Goal: Task Accomplishment & Management: Manage account settings

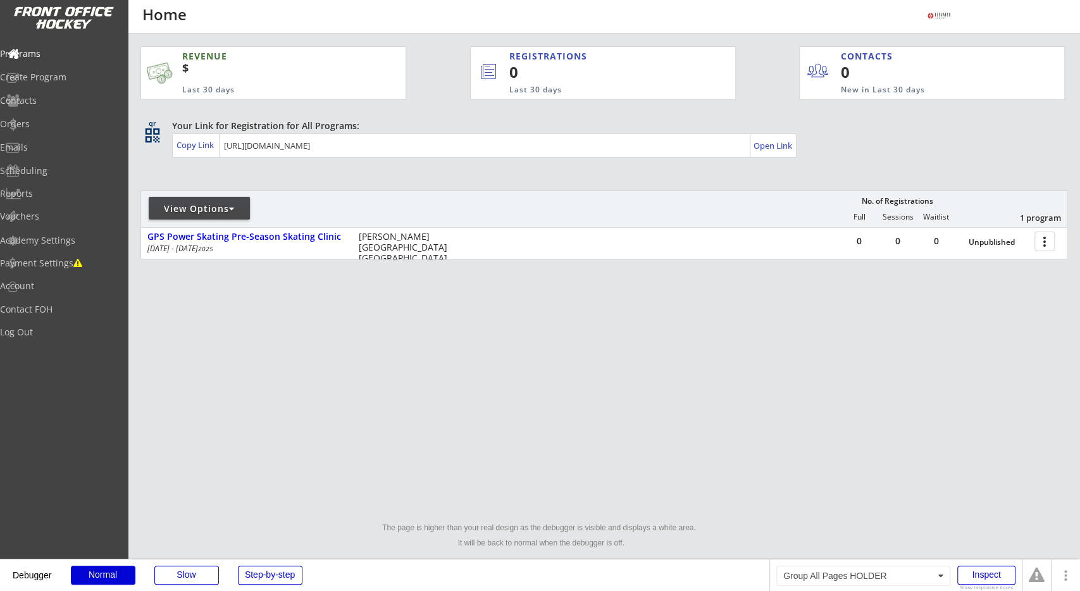
click at [666, 314] on div "REVENUE $ Last 30 days REGISTRATIONS 0 Last 30 days CONTACTS 0 New in Last 30 d…" at bounding box center [604, 213] width 927 height 358
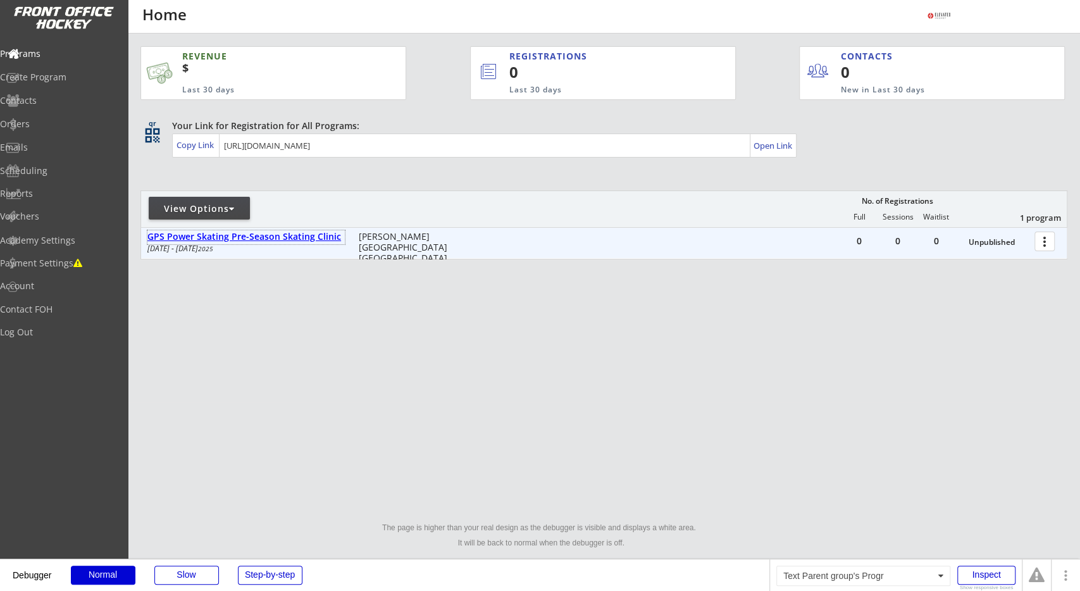
click at [320, 232] on div "GPS Power Skating Pre-Season Skating Clinic" at bounding box center [245, 237] width 197 height 11
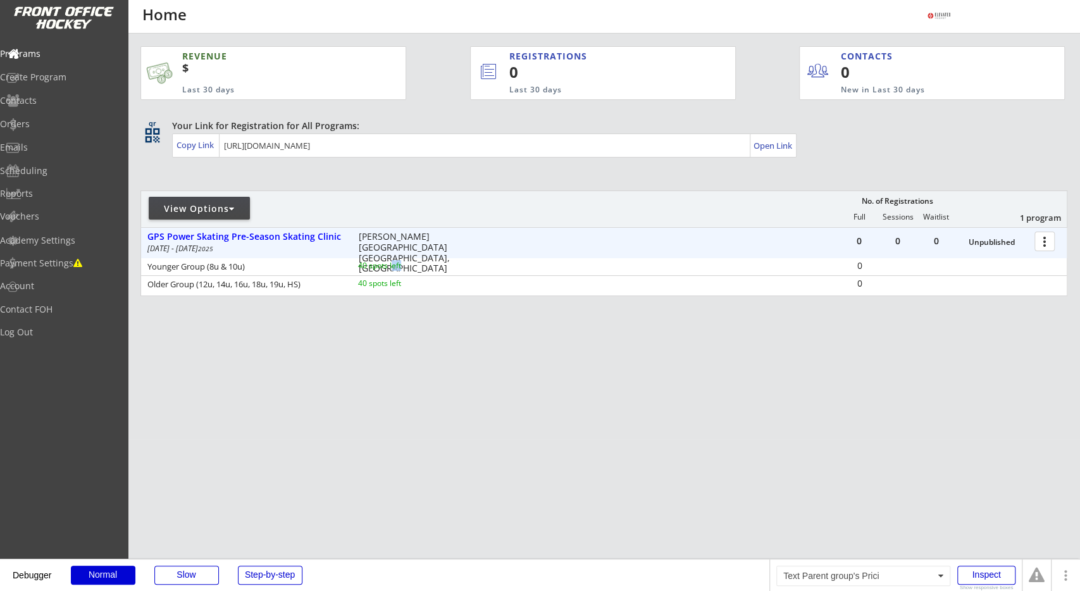
drag, startPoint x: 435, startPoint y: 270, endPoint x: 456, endPoint y: 274, distance: 20.7
click at [449, 272] on div "Younger Group (8u & 10u) 40 spots left" at bounding box center [305, 267] width 329 height 13
click at [459, 290] on div "Older Group (12u, 14u, 16u, 18u, 19u, HS) 40 spots left" at bounding box center [305, 285] width 329 height 13
click at [704, 170] on div "REVENUE $ Last 30 days REGISTRATIONS 0 Last 30 days CONTACTS 0 New in Last 30 d…" at bounding box center [604, 231] width 927 height 395
click at [84, 269] on div "Payment Settings" at bounding box center [60, 264] width 120 height 22
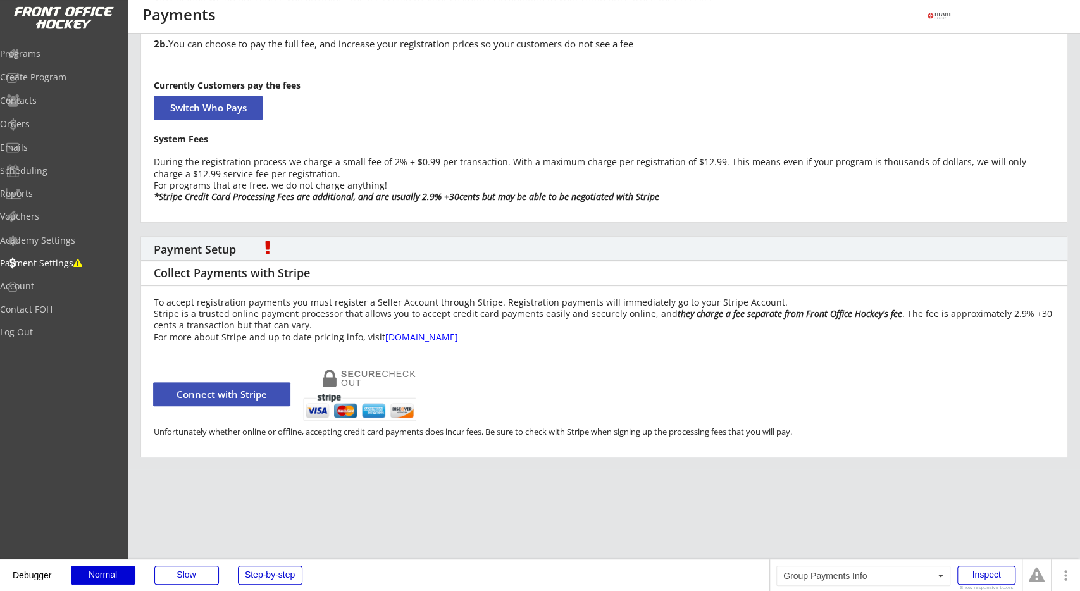
scroll to position [132, 0]
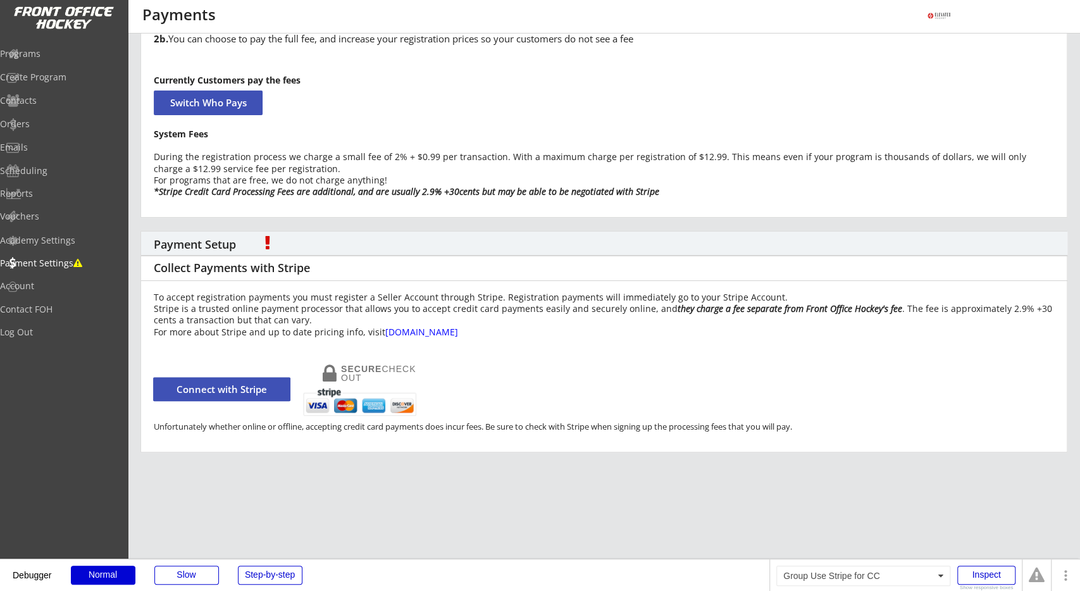
drag, startPoint x: 301, startPoint y: 423, endPoint x: 499, endPoint y: 415, distance: 198.3
click at [499, 415] on div "To accept registration payments you must register a Seller Account through Stri…" at bounding box center [604, 361] width 927 height 158
click at [506, 423] on div "Unfortunately whether online or offline, accepting credit card payments does in…" at bounding box center [604, 427] width 901 height 8
click at [507, 423] on div "Unfortunately whether online or offline, accepting credit card payments does in…" at bounding box center [604, 427] width 901 height 8
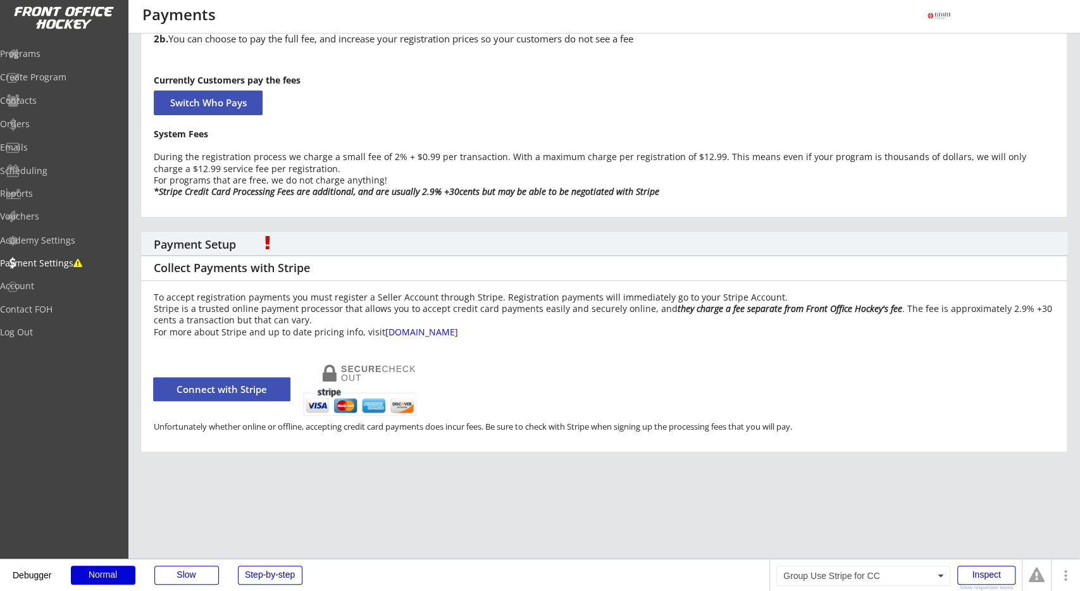
click at [554, 418] on div "To accept registration payments you must register a Seller Account through Stri…" at bounding box center [604, 361] width 927 height 158
drag, startPoint x: 223, startPoint y: 427, endPoint x: 256, endPoint y: 427, distance: 32.9
click at [242, 427] on div "Unfortunately whether online or offline, accepting credit card payments does in…" at bounding box center [604, 427] width 901 height 8
drag, startPoint x: 296, startPoint y: 429, endPoint x: 323, endPoint y: 425, distance: 28.1
click at [304, 427] on div "Unfortunately whether online or offline, accepting credit card payments does in…" at bounding box center [604, 427] width 901 height 8
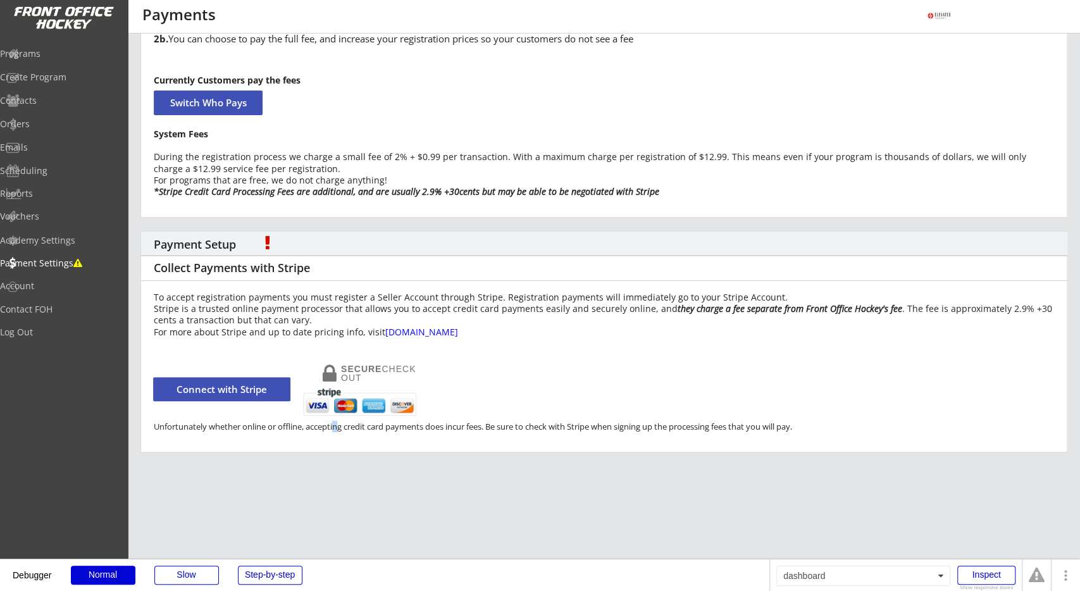
drag, startPoint x: 337, startPoint y: 425, endPoint x: 370, endPoint y: 423, distance: 33.6
click at [353, 423] on div "Unfortunately whether online or offline, accepting credit card payments does in…" at bounding box center [604, 427] width 901 height 8
drag, startPoint x: 370, startPoint y: 423, endPoint x: 411, endPoint y: 423, distance: 40.5
click at [411, 423] on div "Unfortunately whether online or offline, accepting credit card payments does in…" at bounding box center [604, 427] width 901 height 8
click at [451, 425] on div "Unfortunately whether online or offline, accepting credit card payments does in…" at bounding box center [604, 427] width 901 height 8
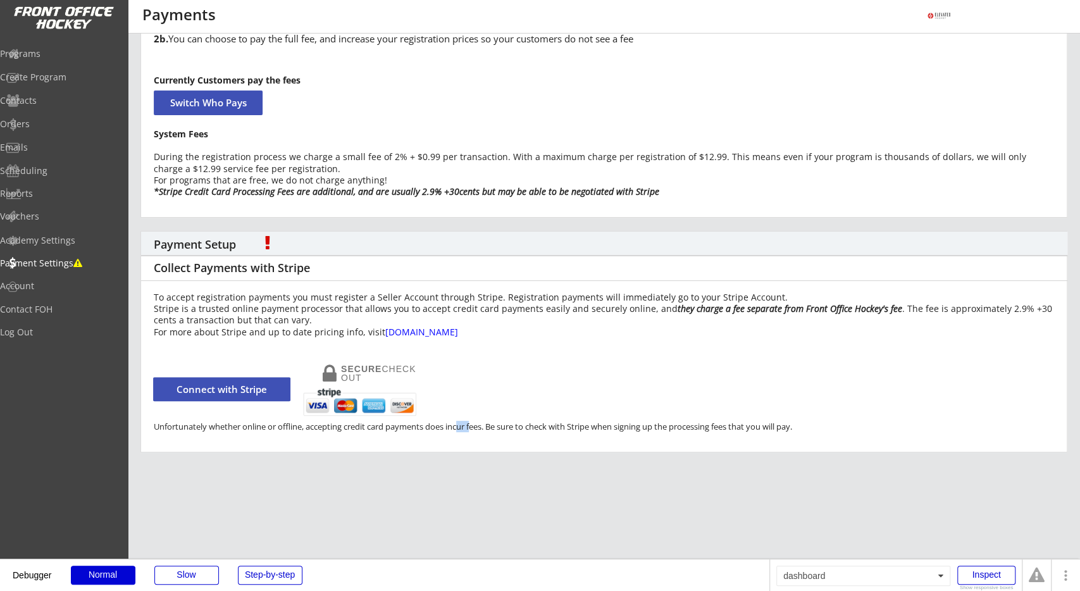
drag, startPoint x: 468, startPoint y: 425, endPoint x: 489, endPoint y: 425, distance: 21.5
click at [479, 425] on div "Unfortunately whether online or offline, accepting credit card payments does in…" at bounding box center [604, 427] width 901 height 8
drag, startPoint x: 541, startPoint y: 425, endPoint x: 559, endPoint y: 427, distance: 17.8
click at [558, 427] on div "Unfortunately whether online or offline, accepting credit card payments does in…" at bounding box center [604, 427] width 901 height 8
drag, startPoint x: 593, startPoint y: 426, endPoint x: 628, endPoint y: 427, distance: 34.8
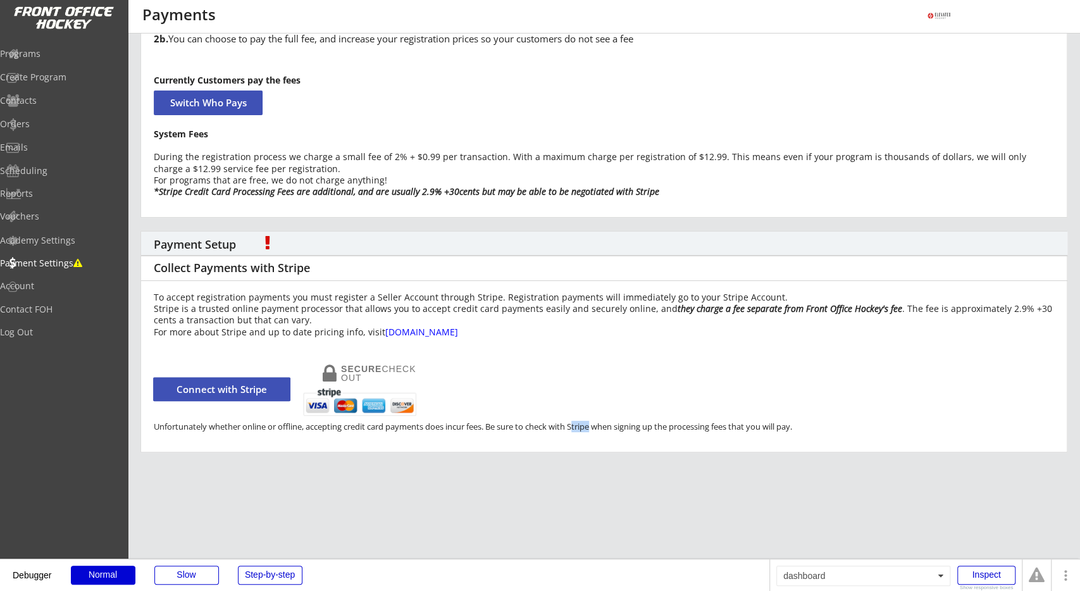
click at [606, 427] on div "Unfortunately whether online or offline, accepting credit card payments does in…" at bounding box center [604, 427] width 901 height 8
click at [642, 427] on div "Unfortunately whether online or offline, accepting credit card payments does in…" at bounding box center [604, 427] width 901 height 8
drag, startPoint x: 698, startPoint y: 429, endPoint x: 736, endPoint y: 429, distance: 38.0
click at [736, 429] on div "Unfortunately whether online or offline, accepting credit card payments does in…" at bounding box center [604, 427] width 901 height 8
click at [779, 429] on div "Unfortunately whether online or offline, accepting credit card payments does in…" at bounding box center [604, 427] width 901 height 8
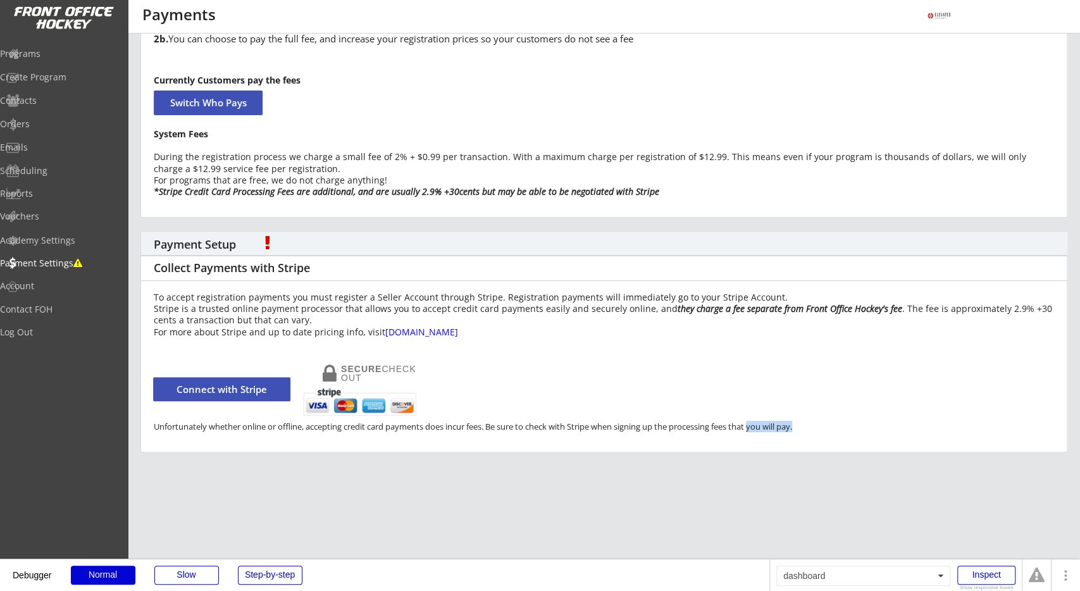
drag, startPoint x: 789, startPoint y: 430, endPoint x: 720, endPoint y: 431, distance: 69.0
click at [737, 430] on div "Unfortunately whether online or offline, accepting credit card payments does in…" at bounding box center [604, 427] width 901 height 8
click at [645, 429] on div "Unfortunately whether online or offline, accepting credit card payments does in…" at bounding box center [604, 427] width 901 height 8
click at [425, 438] on div "Unfortunately whether online or offline, accepting credit card payments does in…" at bounding box center [604, 432] width 926 height 18
drag, startPoint x: 674, startPoint y: 427, endPoint x: 761, endPoint y: 427, distance: 86.7
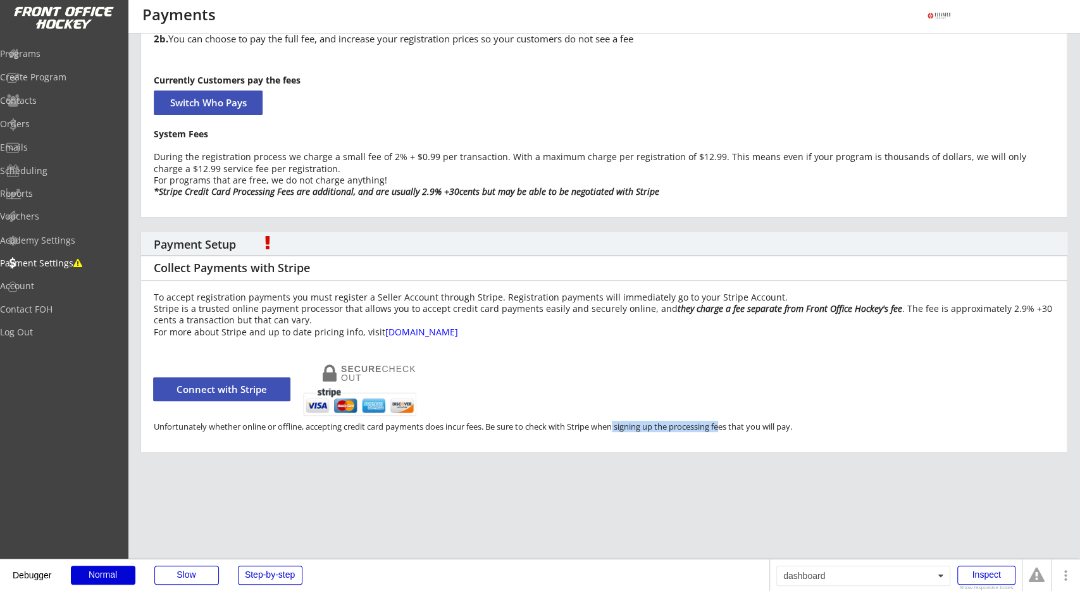
click at [741, 427] on div "Unfortunately whether online or offline, accepting credit card payments does in…" at bounding box center [604, 427] width 901 height 8
click at [806, 426] on div "Unfortunately whether online or offline, accepting credit card payments does in…" at bounding box center [604, 427] width 901 height 8
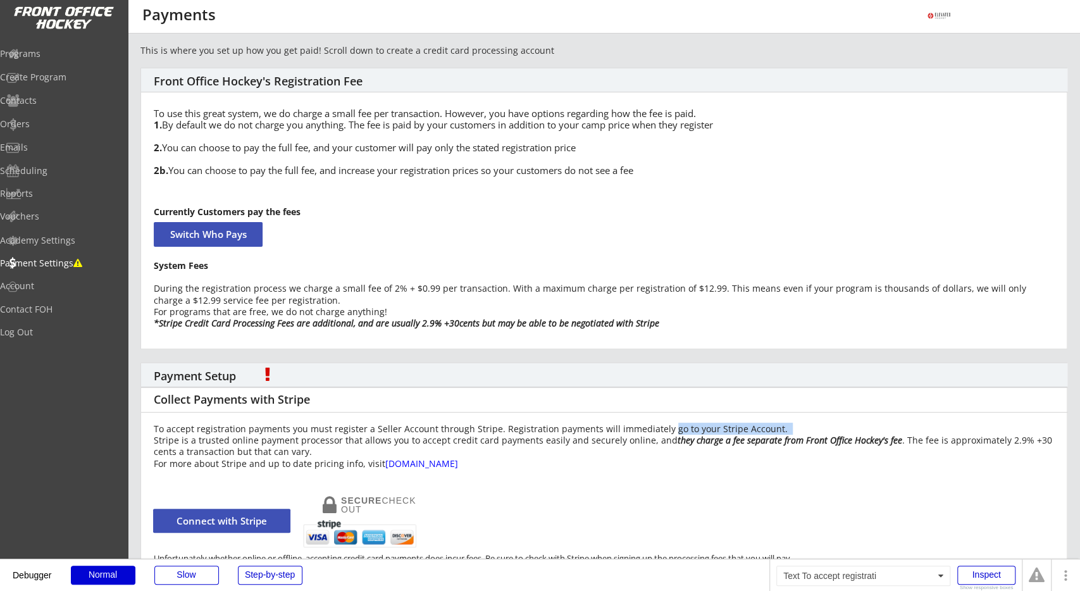
drag, startPoint x: 749, startPoint y: 433, endPoint x: 826, endPoint y: 433, distance: 77.2
click at [812, 433] on div "To accept registration payments you must register a Seller Account through Stri…" at bounding box center [604, 446] width 901 height 46
click at [827, 433] on div "To accept registration payments you must register a Seller Account through Stri…" at bounding box center [604, 446] width 901 height 46
click at [848, 439] on em "they charge a fee separate from Front Office Hockey's fee" at bounding box center [790, 440] width 225 height 12
drag, startPoint x: 911, startPoint y: 435, endPoint x: 932, endPoint y: 435, distance: 20.9
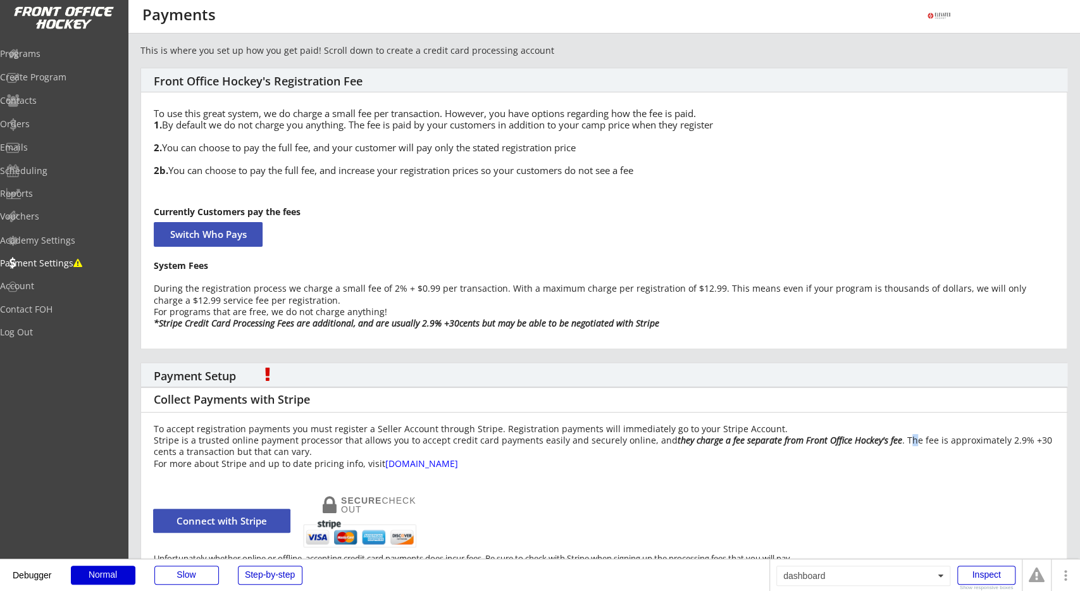
click at [930, 435] on div "To accept registration payments you must register a Seller Account through Stri…" at bounding box center [604, 446] width 901 height 46
click at [268, 446] on div "To accept registration payments you must register a Seller Account through Stri…" at bounding box center [604, 446] width 901 height 46
click at [332, 447] on div "To accept registration payments you must register a Seller Account through Stri…" at bounding box center [604, 446] width 901 height 46
drag, startPoint x: 196, startPoint y: 451, endPoint x: 123, endPoint y: 451, distance: 72.8
click at [137, 451] on div "This is where you set up how you get paid! Scroll down to create a credit card …" at bounding box center [604, 318] width 953 height 548
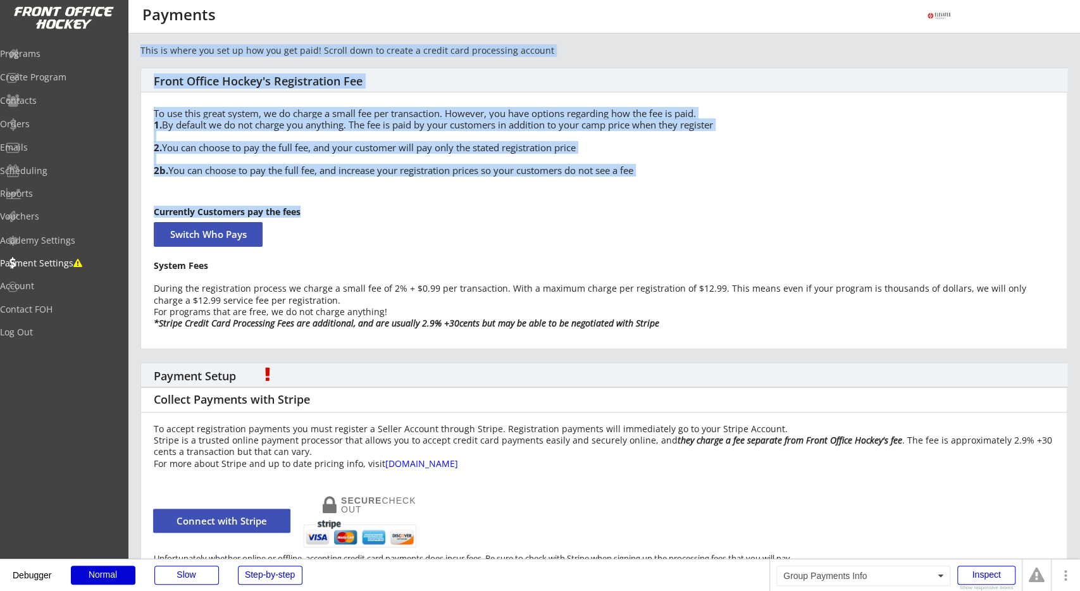
click at [218, 440] on div "To accept registration payments you must register a Seller Account through Stri…" at bounding box center [604, 446] width 901 height 46
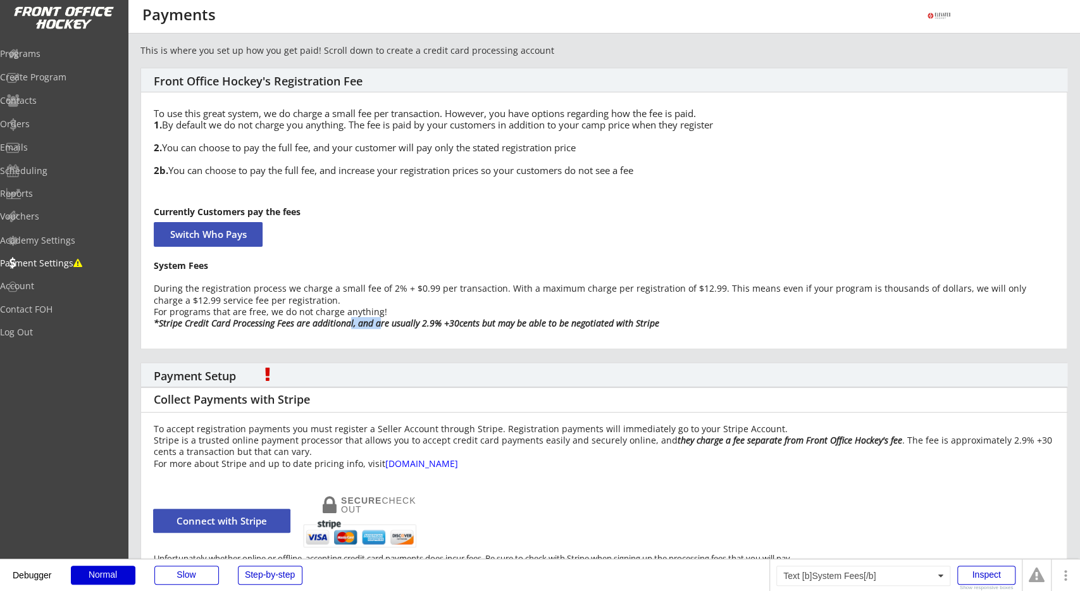
drag, startPoint x: 375, startPoint y: 321, endPoint x: 439, endPoint y: 325, distance: 63.4
click at [403, 322] on em "*Stripe Credit Card Processing Fees are additional, and are usually 2.9% +30cen…" at bounding box center [407, 323] width 506 height 12
drag, startPoint x: 480, startPoint y: 325, endPoint x: 504, endPoint y: 327, distance: 23.5
click at [498, 327] on em "*Stripe Credit Card Processing Fees are additional, and are usually 2.9% +30cen…" at bounding box center [407, 323] width 506 height 12
drag, startPoint x: 572, startPoint y: 327, endPoint x: 595, endPoint y: 326, distance: 23.4
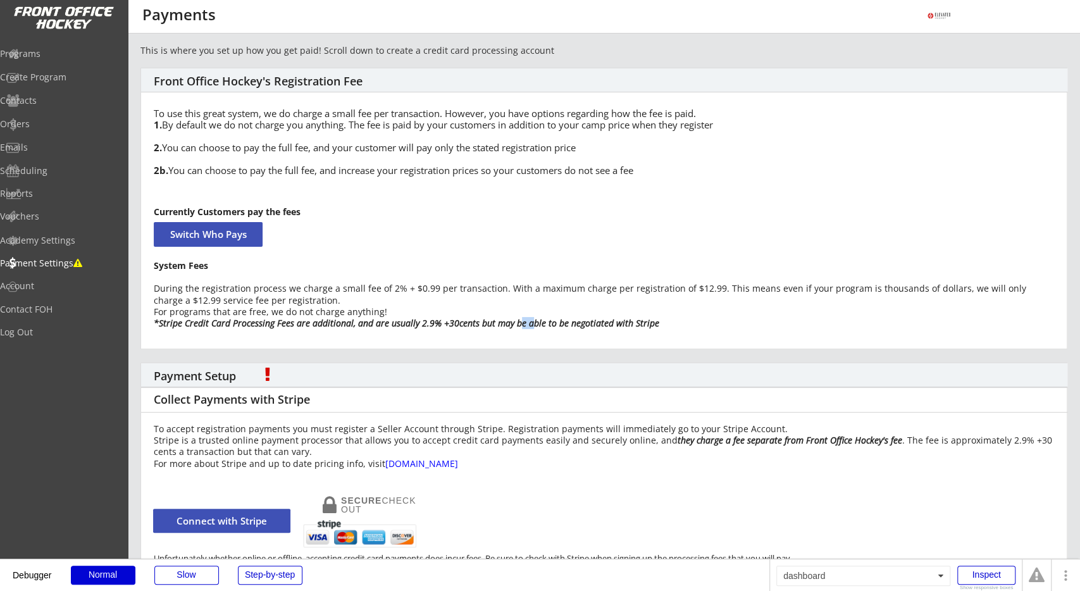
click at [579, 326] on em "*Stripe Credit Card Processing Fees are additional, and are usually 2.9% +30cen…" at bounding box center [407, 323] width 506 height 12
drag, startPoint x: 637, startPoint y: 325, endPoint x: 673, endPoint y: 327, distance: 35.5
click at [660, 325] on em "*Stripe Credit Card Processing Fees are additional, and are usually 2.9% +30cen…" at bounding box center [407, 323] width 506 height 12
drag, startPoint x: 673, startPoint y: 327, endPoint x: 691, endPoint y: 327, distance: 17.7
click at [685, 327] on div "System Fees During the registration process we charge a small fee of 2% + $0.99…" at bounding box center [604, 294] width 901 height 69
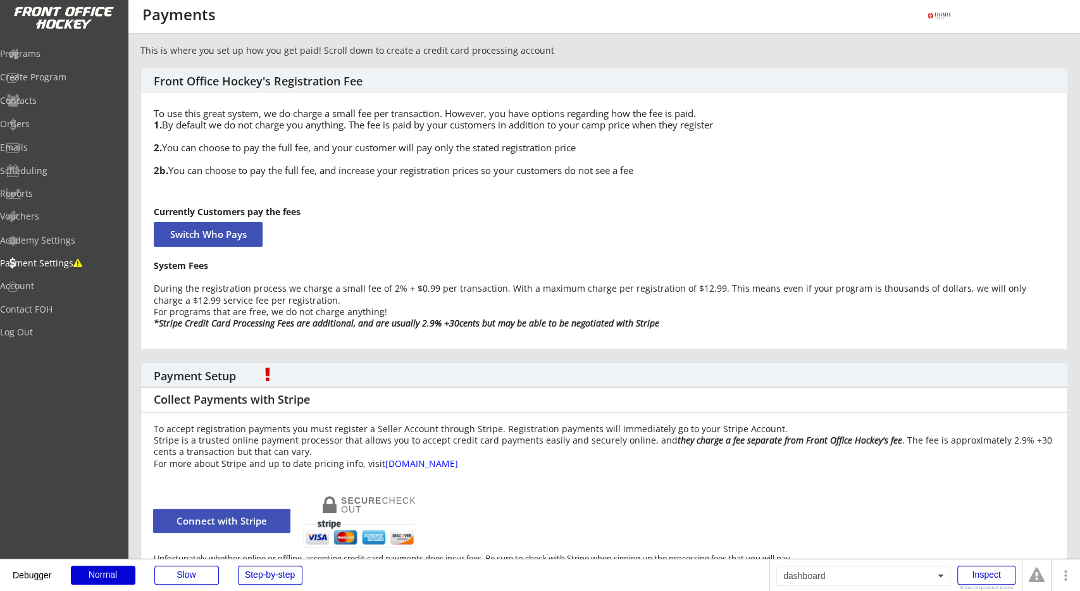
click at [694, 326] on div "System Fees During the registration process we charge a small fee of 2% + $0.99…" at bounding box center [604, 294] width 901 height 69
click at [693, 321] on div "System Fees During the registration process we charge a small fee of 2% + $0.99…" at bounding box center [604, 294] width 901 height 69
click at [204, 354] on div "This is where you set up how you get paid! Scroll down to create a credit card …" at bounding box center [604, 316] width 927 height 545
click at [72, 59] on div "Programs" at bounding box center [60, 55] width 120 height 22
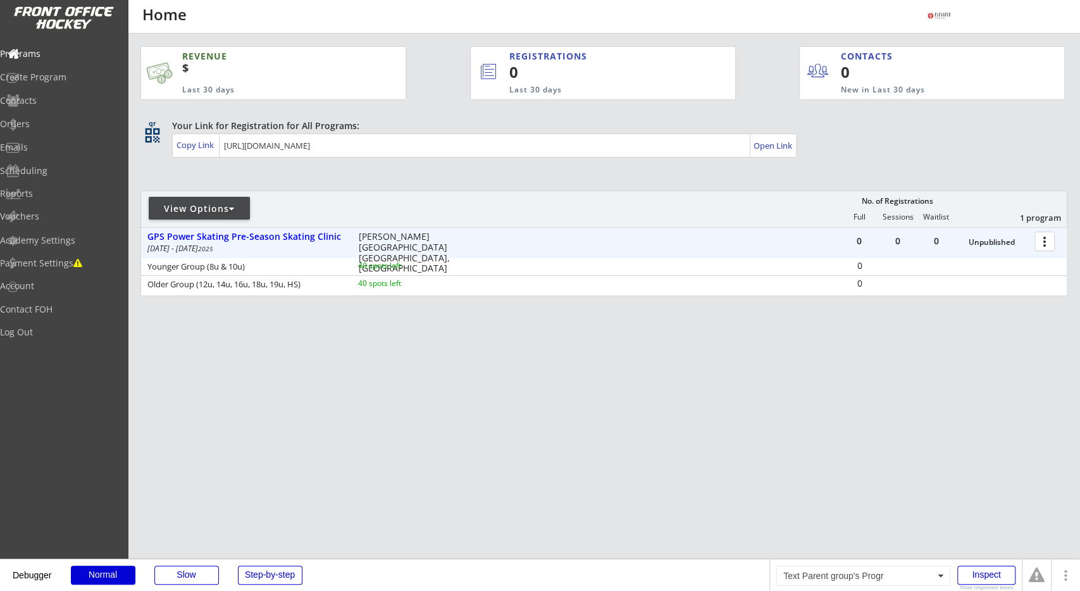
click at [206, 253] on em "2025" at bounding box center [205, 248] width 15 height 9
click at [259, 434] on div "REVENUE $ Last 30 days REGISTRATIONS 0 Last 30 days CONTACTS 0 New in Last 30 d…" at bounding box center [604, 237] width 953 height 406
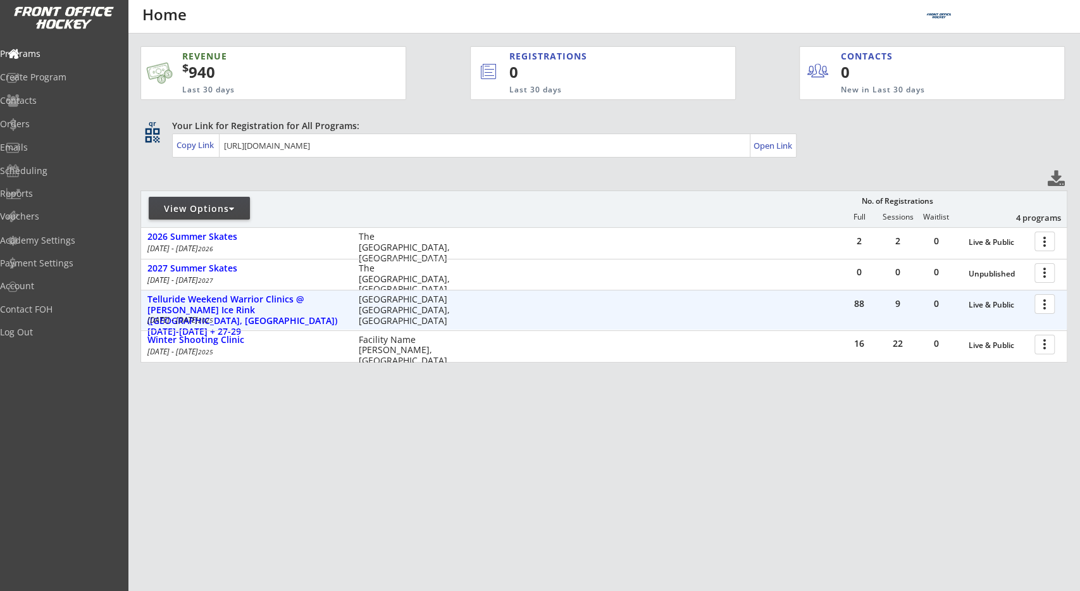
click at [1040, 308] on div at bounding box center [1047, 303] width 22 height 22
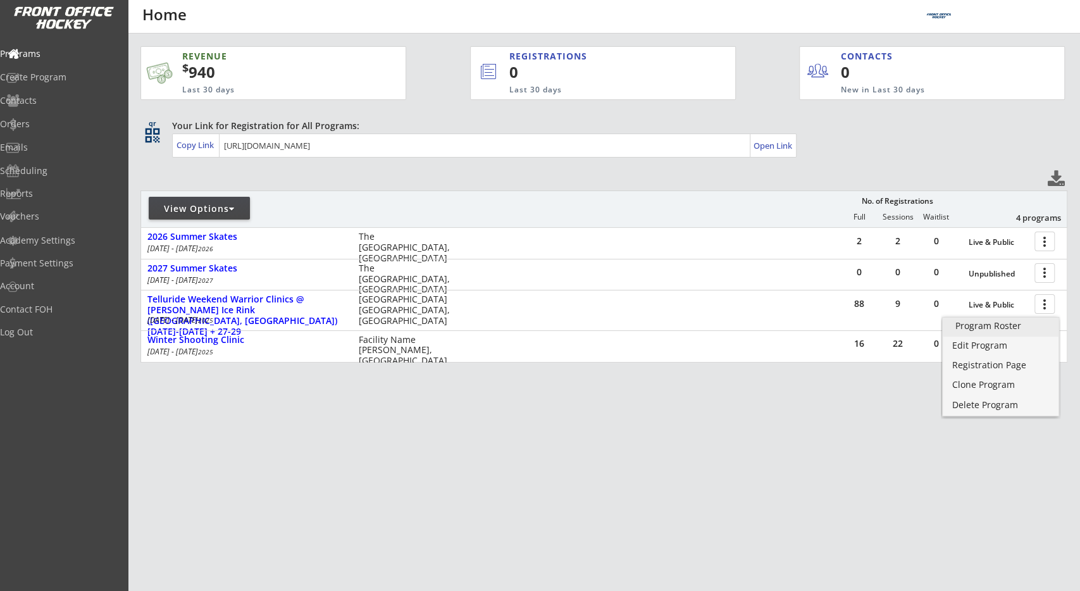
click at [1030, 329] on div "Program Roster" at bounding box center [1001, 326] width 91 height 9
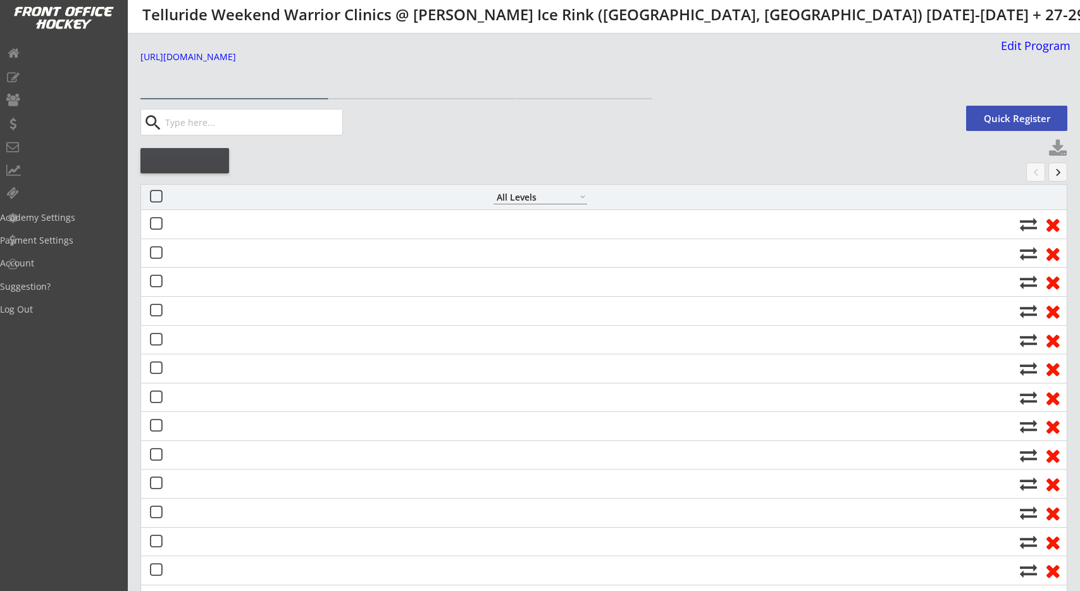
select select ""All Levels""
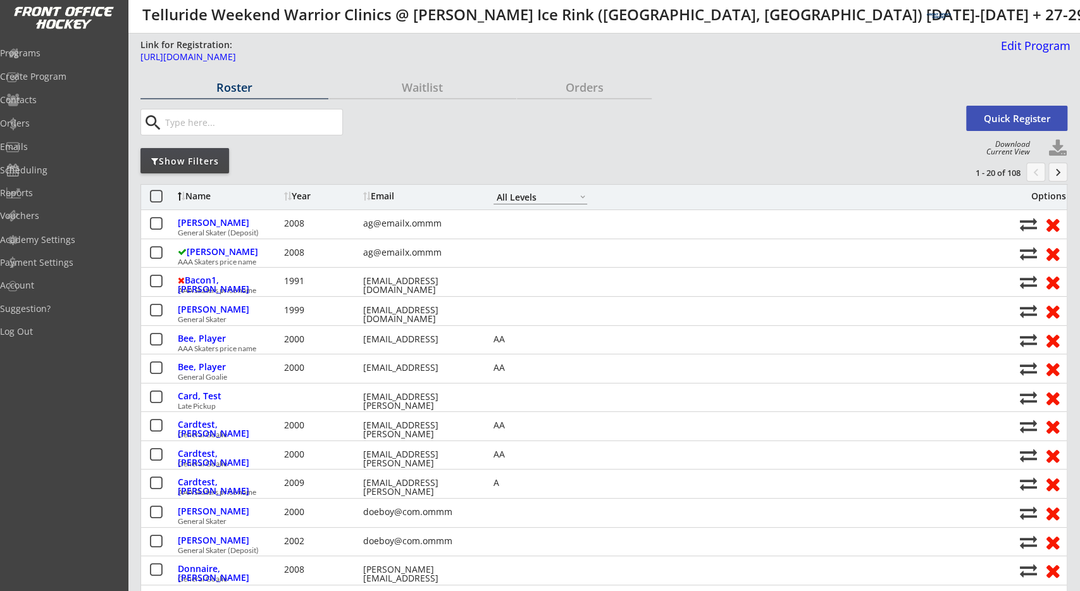
select select ""All Levels""
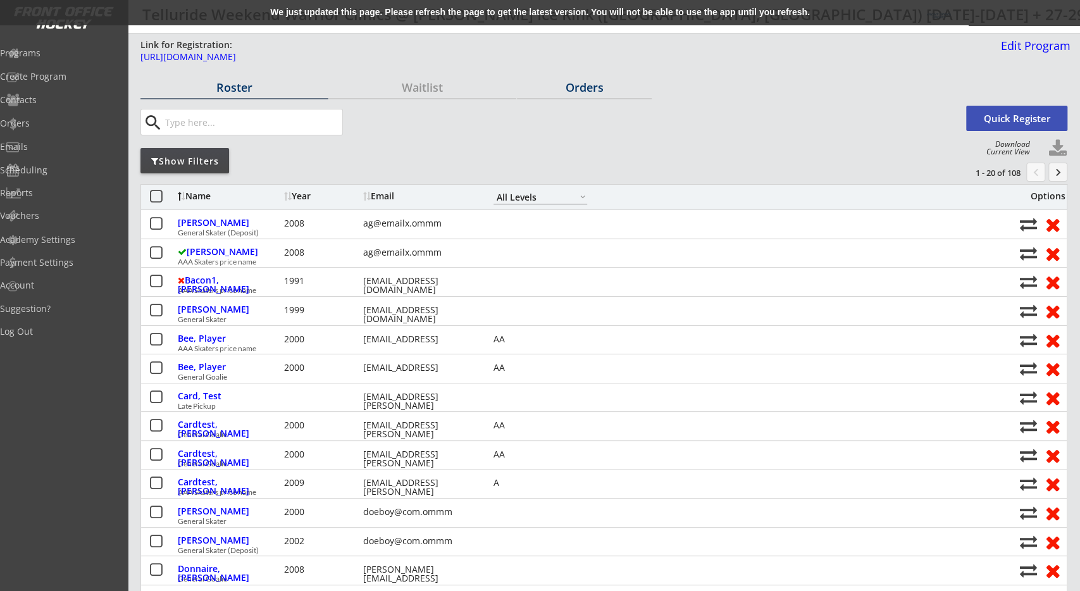
click at [589, 86] on div "Orders" at bounding box center [584, 87] width 135 height 11
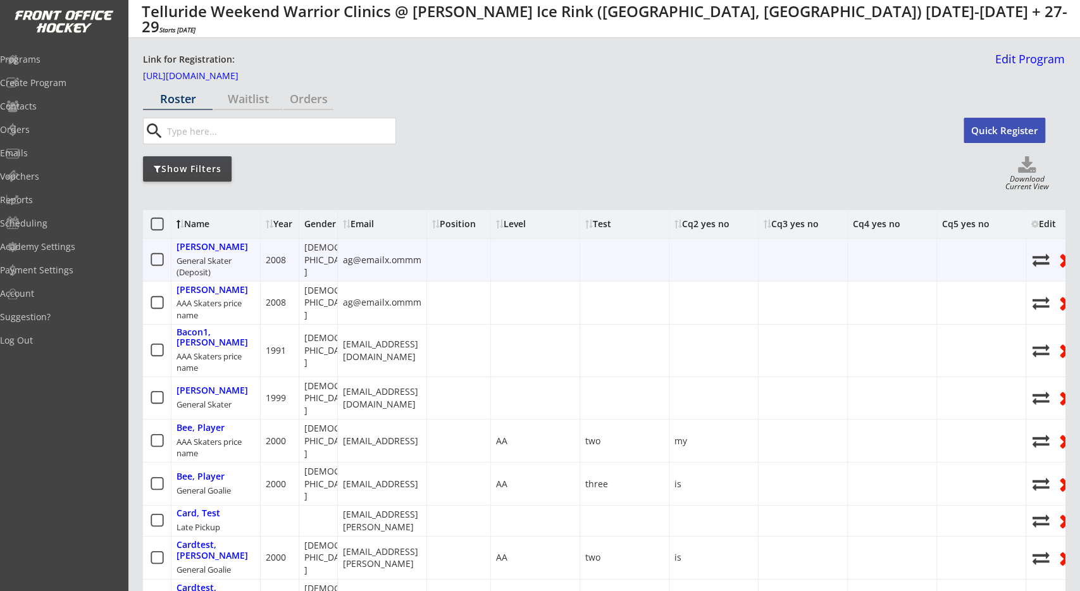
scroll to position [0, 17]
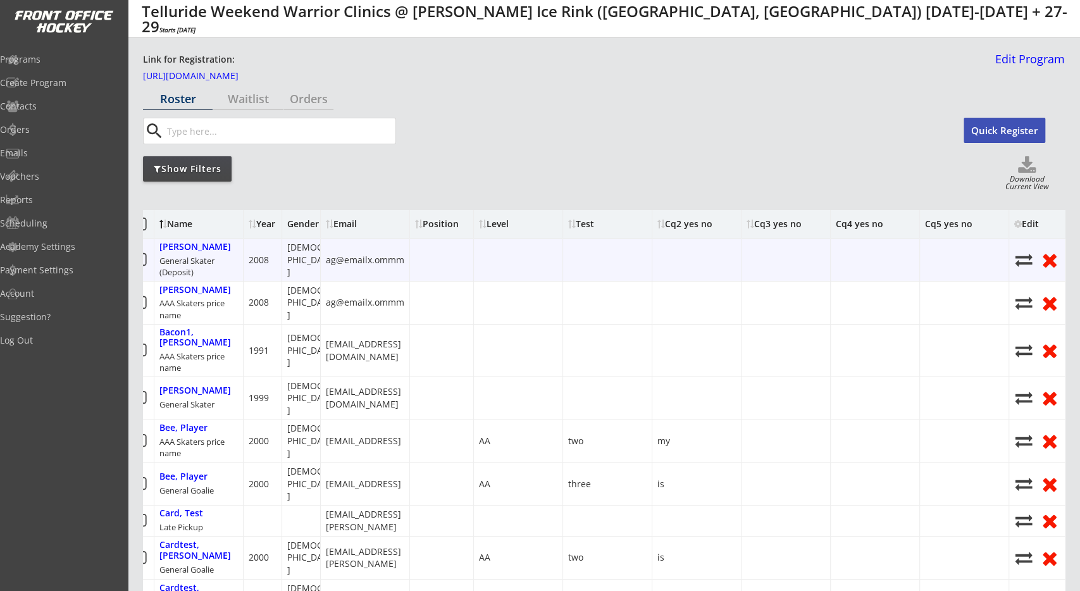
drag, startPoint x: 489, startPoint y: 253, endPoint x: 461, endPoint y: 256, distance: 28.1
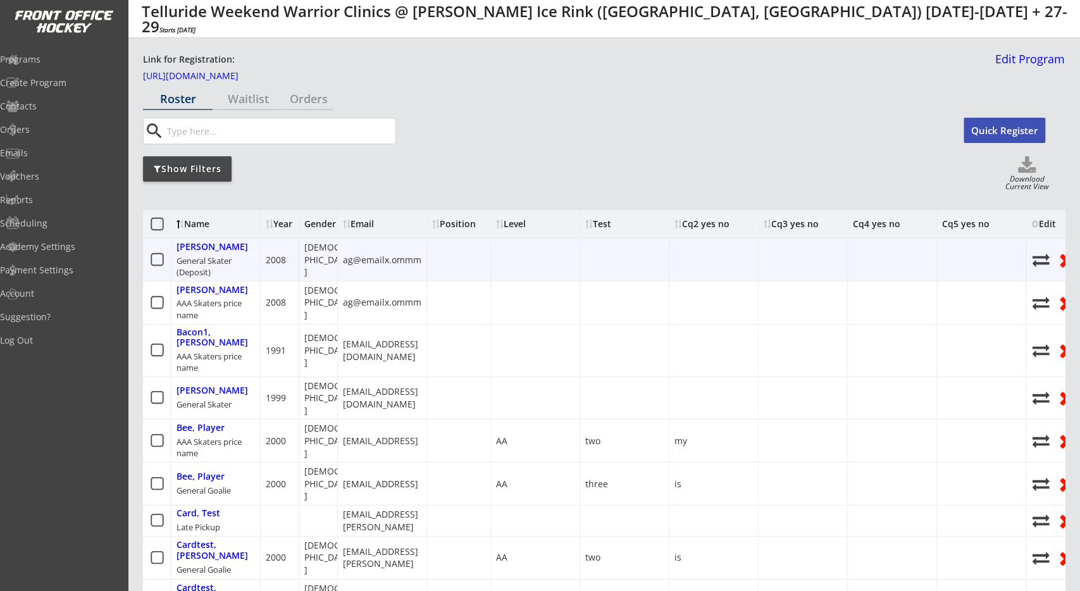
drag, startPoint x: 464, startPoint y: 260, endPoint x: 452, endPoint y: 258, distance: 12.2
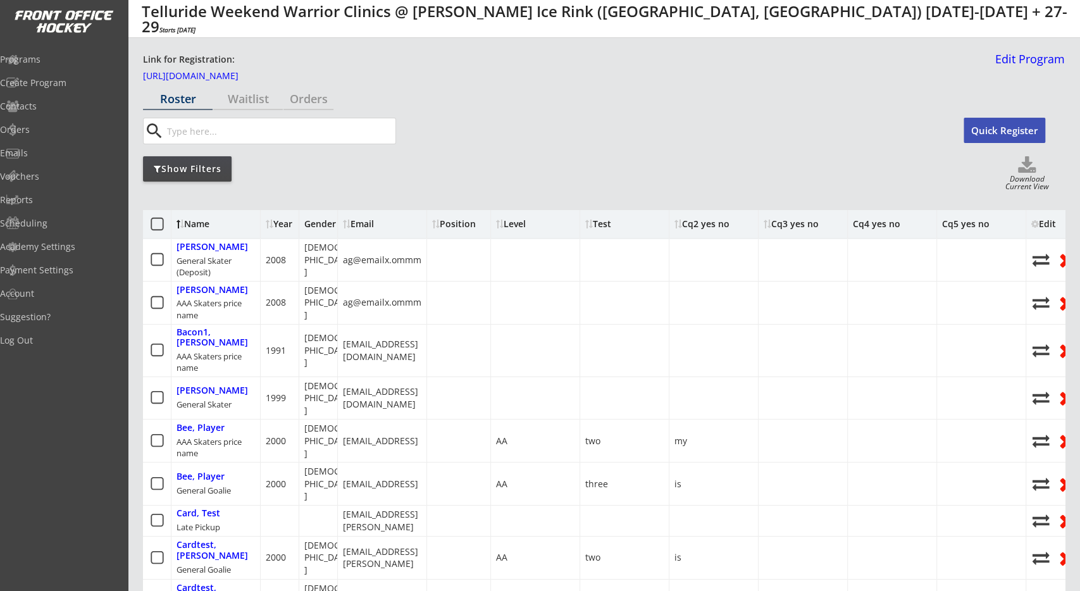
drag, startPoint x: 259, startPoint y: 230, endPoint x: 408, endPoint y: 194, distance: 153.1
click at [261, 210] on div "Name" at bounding box center [216, 224] width 89 height 28
click at [1046, 225] on div "Edit" at bounding box center [1049, 224] width 34 height 9
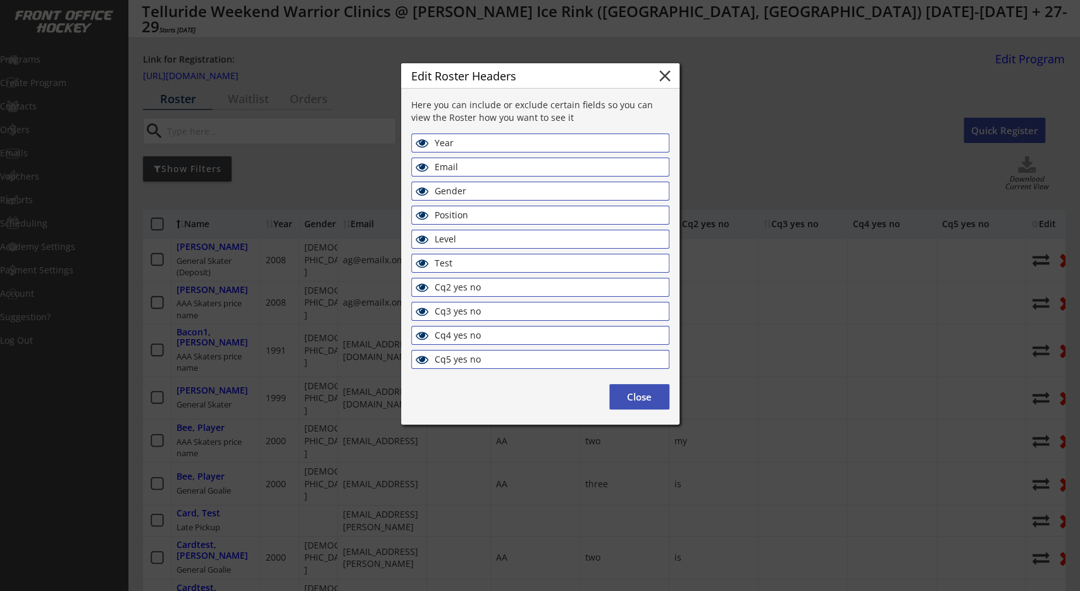
click at [564, 311] on div "Cq3 yes no" at bounding box center [504, 311] width 139 height 11
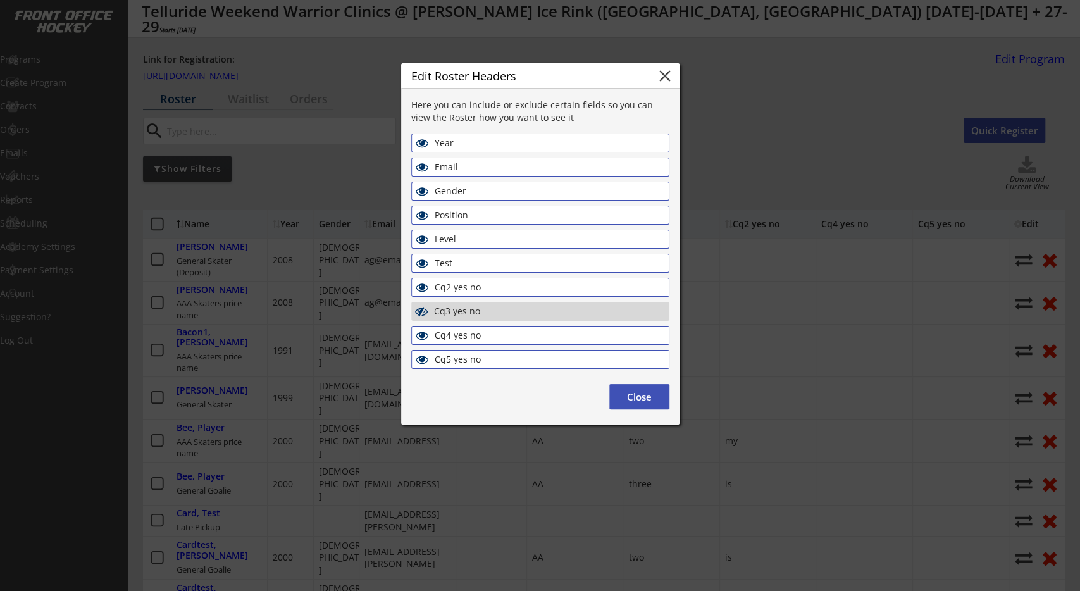
click at [650, 398] on button "Close" at bounding box center [640, 396] width 60 height 25
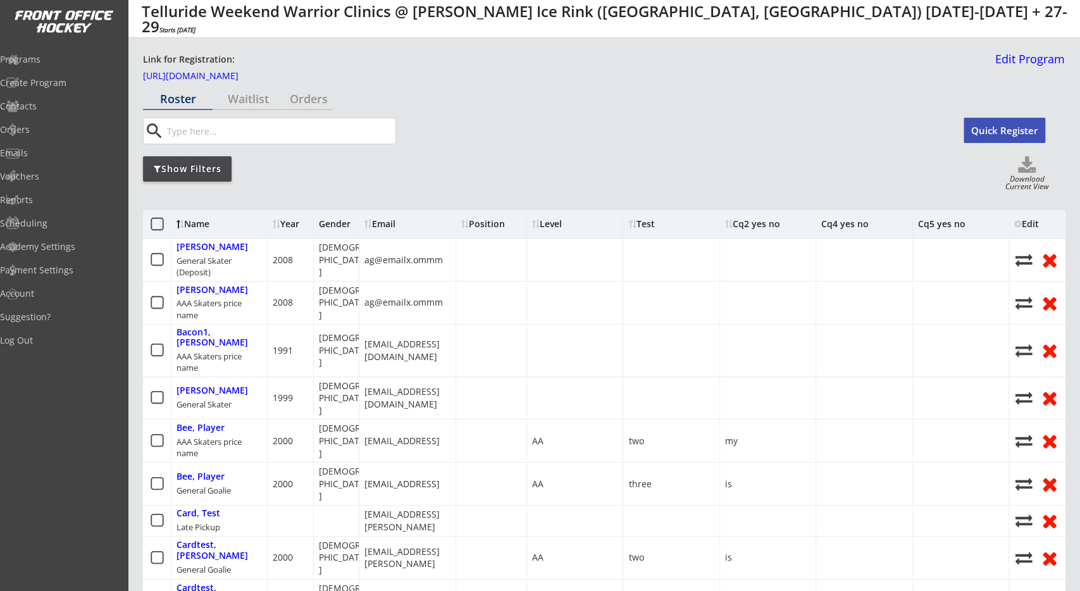
click at [713, 178] on div "Show Filters Download Current View" at bounding box center [604, 174] width 922 height 36
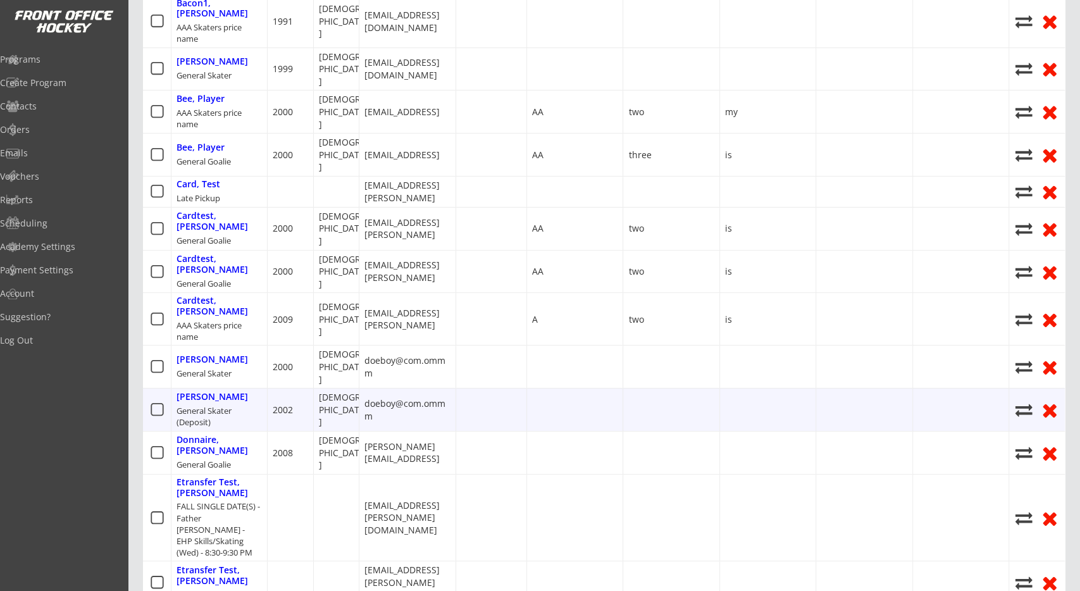
drag, startPoint x: 785, startPoint y: 353, endPoint x: 539, endPoint y: 343, distance: 247.0
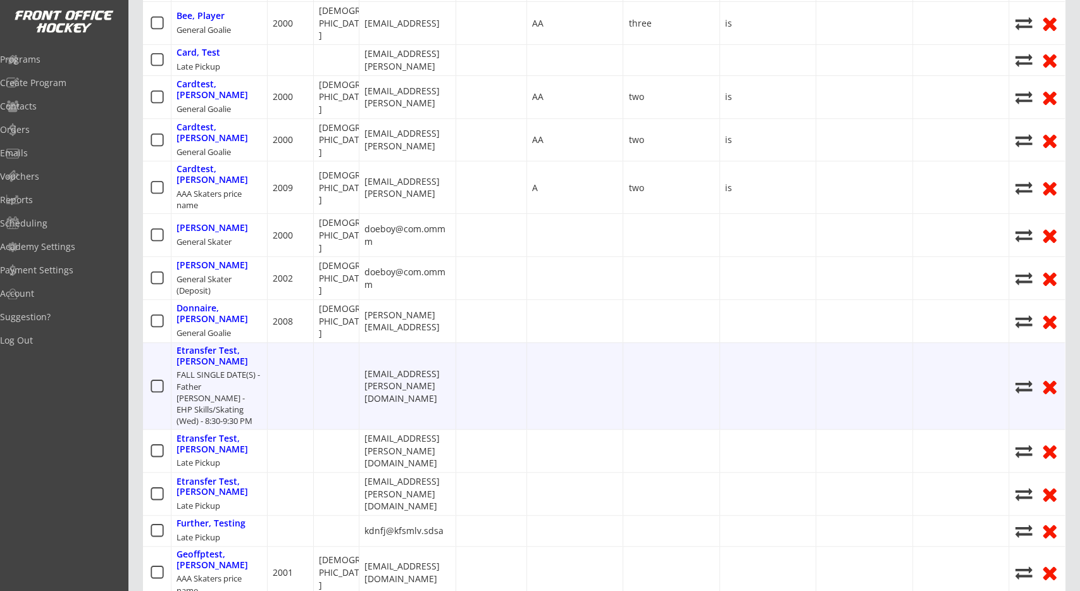
scroll to position [0, 89]
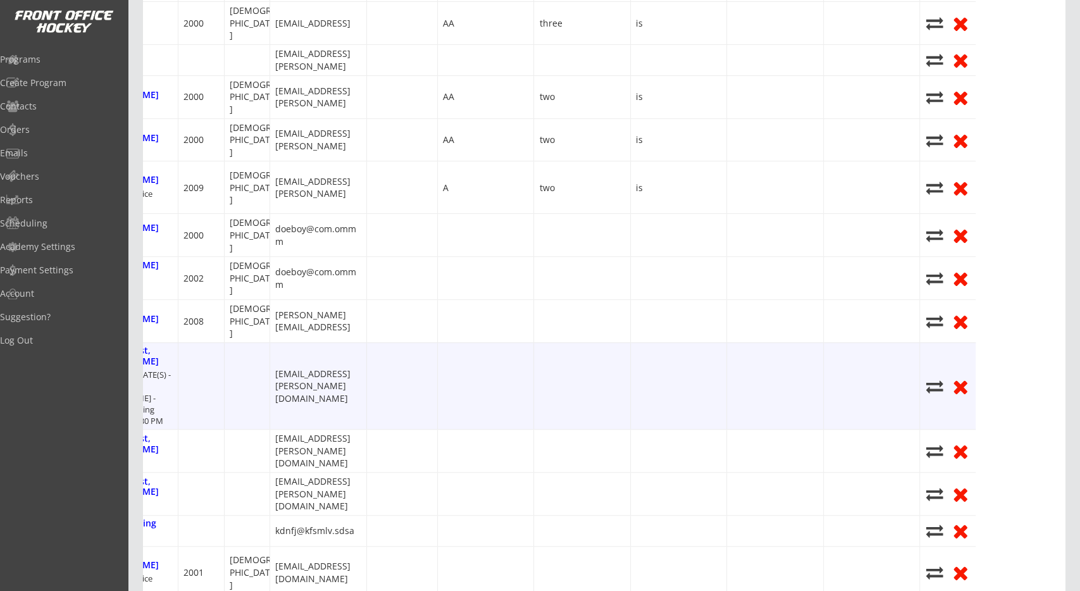
drag, startPoint x: 648, startPoint y: 307, endPoint x: 822, endPoint y: 306, distance: 174.1
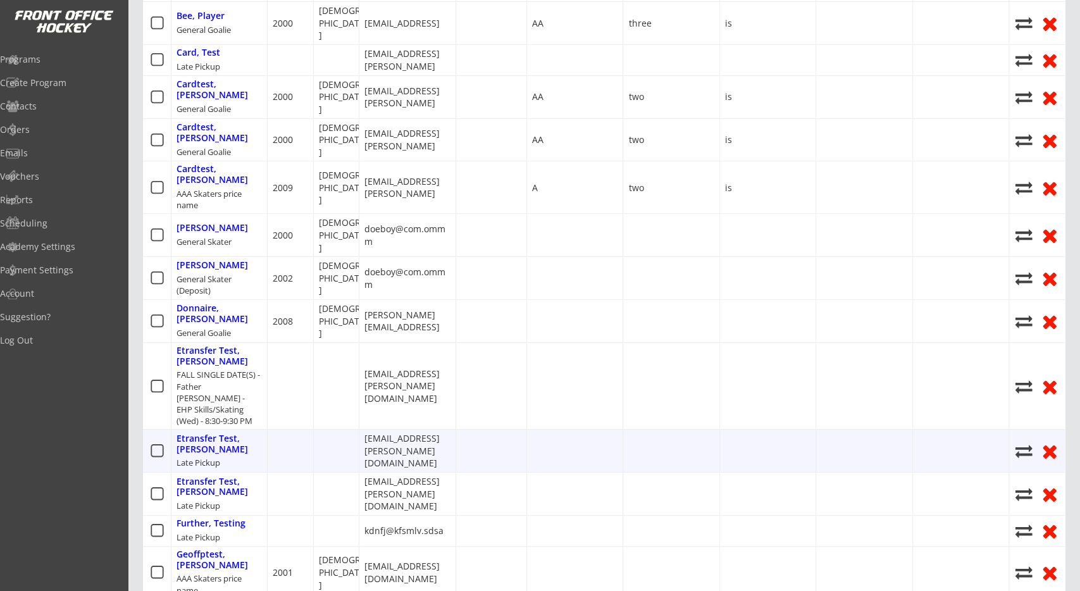
drag, startPoint x: 627, startPoint y: 322, endPoint x: 573, endPoint y: 325, distance: 53.9
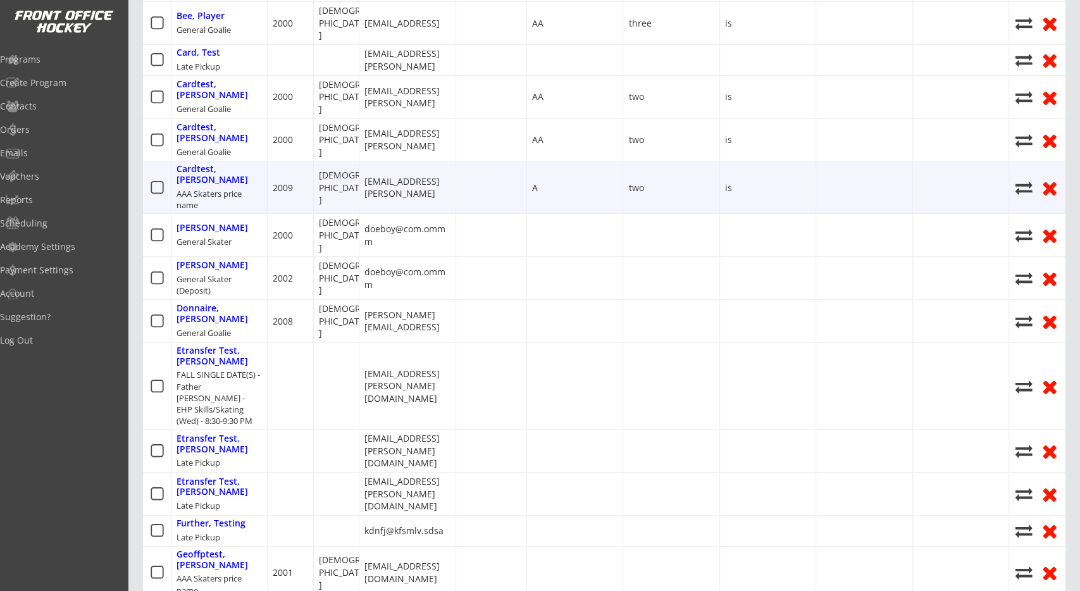
scroll to position [132, 0]
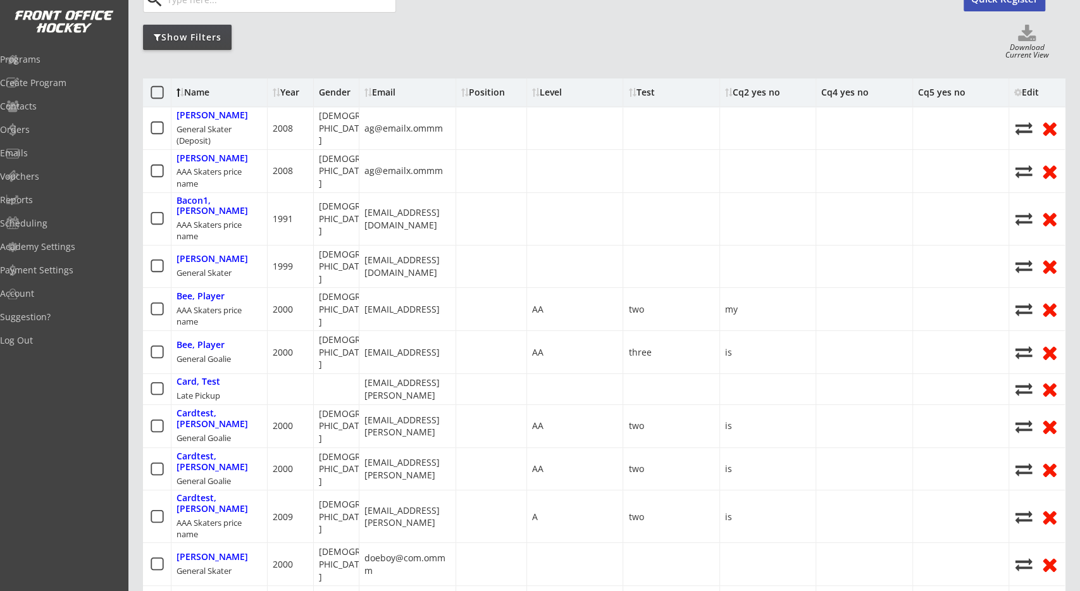
click at [1023, 92] on div "Edit" at bounding box center [1032, 92] width 34 height 9
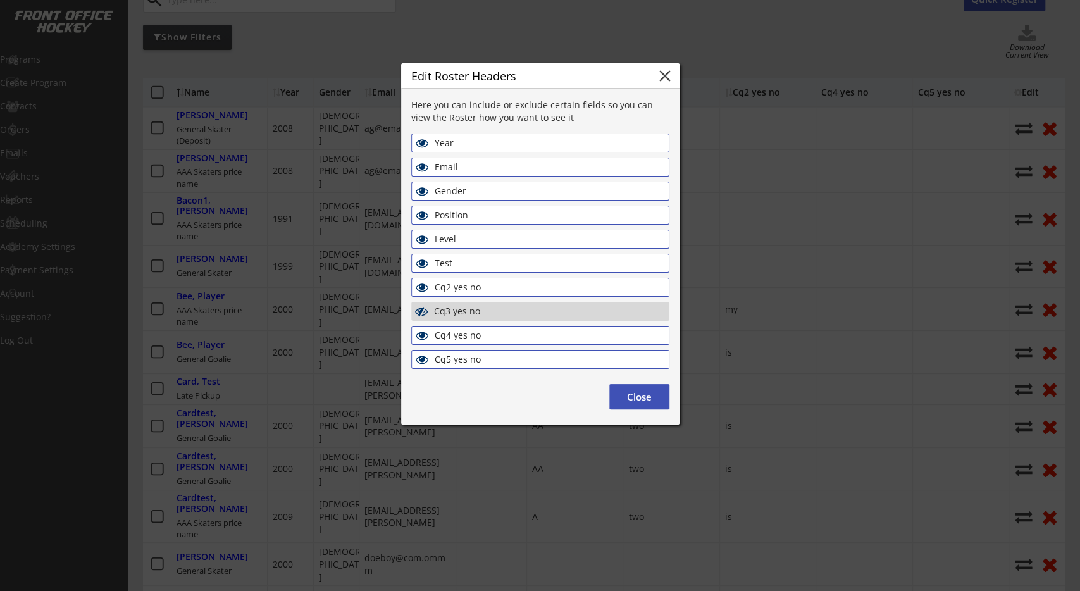
click at [484, 331] on div "Cq4 yes no" at bounding box center [504, 335] width 139 height 11
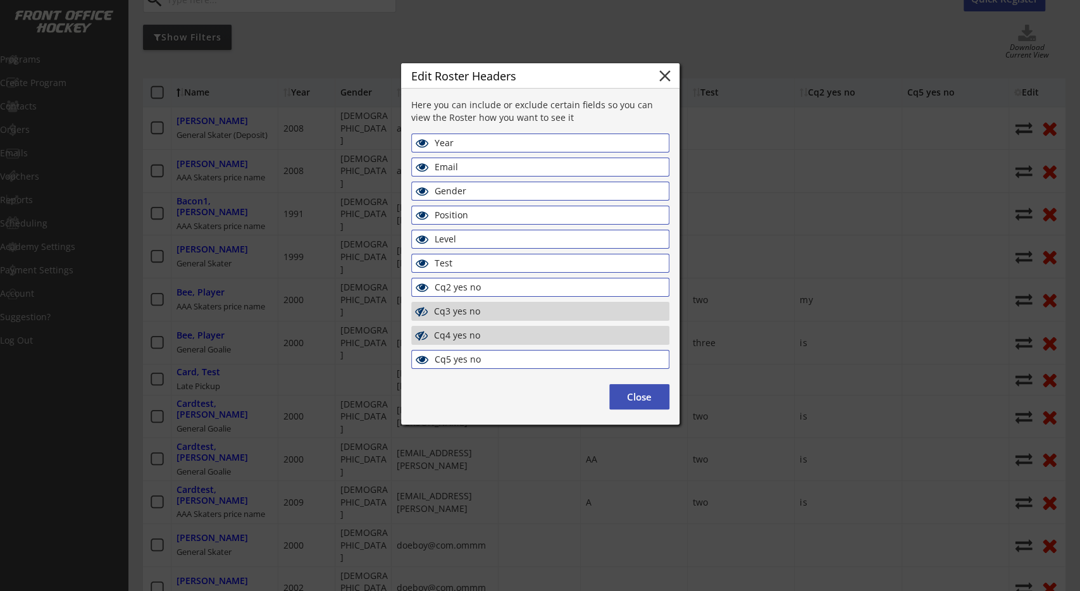
click at [720, 46] on div at bounding box center [540, 295] width 1080 height 591
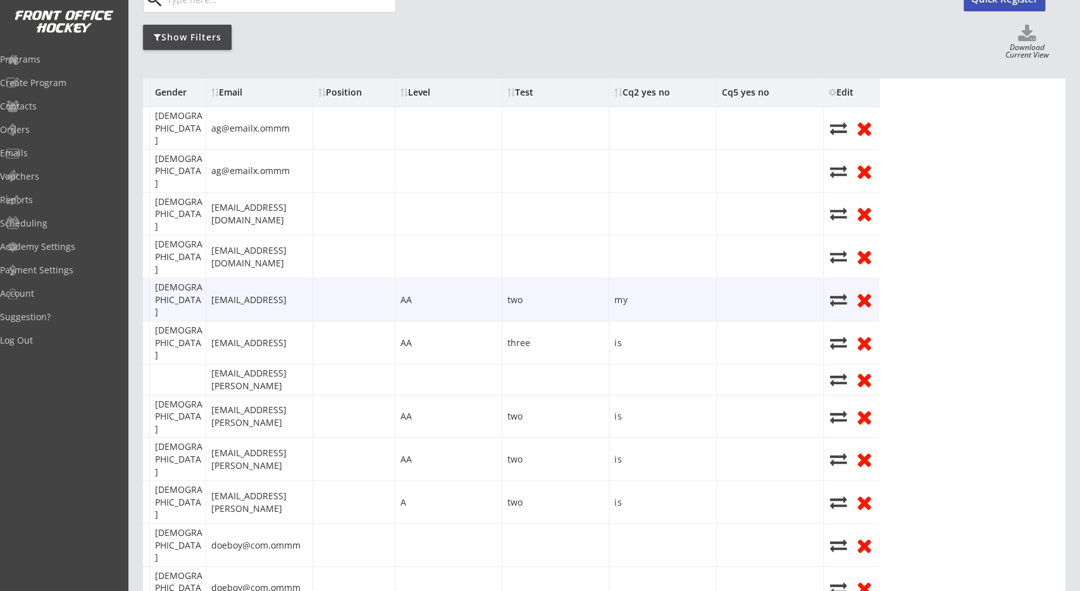
scroll to position [0, 0]
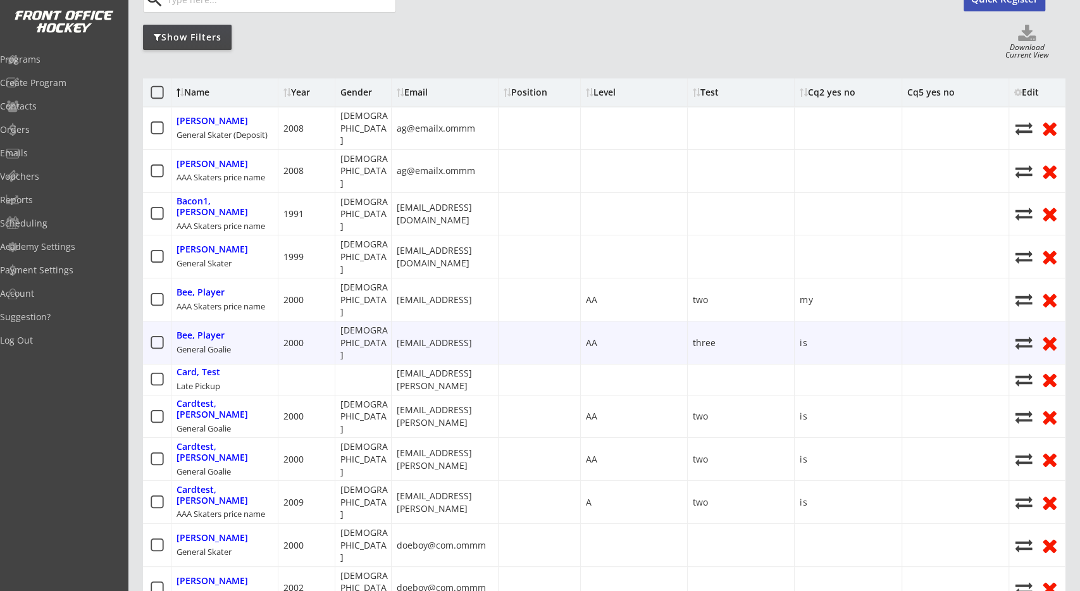
drag, startPoint x: 556, startPoint y: 262, endPoint x: 237, endPoint y: 264, distance: 319.0
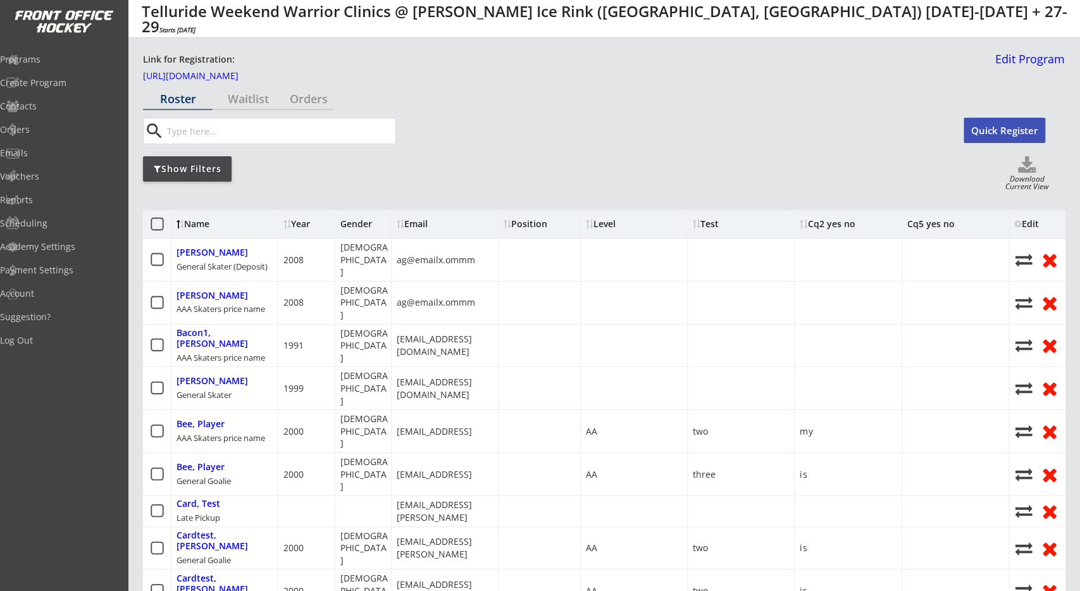
click at [161, 227] on icon at bounding box center [157, 224] width 16 height 16
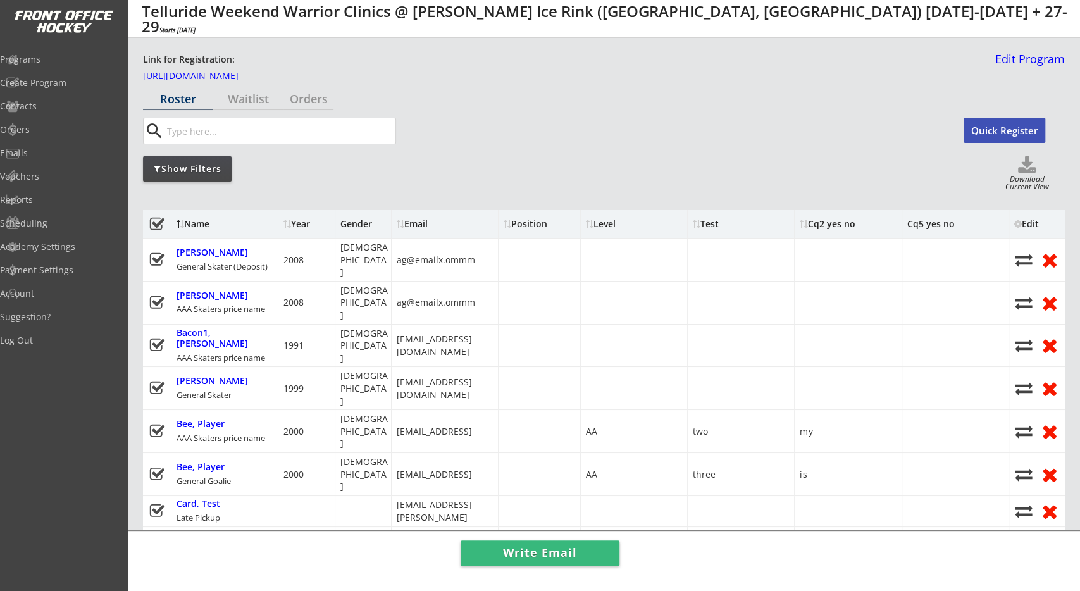
click at [159, 225] on use at bounding box center [156, 223] width 15 height 13
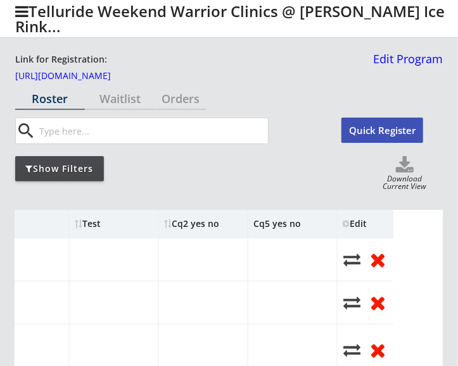
scroll to position [0, 519]
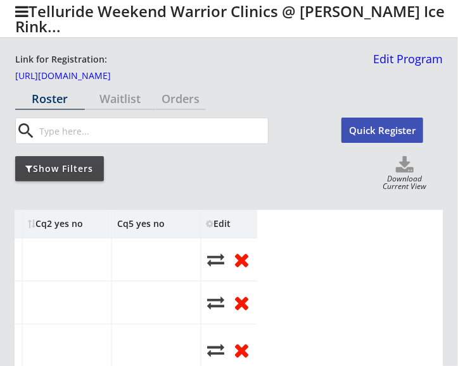
drag, startPoint x: 211, startPoint y: 246, endPoint x: 251, endPoint y: 233, distance: 42.6
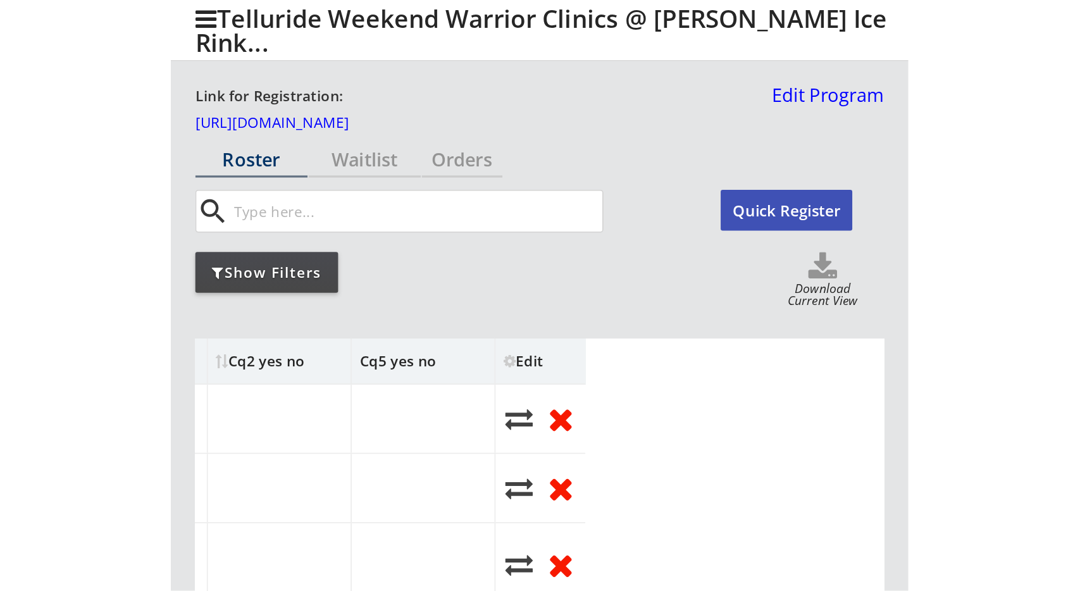
scroll to position [0, 0]
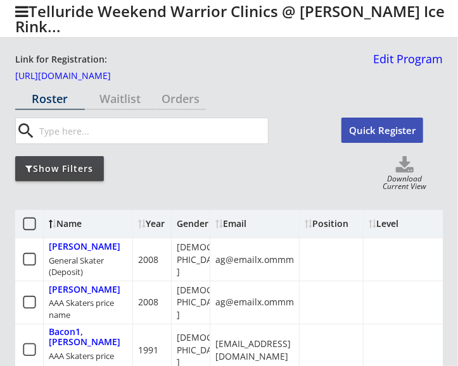
drag, startPoint x: 301, startPoint y: 253, endPoint x: 77, endPoint y: 235, distance: 224.1
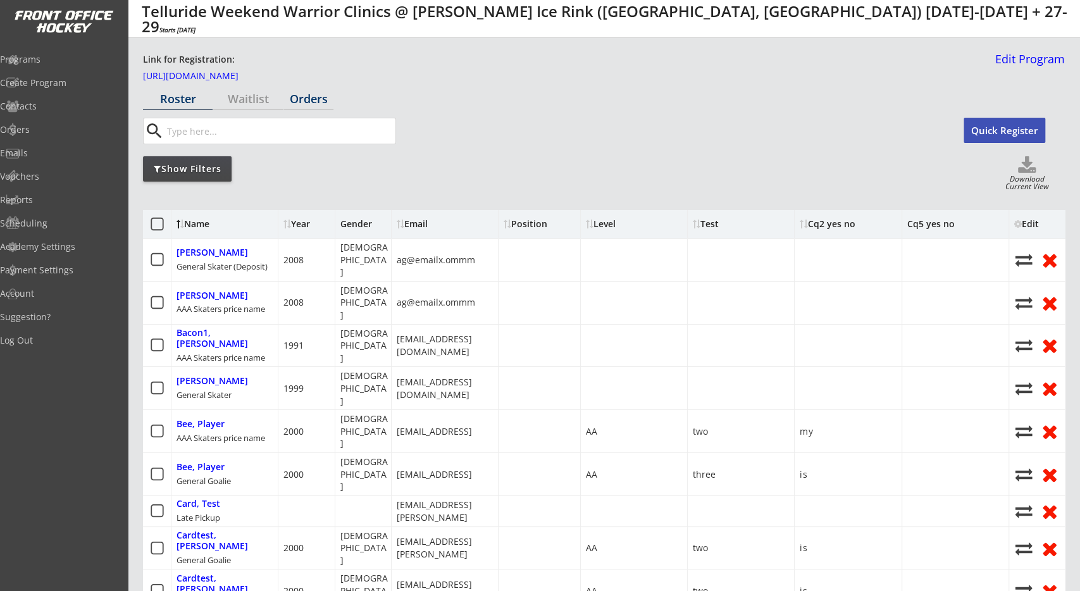
click at [308, 104] on div "Orders" at bounding box center [309, 98] width 50 height 11
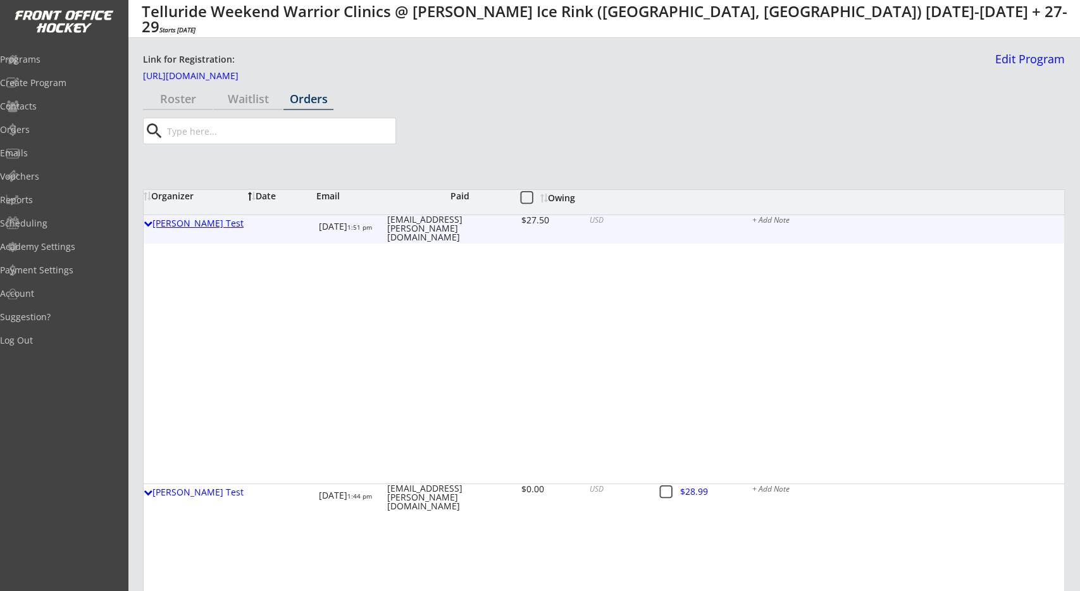
click at [222, 225] on div "John Etransfer Test" at bounding box center [196, 223] width 104 height 9
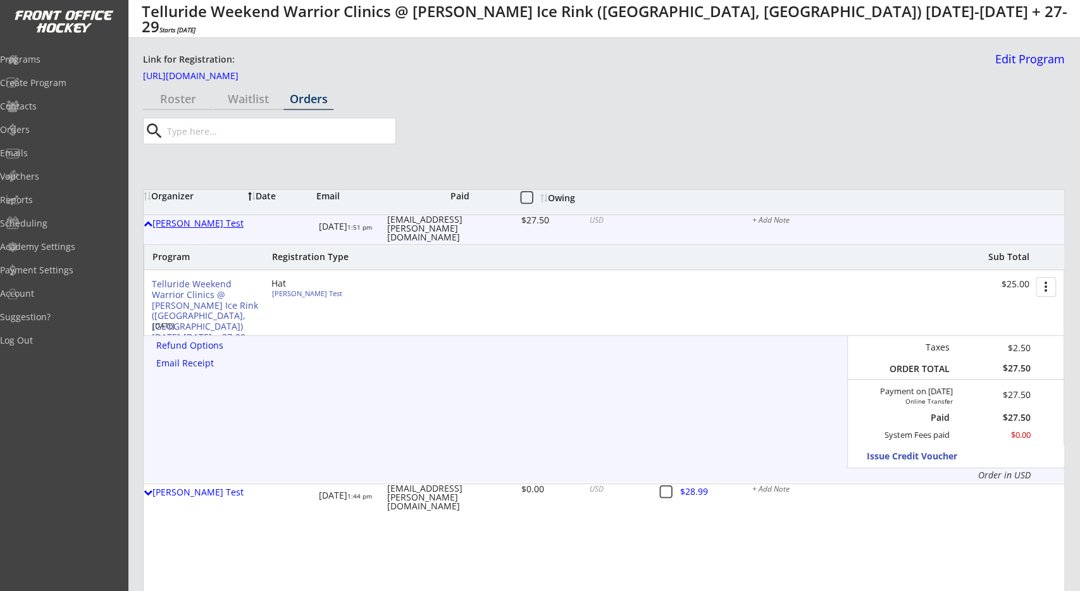
click at [222, 225] on div "John Etransfer Test" at bounding box center [196, 223] width 104 height 9
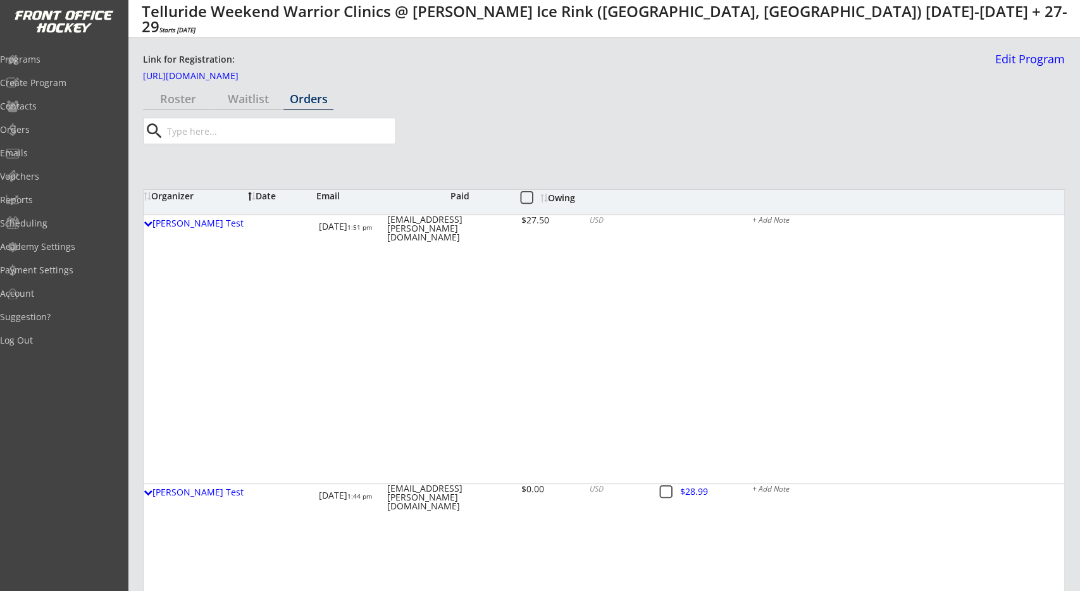
click at [599, 170] on div "Show Filters Download Current View" at bounding box center [604, 168] width 922 height 25
click at [534, 161] on div "Show Filters Download Current View" at bounding box center [604, 168] width 922 height 25
click at [466, 140] on div "search" at bounding box center [553, 131] width 821 height 27
click at [503, 139] on div "search" at bounding box center [553, 131] width 821 height 27
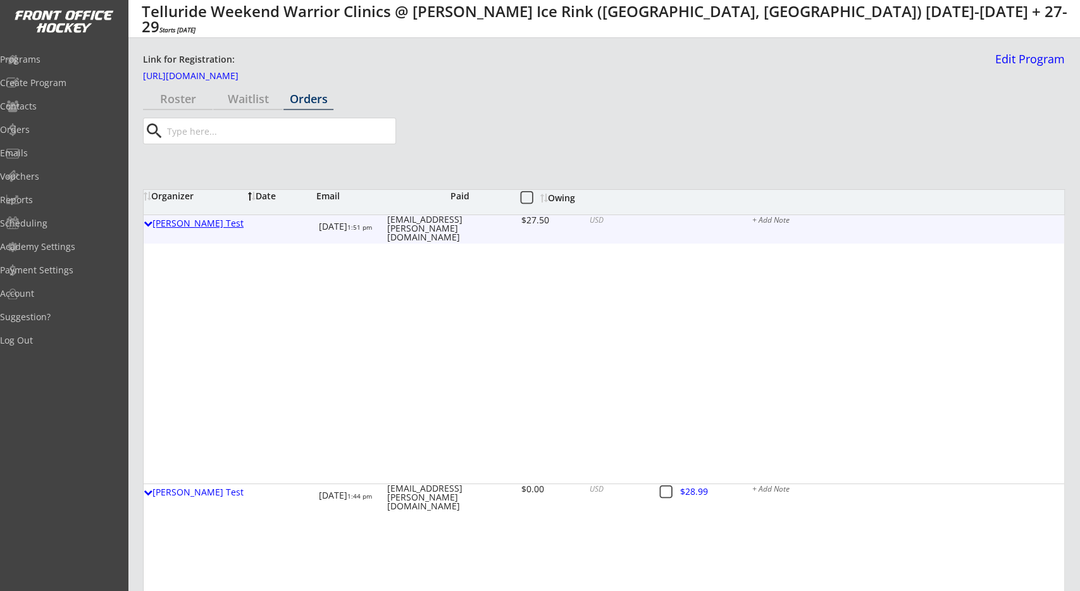
click at [206, 225] on div "John Etransfer Test" at bounding box center [196, 223] width 104 height 9
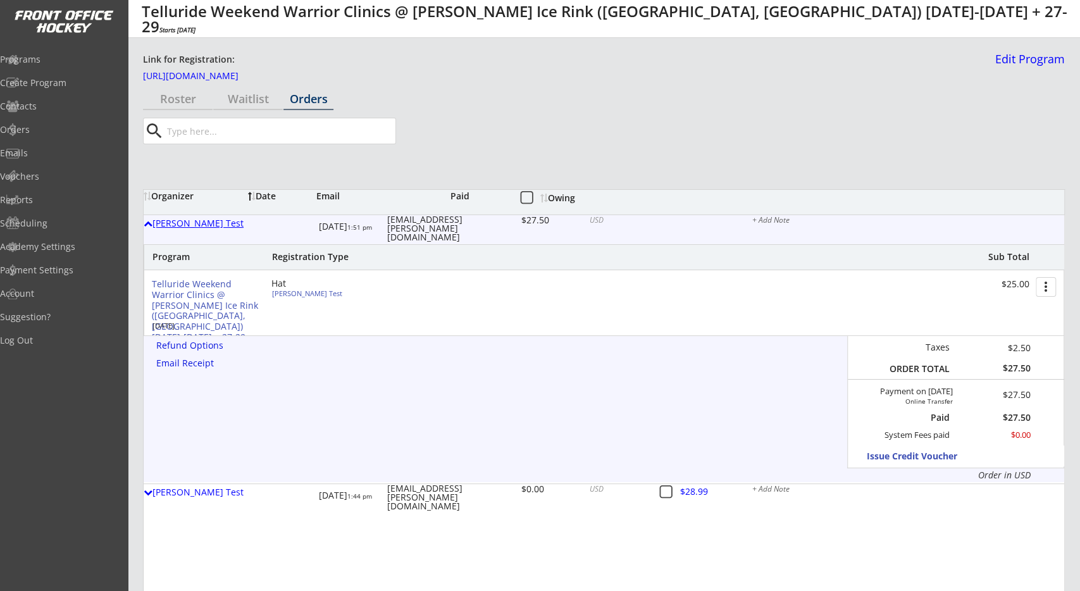
click at [206, 225] on div "John Etransfer Test" at bounding box center [196, 223] width 104 height 9
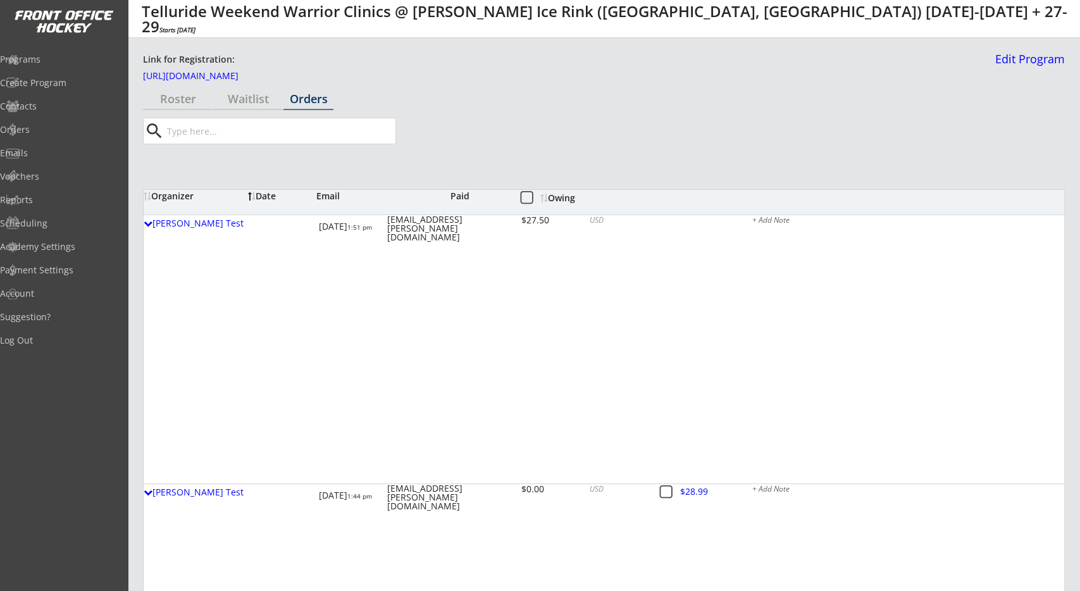
click at [446, 166] on div "Show Filters Download Current View" at bounding box center [604, 168] width 922 height 25
click at [327, 195] on div "Email" at bounding box center [383, 196] width 134 height 9
click at [466, 195] on div "Paid" at bounding box center [485, 196] width 68 height 9
click at [503, 168] on div "Show Filters Download Current View" at bounding box center [604, 168] width 922 height 25
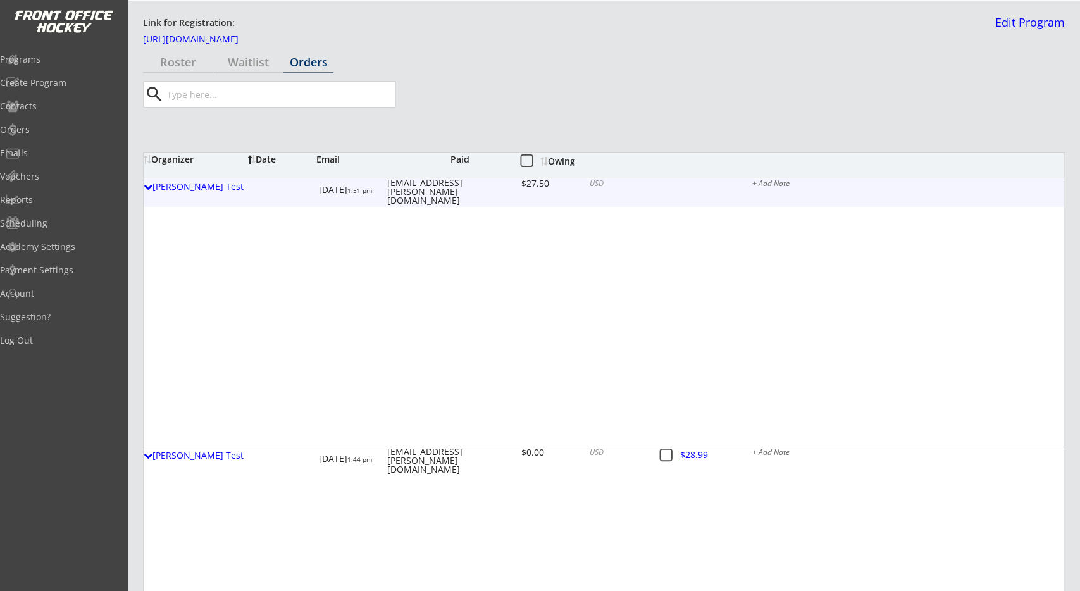
scroll to position [66, 0]
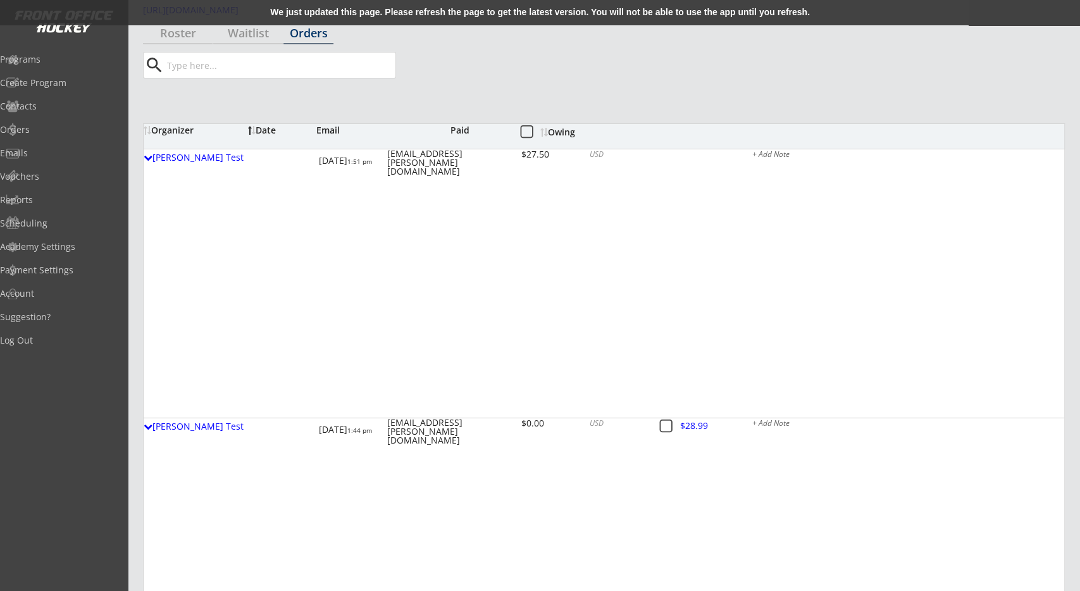
click at [677, 11] on div "We just updated this page. Please refresh the page to get the latest version. Y…" at bounding box center [540, 12] width 1080 height 25
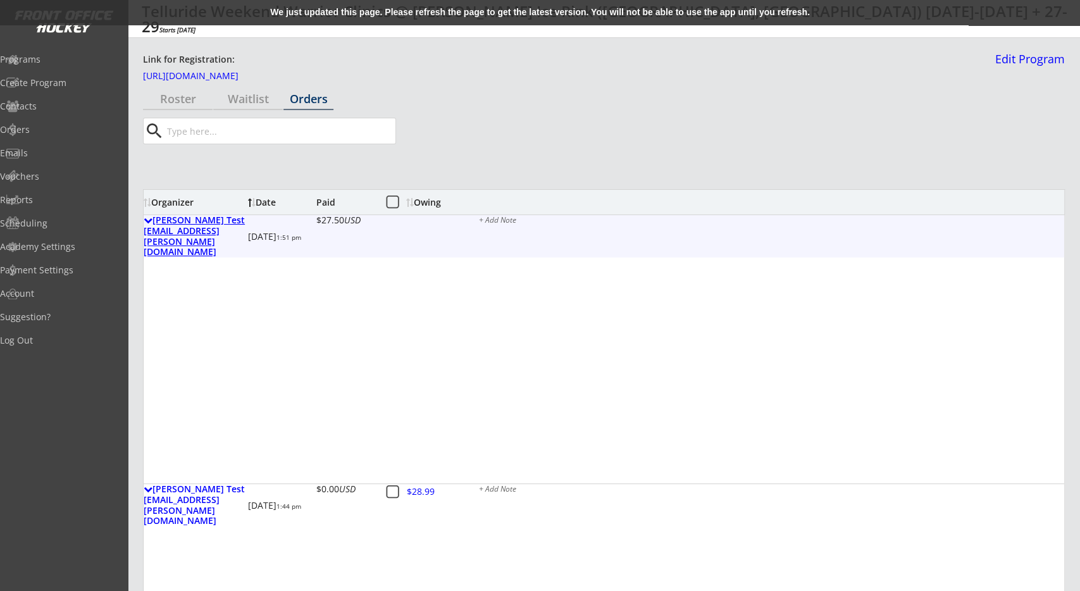
click at [187, 228] on div "[PERSON_NAME] Test [EMAIL_ADDRESS][PERSON_NAME][DOMAIN_NAME]" at bounding box center [196, 236] width 104 height 42
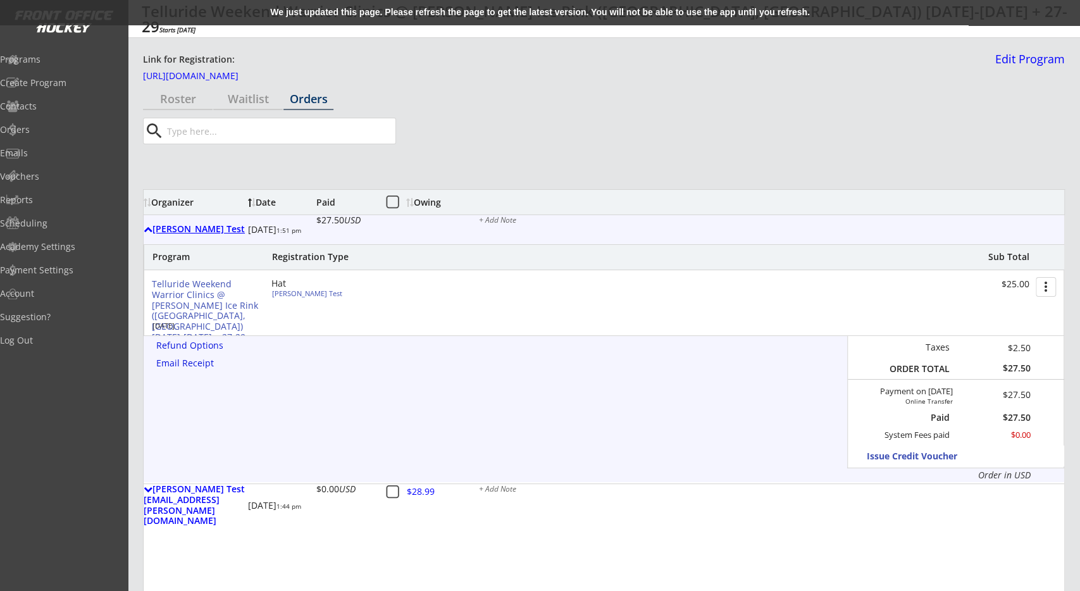
click at [187, 229] on div "[PERSON_NAME] Test" at bounding box center [196, 229] width 104 height 11
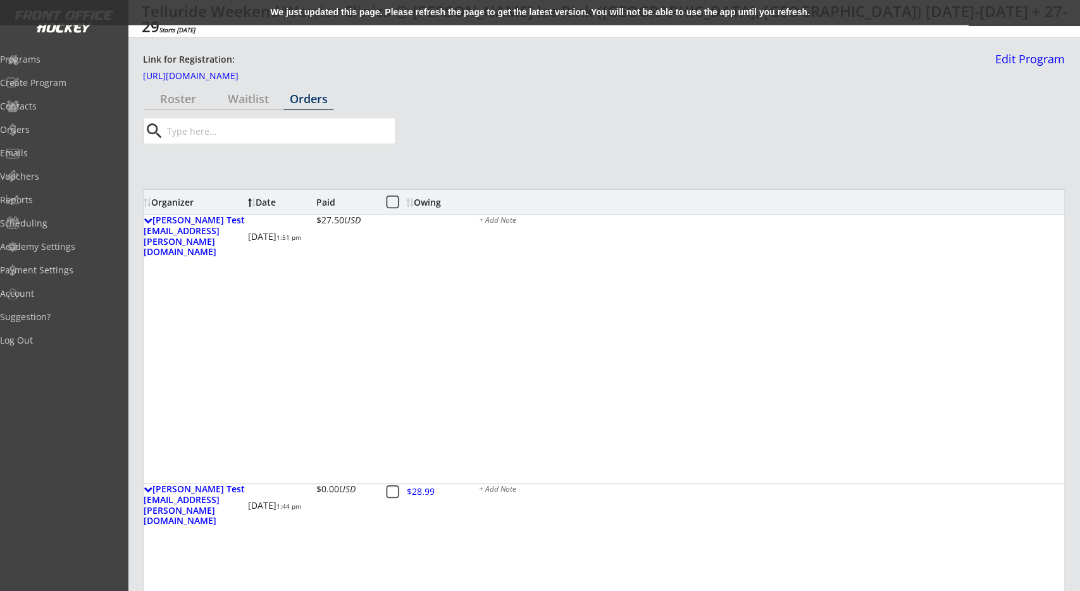
click at [615, 9] on div "We just updated this page. Please refresh the page to get the latest version. Y…" at bounding box center [540, 12] width 1080 height 25
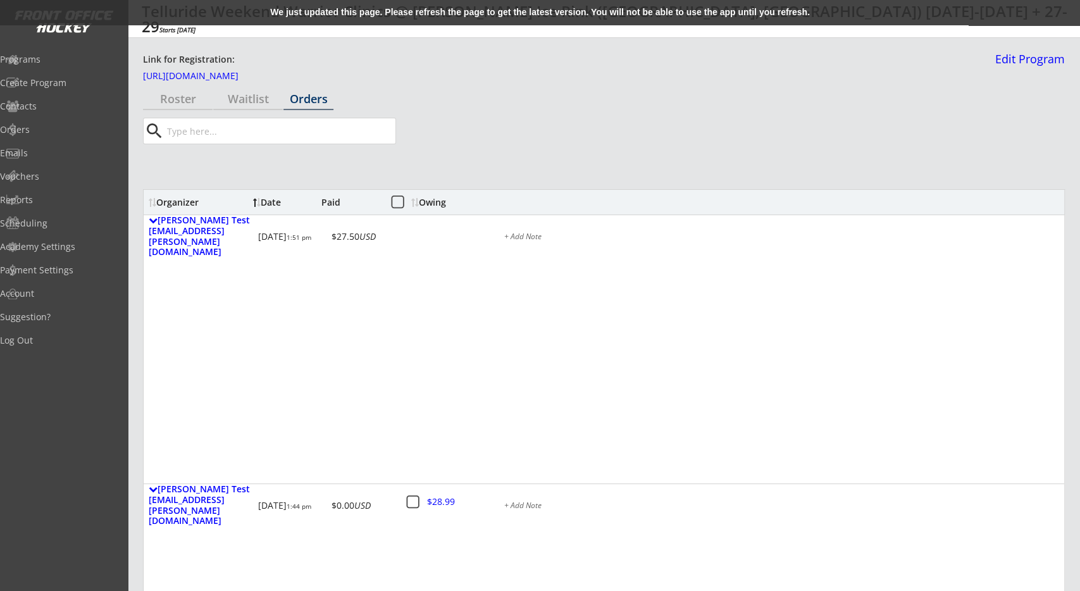
click at [582, 141] on div "search" at bounding box center [553, 131] width 821 height 27
click at [566, 175] on div "Show Filters" at bounding box center [604, 168] width 922 height 25
click at [544, 13] on div "We just updated this page. Please refresh the page to get the latest version. Y…" at bounding box center [540, 12] width 1080 height 25
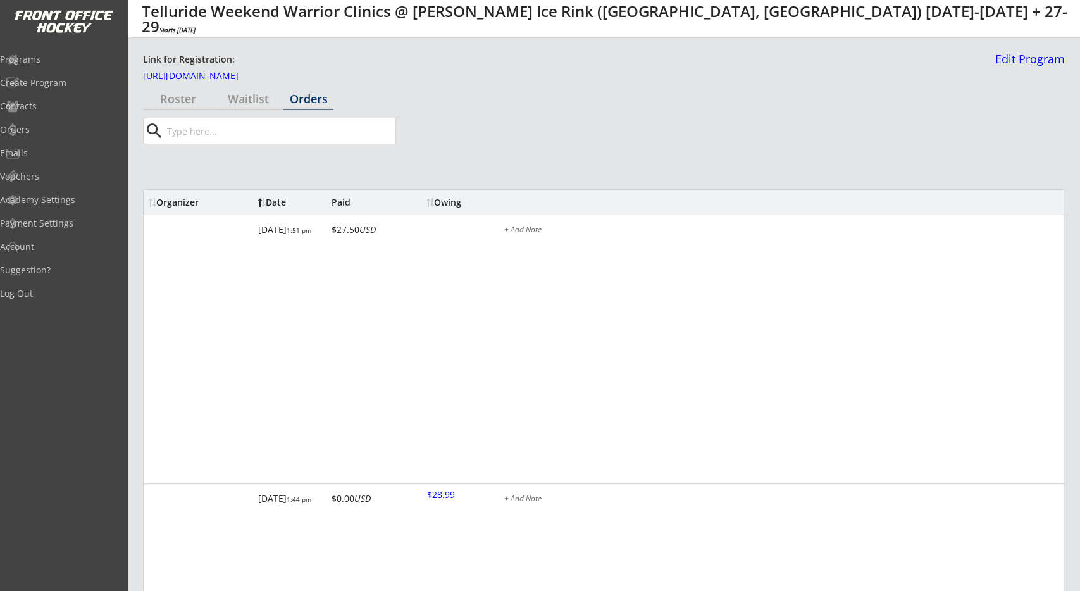
click at [478, 132] on div "search" at bounding box center [553, 131] width 821 height 27
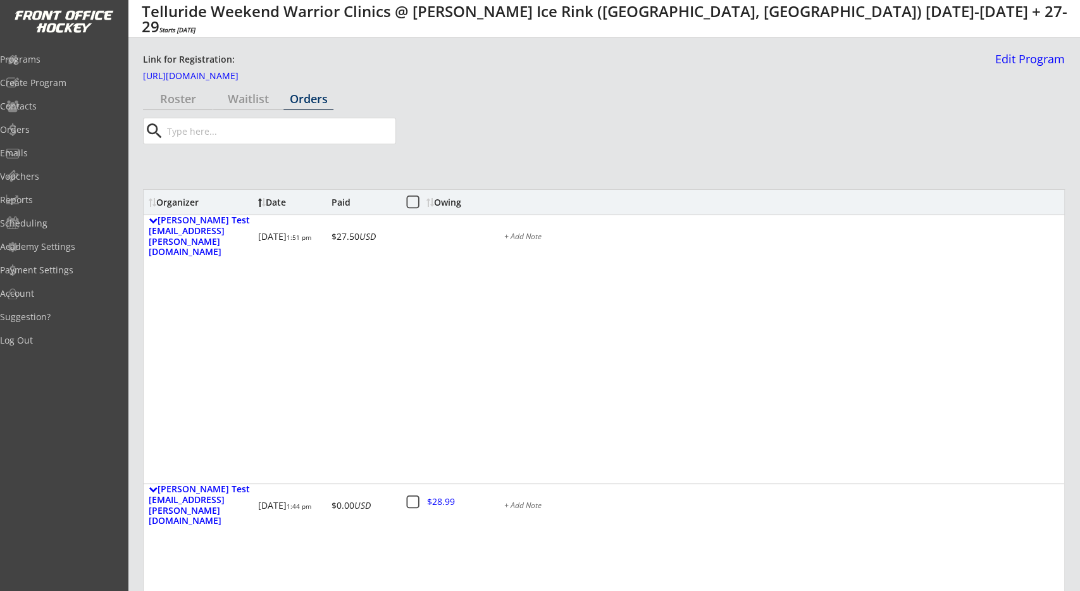
click at [477, 139] on div "search" at bounding box center [553, 131] width 821 height 27
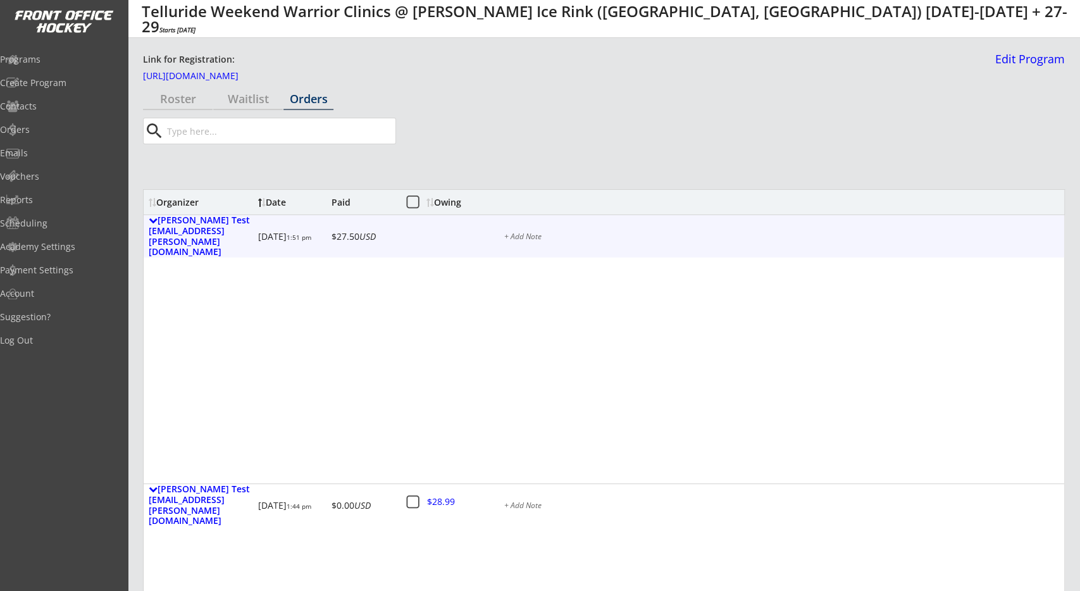
click at [225, 228] on div "[PERSON_NAME] Test [EMAIL_ADDRESS][PERSON_NAME][DOMAIN_NAME]" at bounding box center [201, 236] width 104 height 42
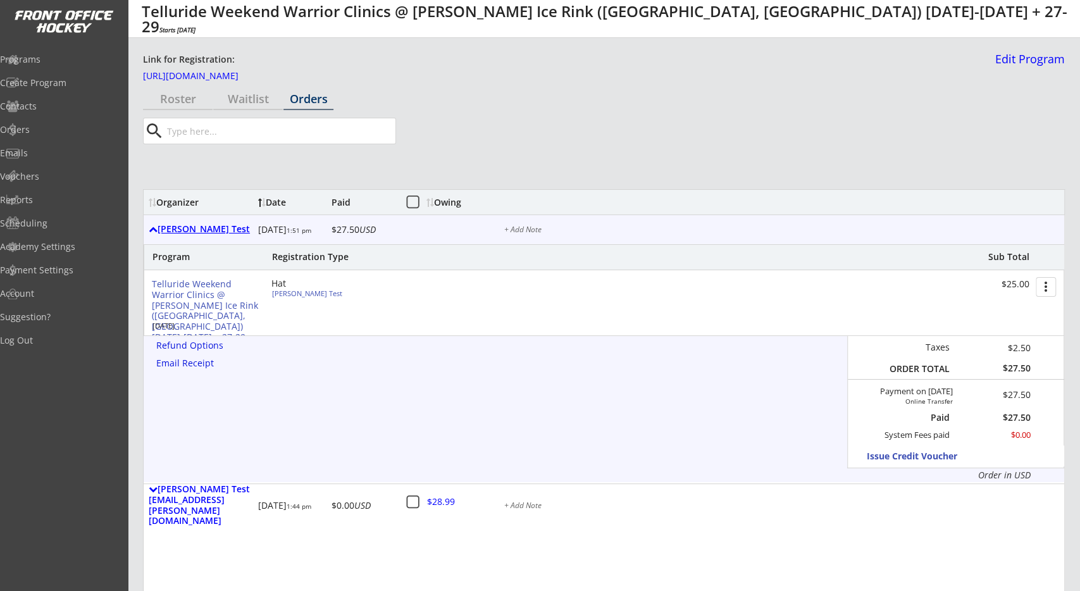
click at [173, 227] on div "[PERSON_NAME] Test" at bounding box center [201, 229] width 104 height 11
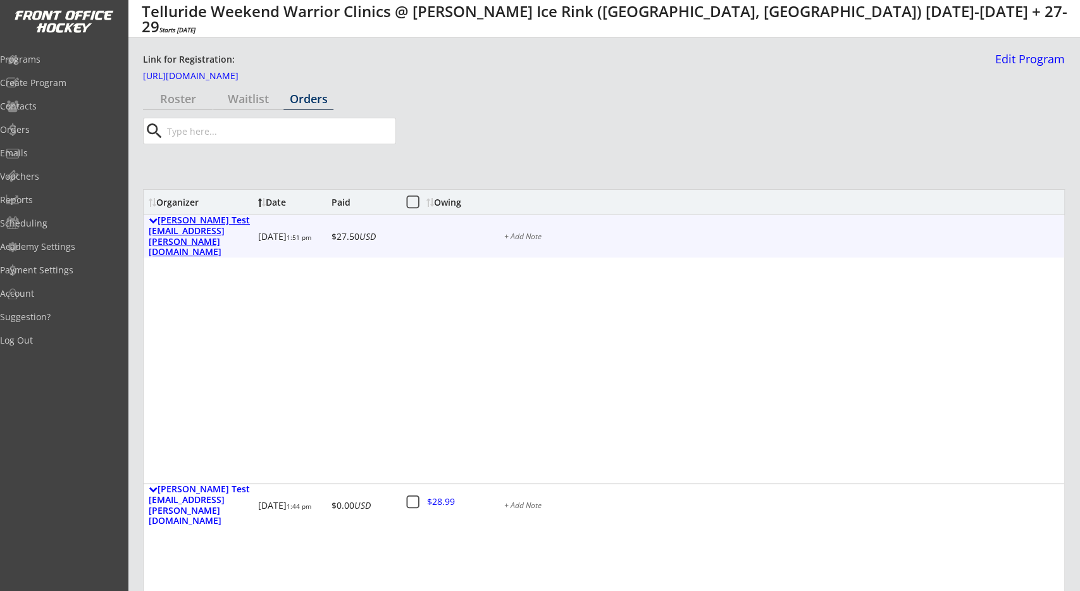
click at [175, 228] on div "[PERSON_NAME] Test [EMAIL_ADDRESS][PERSON_NAME][DOMAIN_NAME]" at bounding box center [201, 236] width 104 height 42
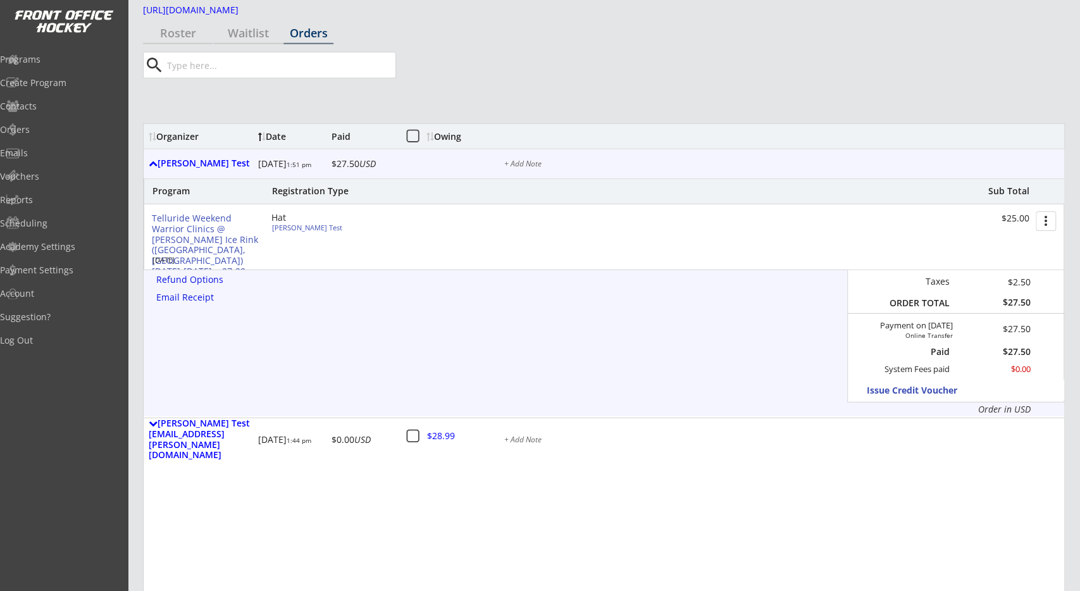
scroll to position [66, 0]
click at [533, 160] on div "+ Add Note" at bounding box center [550, 164] width 92 height 8
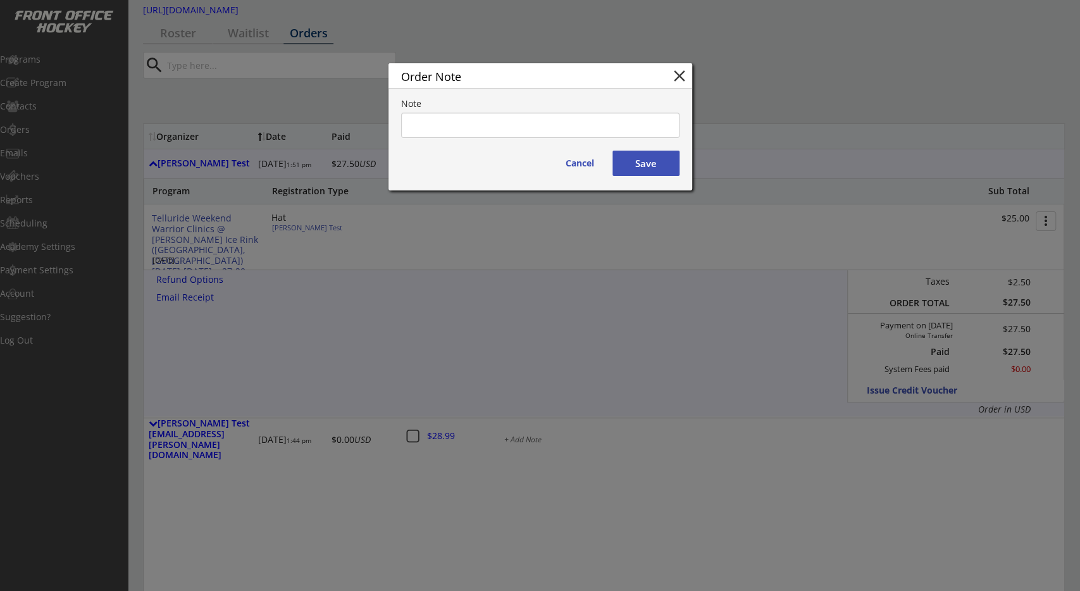
click at [575, 138] on textarea at bounding box center [540, 125] width 278 height 25
click at [488, 124] on textarea "This is a note about his order" at bounding box center [540, 125] width 278 height 25
type textarea "This is a note about this order"
click at [648, 173] on button "Save" at bounding box center [646, 163] width 67 height 25
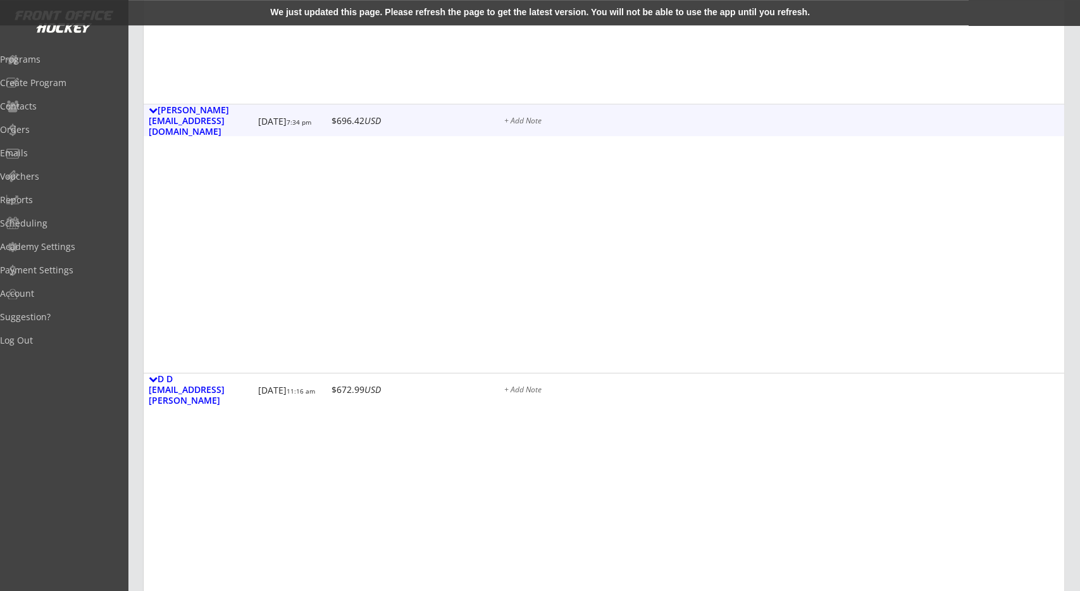
scroll to position [1909, 0]
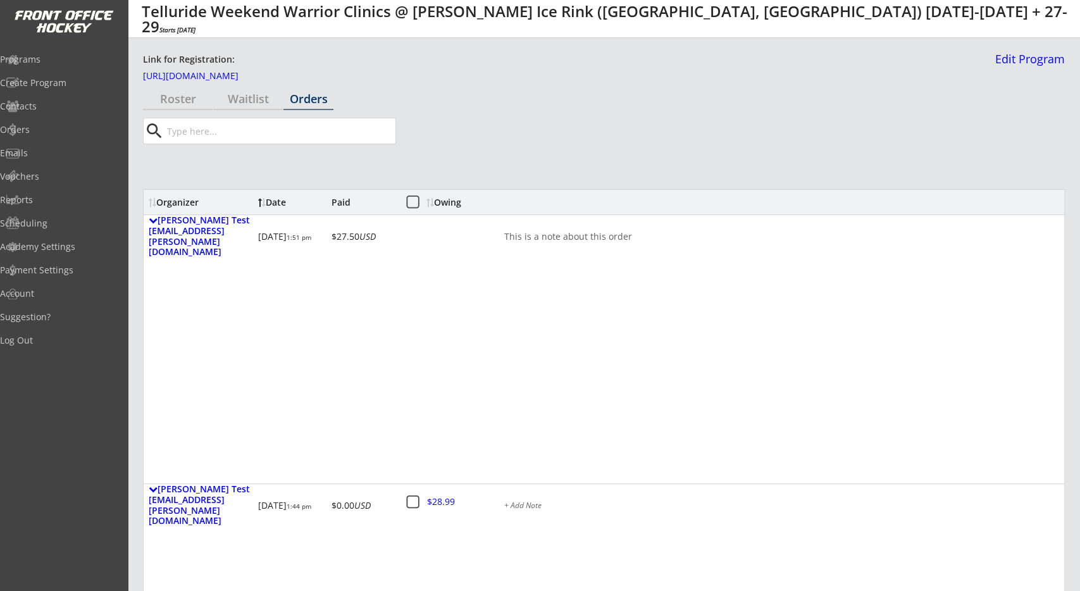
click at [489, 163] on div "Show Filters" at bounding box center [604, 168] width 922 height 25
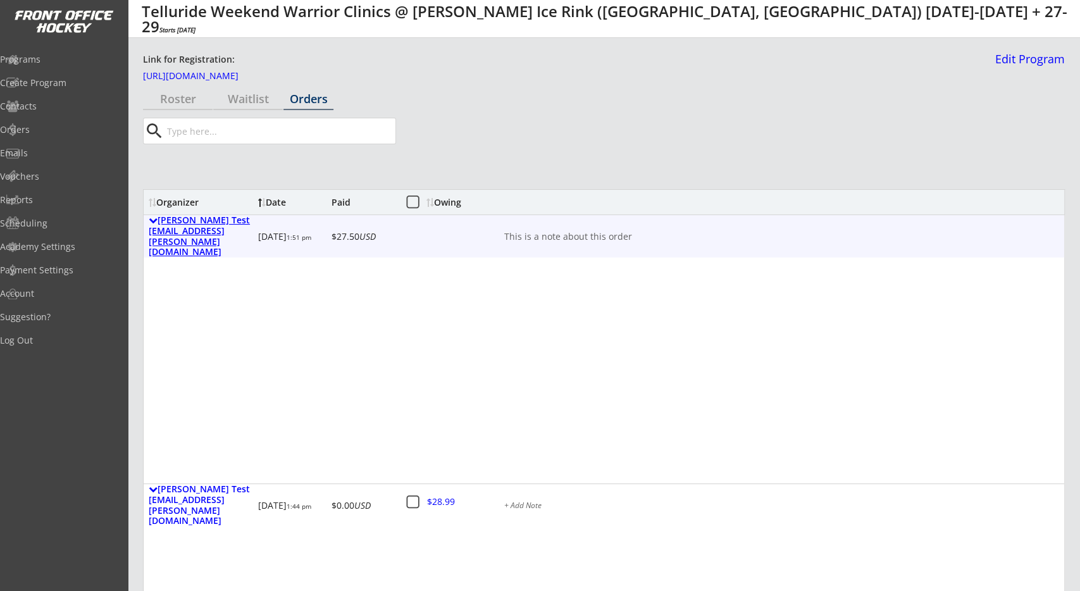
click at [225, 236] on div "[PERSON_NAME] Test [EMAIL_ADDRESS][PERSON_NAME][DOMAIN_NAME]" at bounding box center [201, 236] width 104 height 42
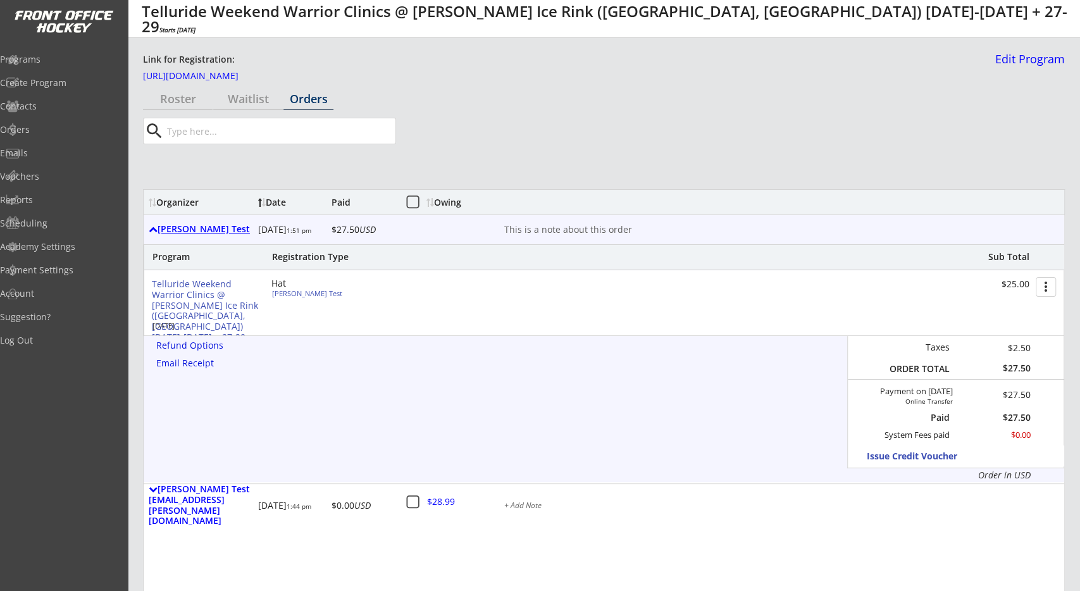
click at [223, 234] on div "[PERSON_NAME] Test" at bounding box center [201, 229] width 104 height 11
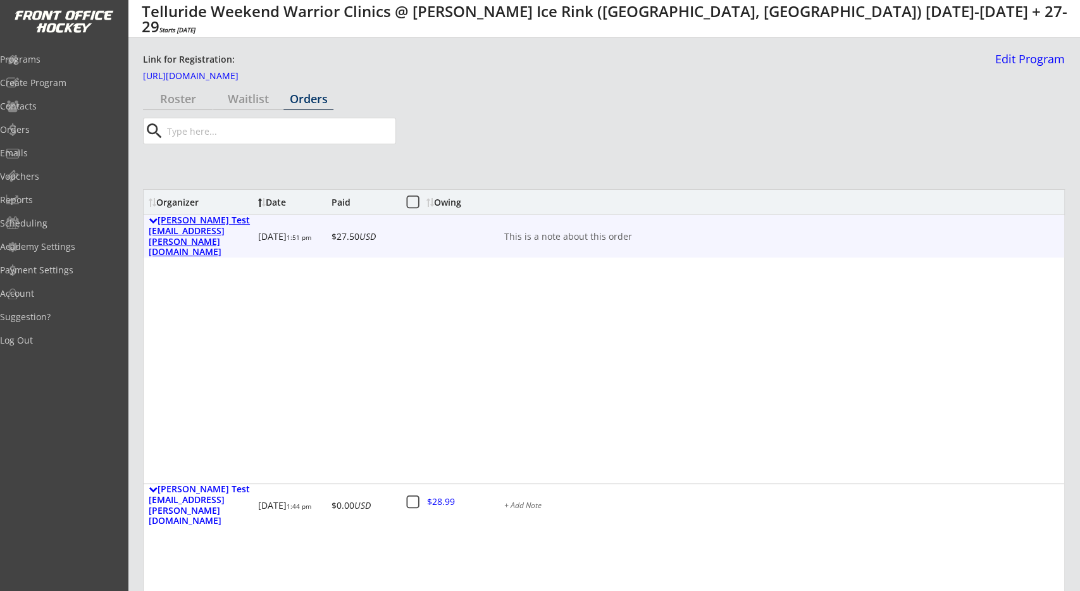
click at [225, 232] on div "[PERSON_NAME] Test [EMAIL_ADDRESS][PERSON_NAME][DOMAIN_NAME]" at bounding box center [201, 236] width 104 height 42
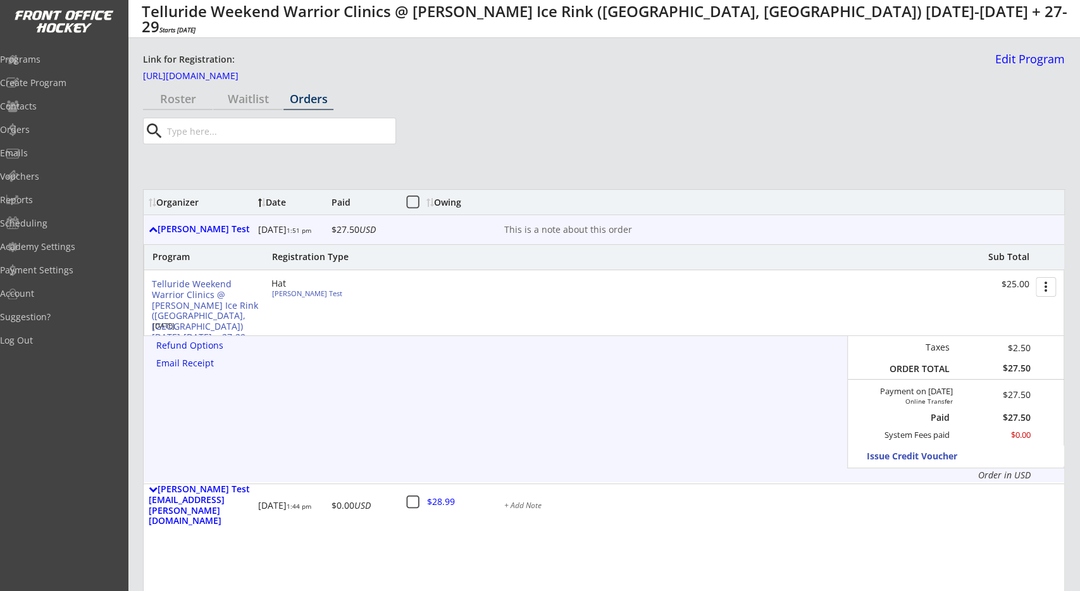
click at [232, 230] on div "[PERSON_NAME] Test" at bounding box center [201, 229] width 104 height 11
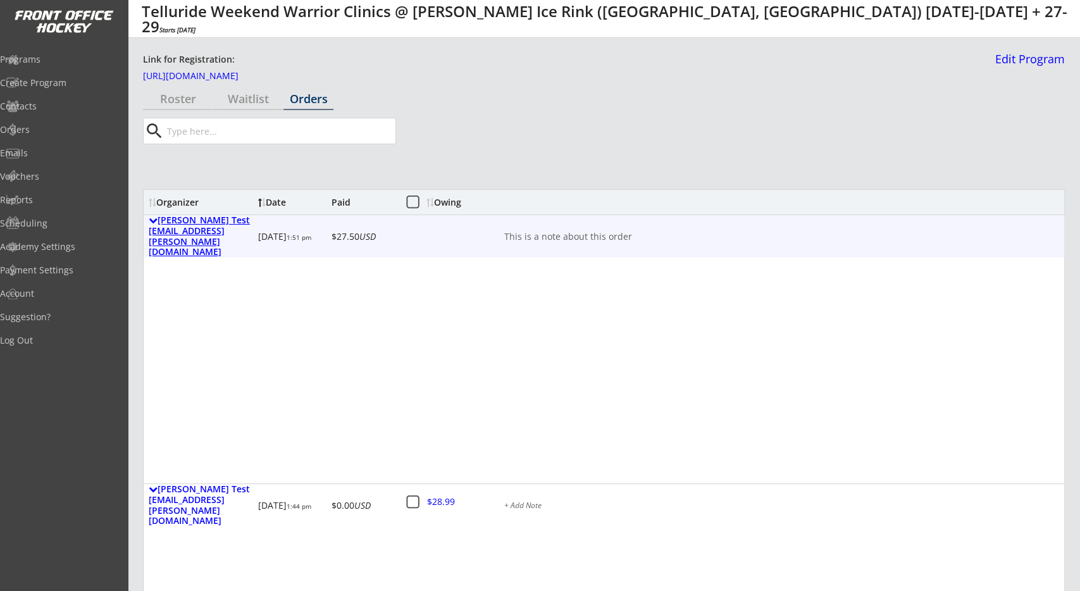
click at [232, 231] on div "[PERSON_NAME] Test [EMAIL_ADDRESS][PERSON_NAME][DOMAIN_NAME]" at bounding box center [201, 236] width 104 height 42
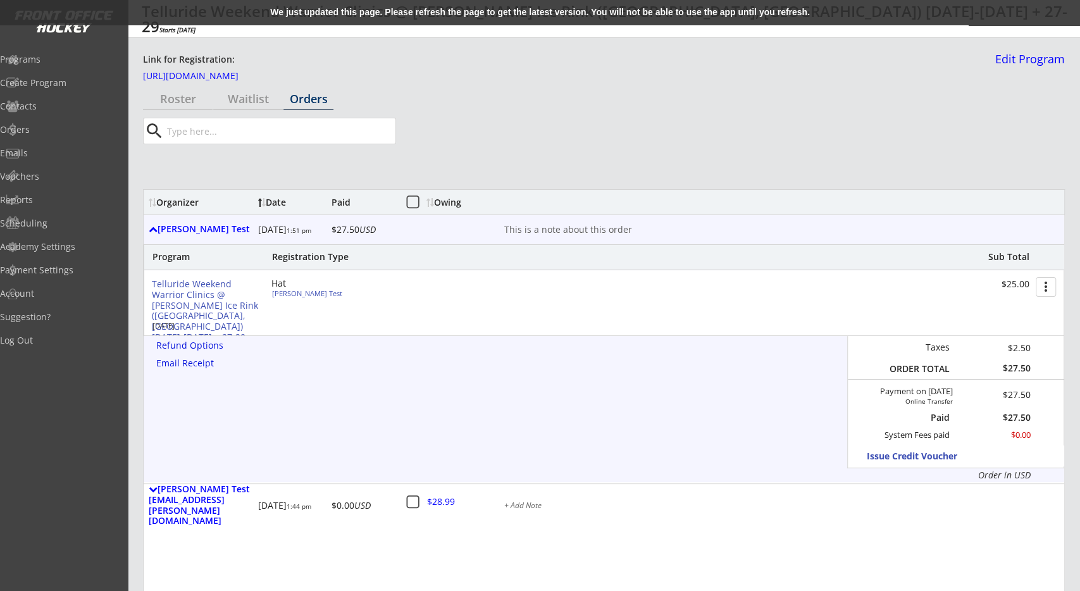
click at [510, 7] on div "We just updated this page. Please refresh the page to get the latest version. Y…" at bounding box center [540, 12] width 1080 height 25
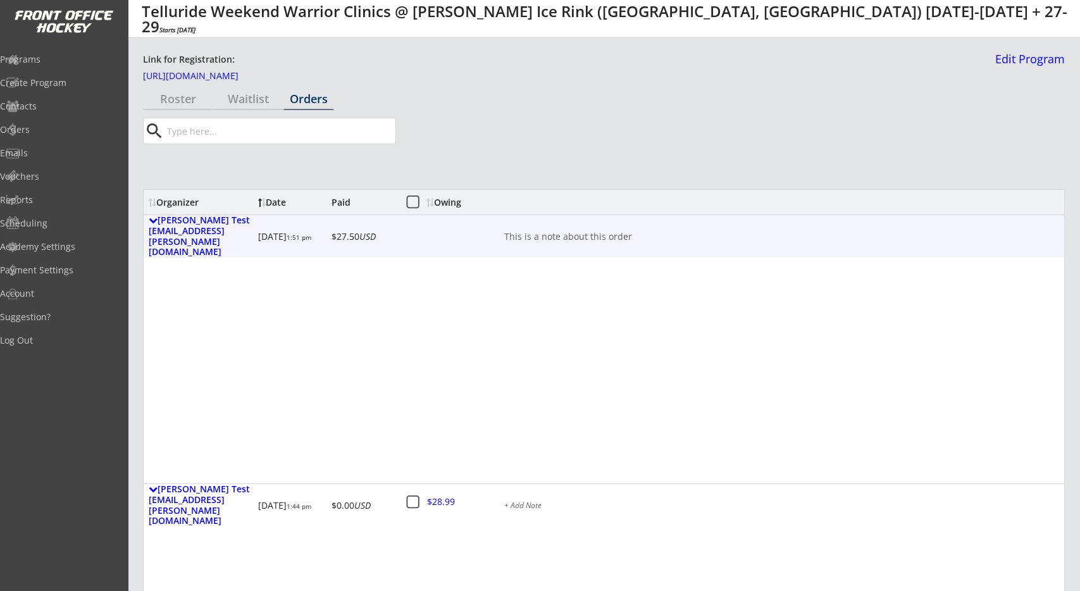
click at [249, 229] on div "[PERSON_NAME] Test [EMAIL_ADDRESS][PERSON_NAME][DOMAIN_NAME]" at bounding box center [201, 236] width 104 height 42
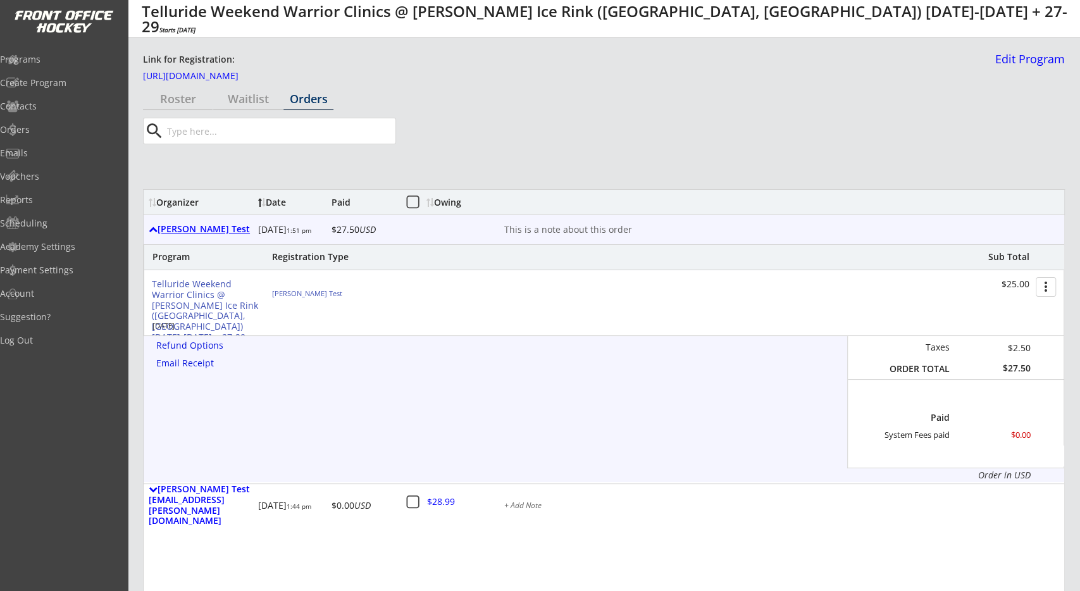
click at [227, 228] on div "[PERSON_NAME] Test" at bounding box center [201, 229] width 104 height 11
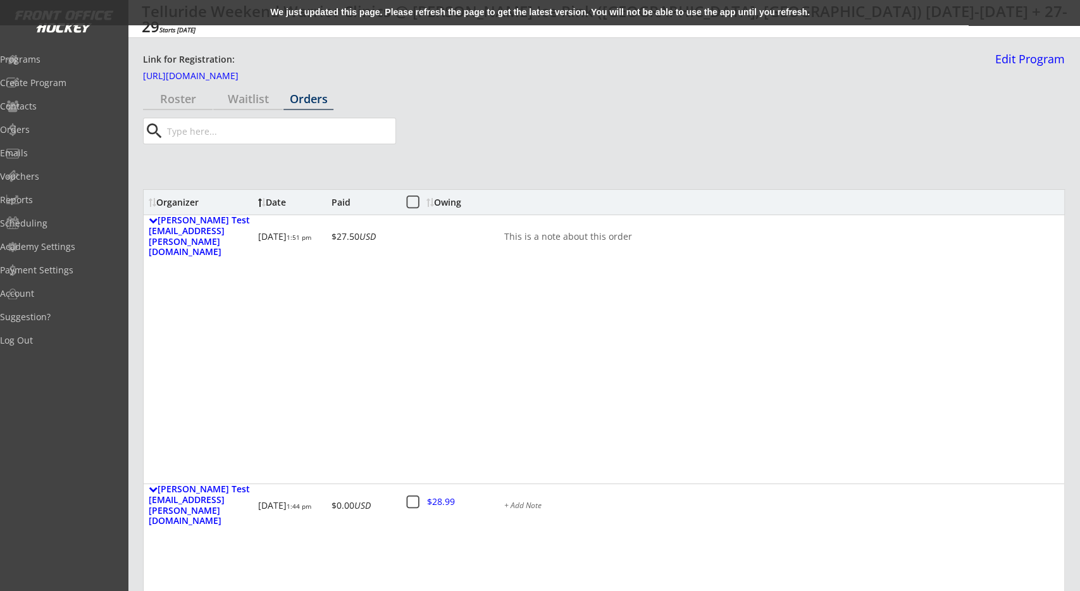
click at [531, 6] on div "We just updated this page. Please refresh the page to get the latest version. Y…" at bounding box center [540, 12] width 1080 height 25
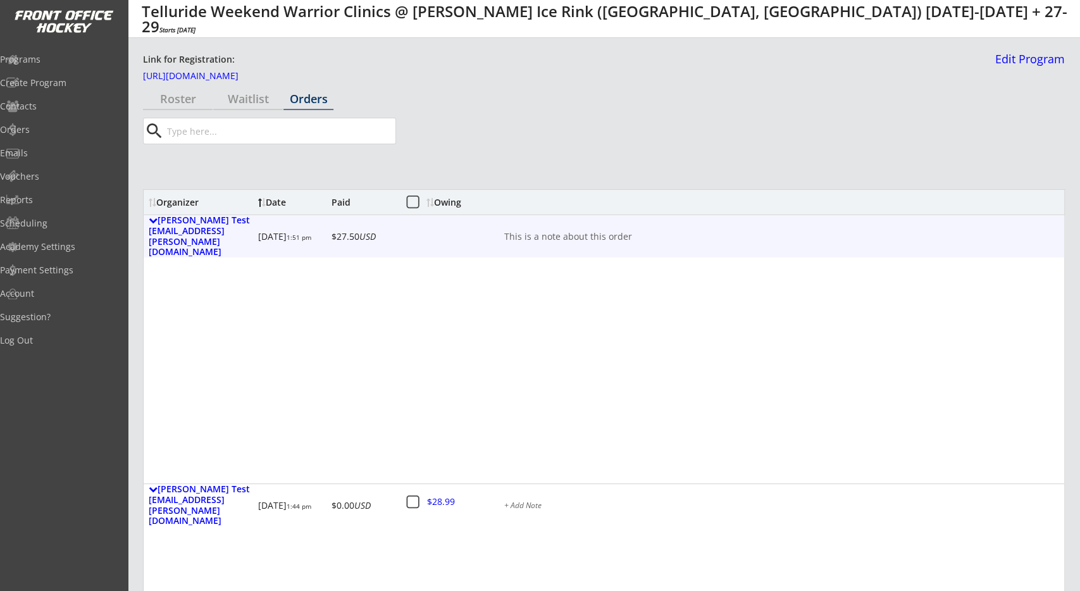
click at [554, 232] on div "This is a note about this order" at bounding box center [781, 236] width 555 height 9
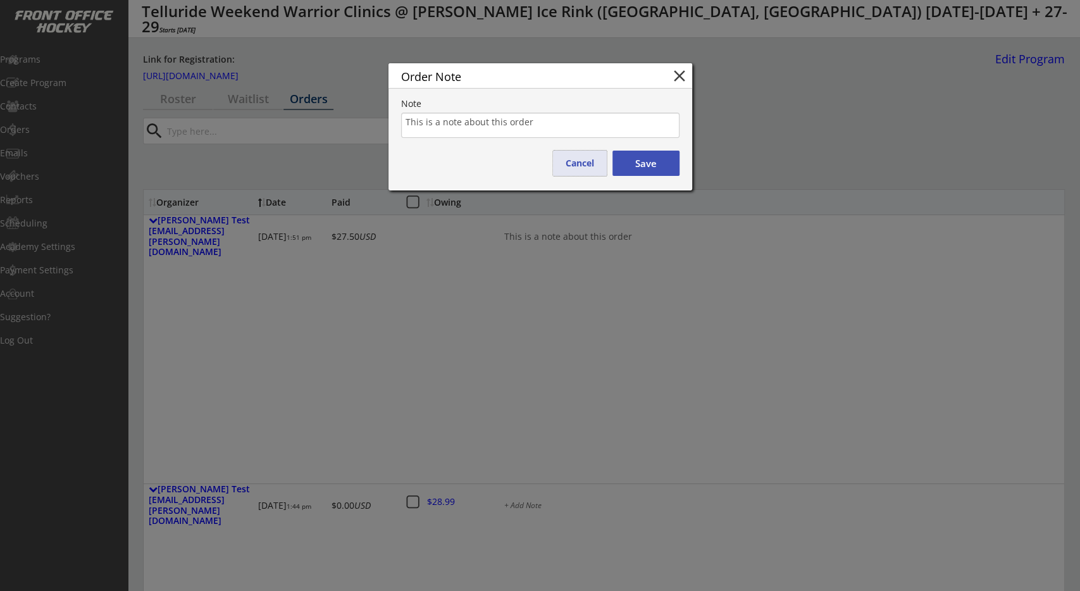
click at [572, 172] on button "Cancel" at bounding box center [580, 163] width 54 height 25
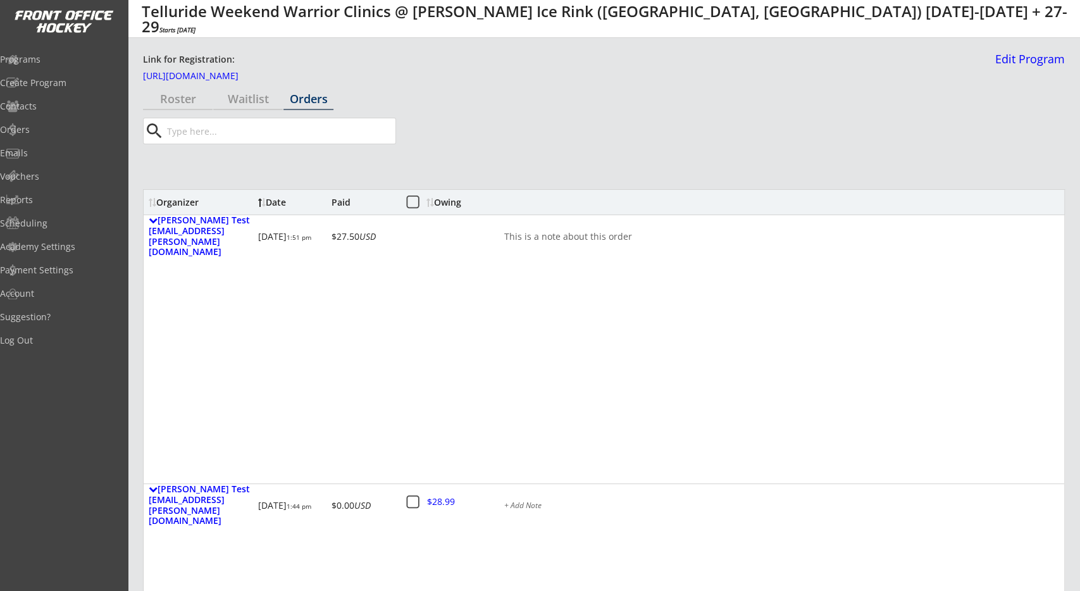
click at [484, 212] on div "Organizer Date Paid Owing" at bounding box center [604, 201] width 922 height 25
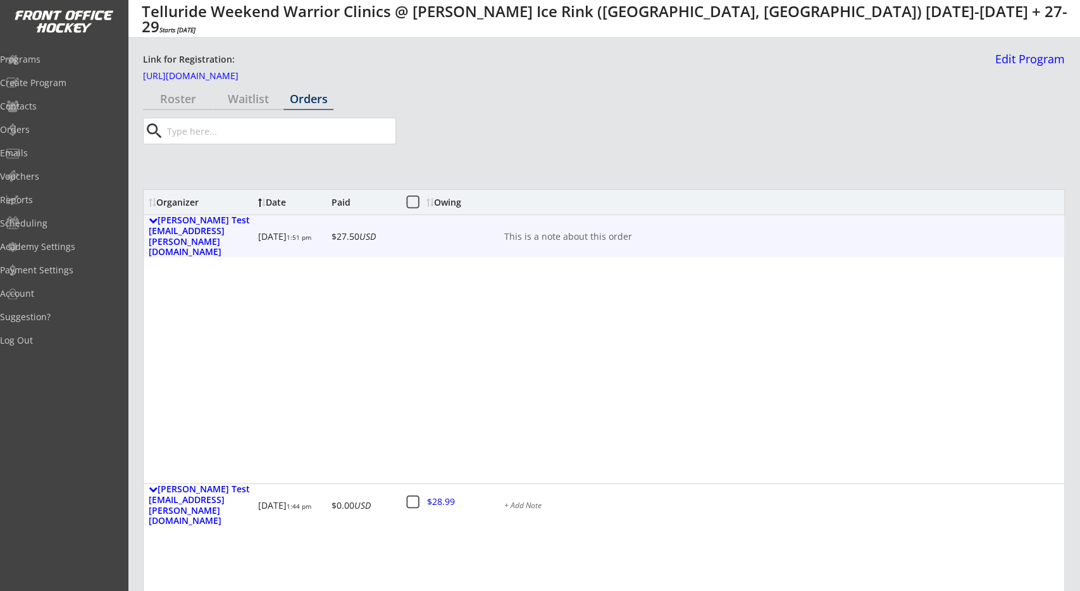
click at [483, 224] on div "John Etransfer Test gf.wolfer+etransfer@gmail.com 8/14/23 1:51 pm $27.50 USD Th…" at bounding box center [604, 236] width 921 height 42
click at [187, 232] on div "[PERSON_NAME] Test [EMAIL_ADDRESS][PERSON_NAME][DOMAIN_NAME]" at bounding box center [201, 236] width 104 height 42
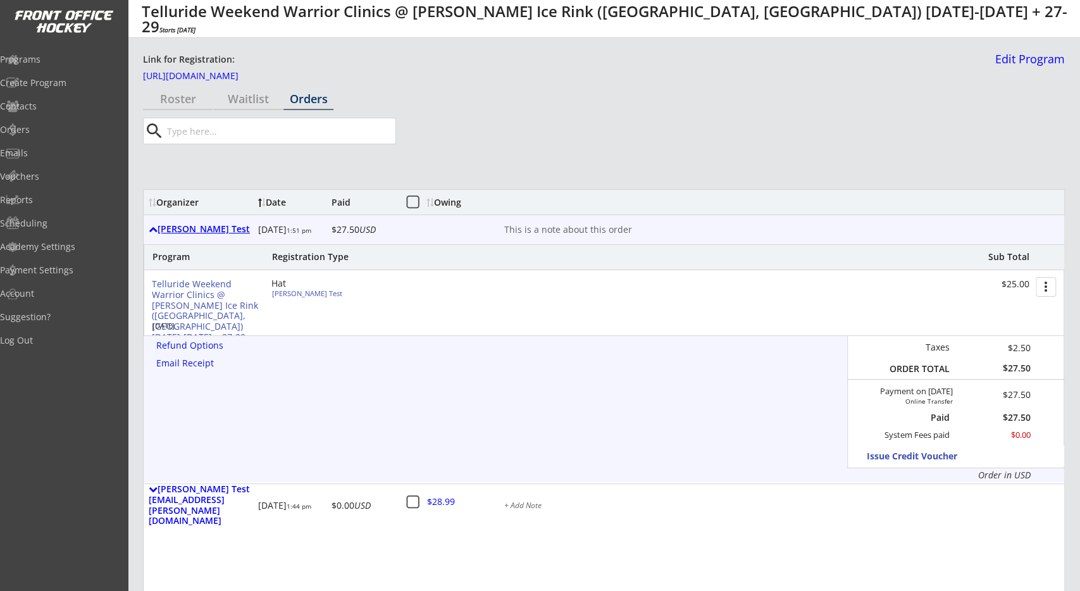
click at [187, 232] on div "[PERSON_NAME] Test" at bounding box center [201, 229] width 104 height 11
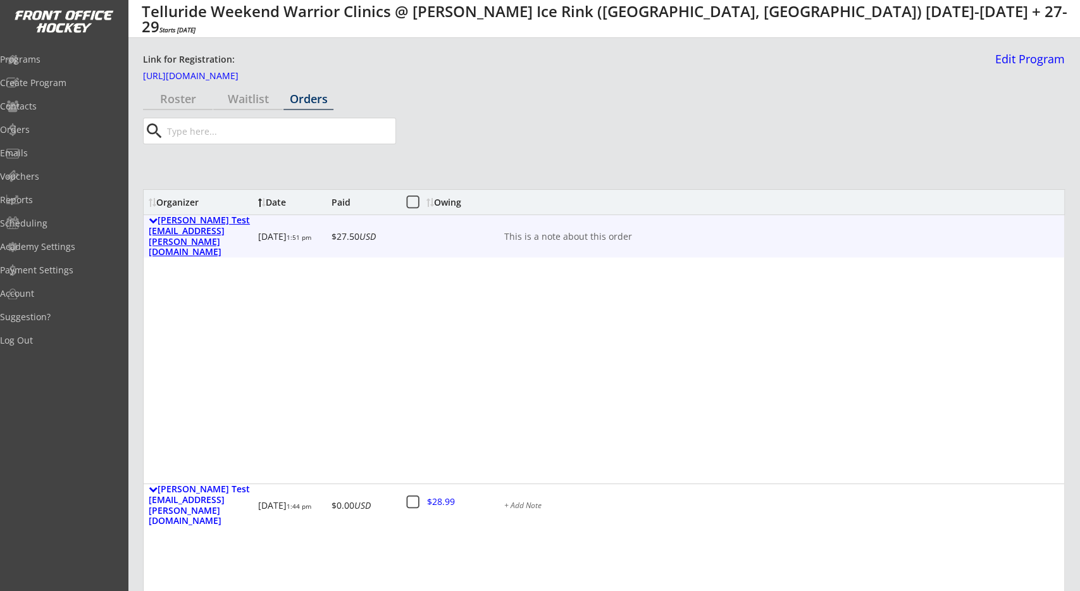
click at [187, 232] on div "[PERSON_NAME] Test [EMAIL_ADDRESS][PERSON_NAME][DOMAIN_NAME]" at bounding box center [201, 236] width 104 height 42
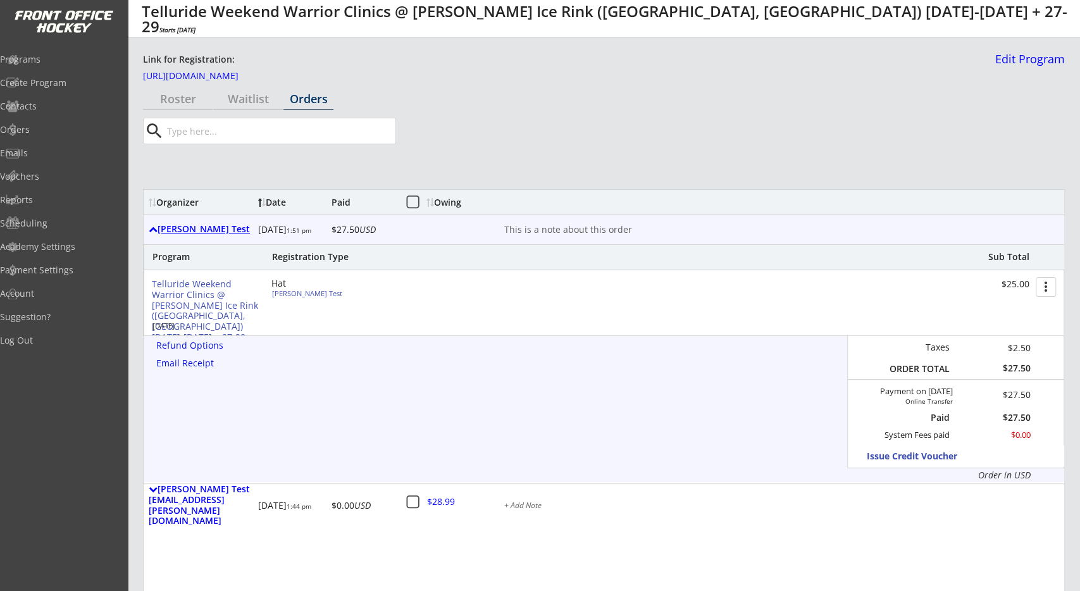
click at [187, 232] on div "[PERSON_NAME] Test" at bounding box center [201, 229] width 104 height 11
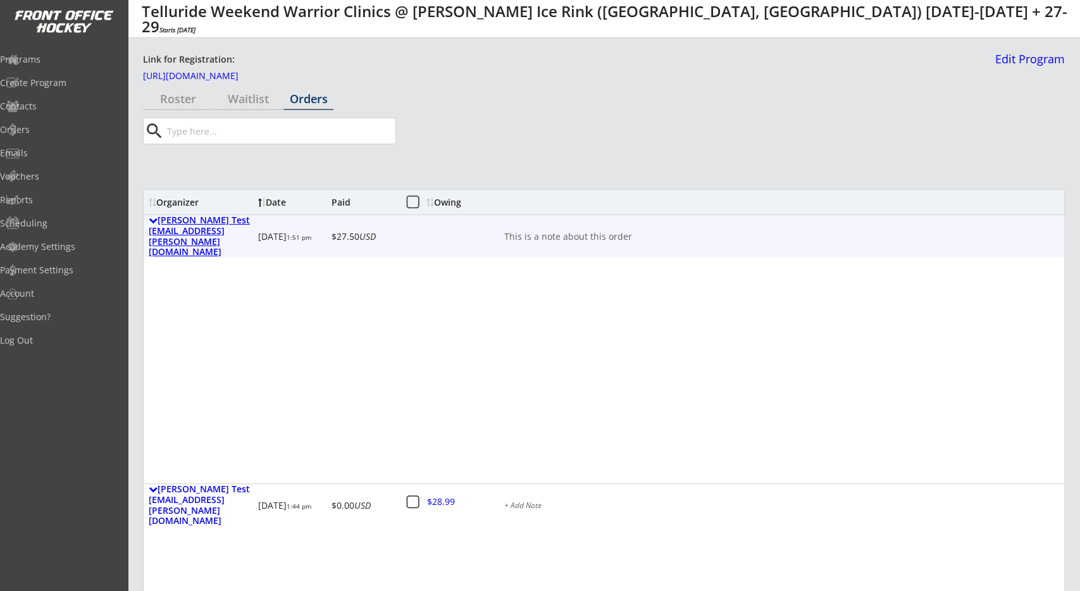
click at [187, 232] on div "[PERSON_NAME] Test [EMAIL_ADDRESS][PERSON_NAME][DOMAIN_NAME]" at bounding box center [201, 236] width 104 height 42
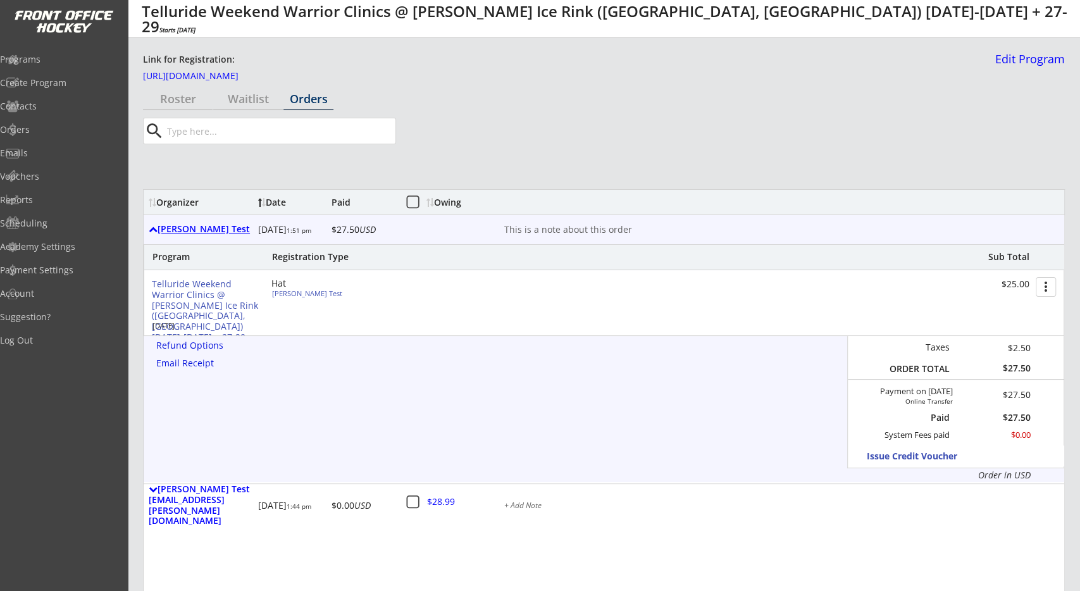
click at [187, 232] on div "John Etransfer Test" at bounding box center [201, 229] width 104 height 11
click at [189, 230] on div "John Etransfer Test" at bounding box center [201, 229] width 104 height 11
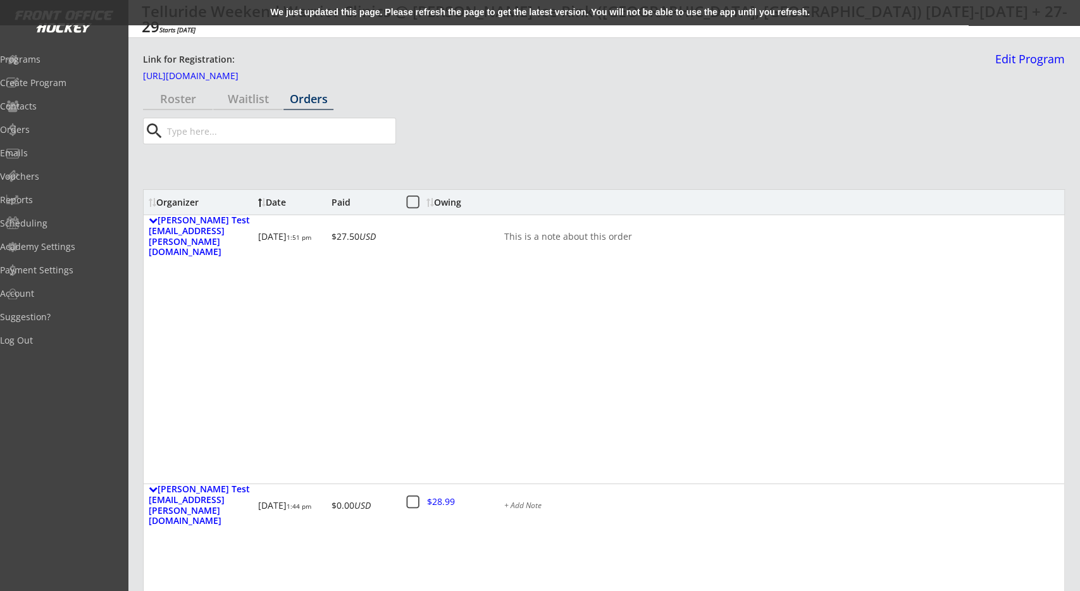
click at [498, 8] on div "We just updated this page. Please refresh the page to get the latest version. Y…" at bounding box center [540, 12] width 1080 height 25
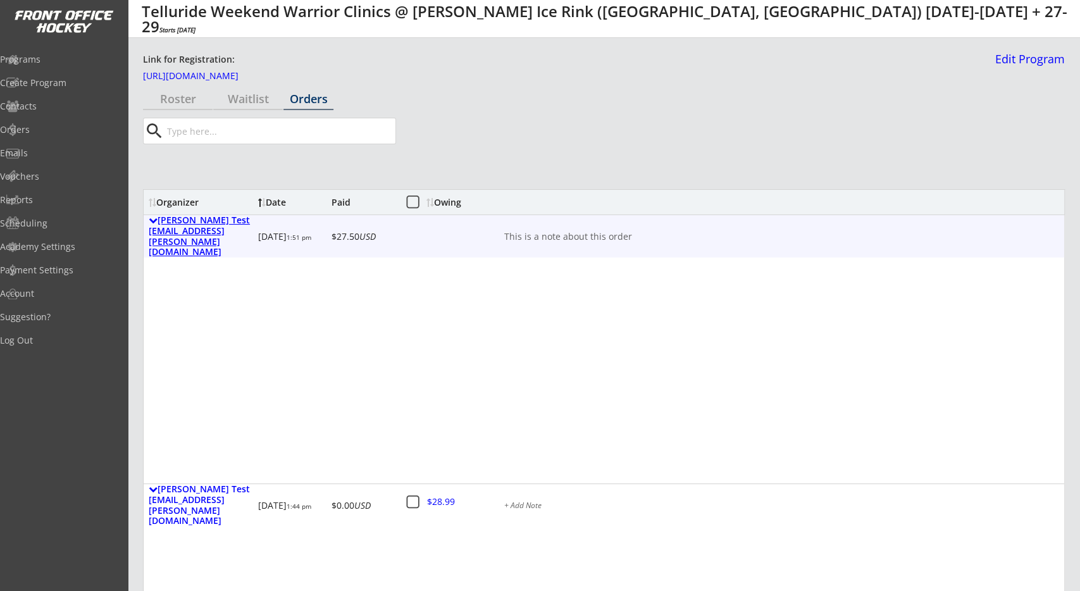
click at [230, 228] on div "[PERSON_NAME] Test [EMAIL_ADDRESS][PERSON_NAME][DOMAIN_NAME]" at bounding box center [201, 236] width 104 height 42
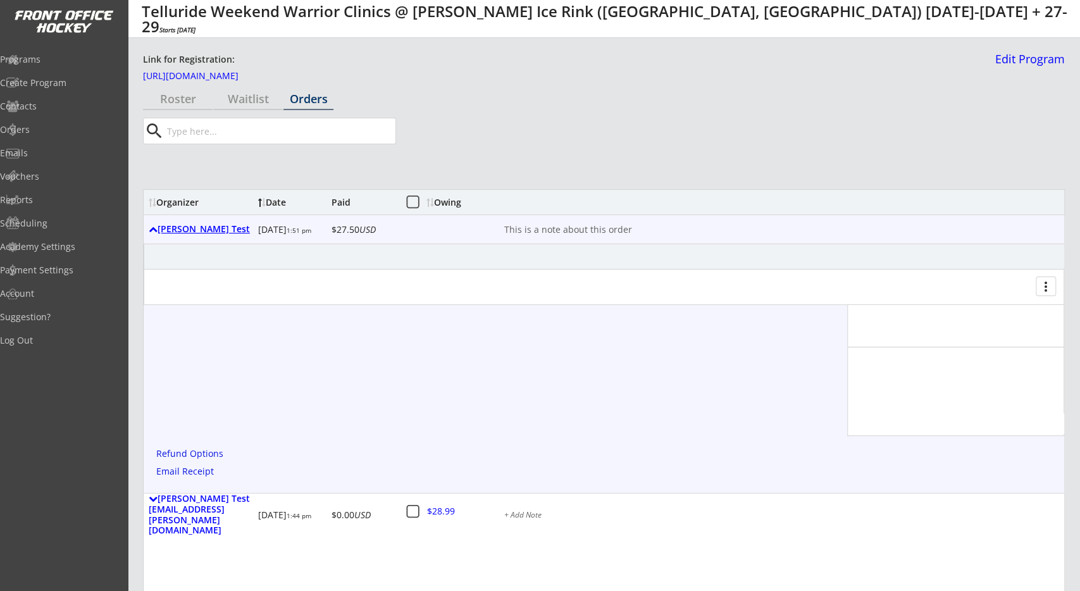
click at [230, 228] on div "[PERSON_NAME] Test" at bounding box center [201, 229] width 104 height 11
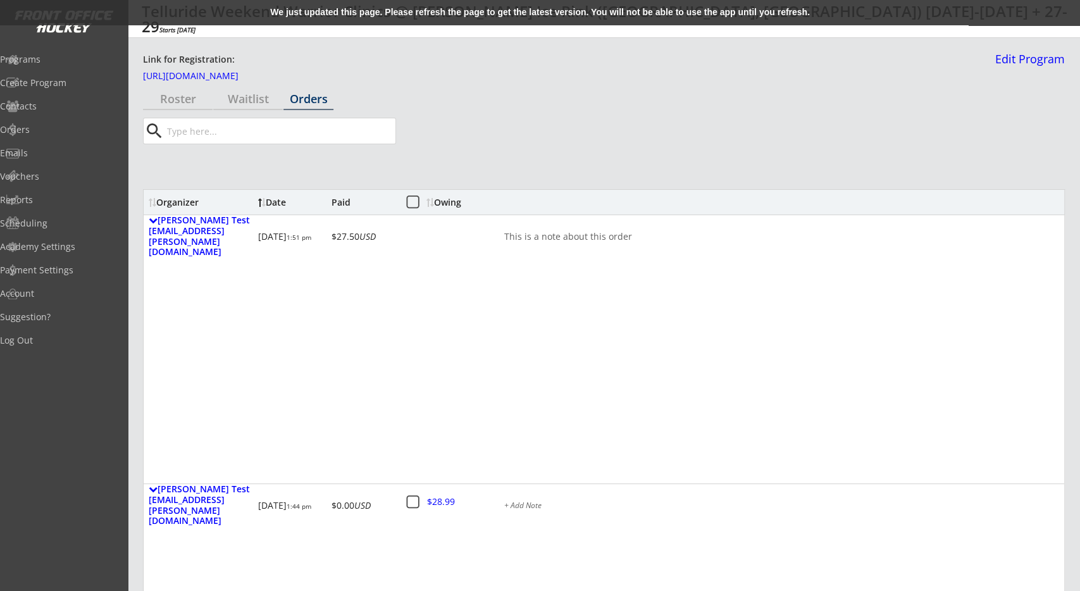
click at [528, 7] on div "We just updated this page. Please refresh the page to get the latest version. Y…" at bounding box center [540, 12] width 1080 height 25
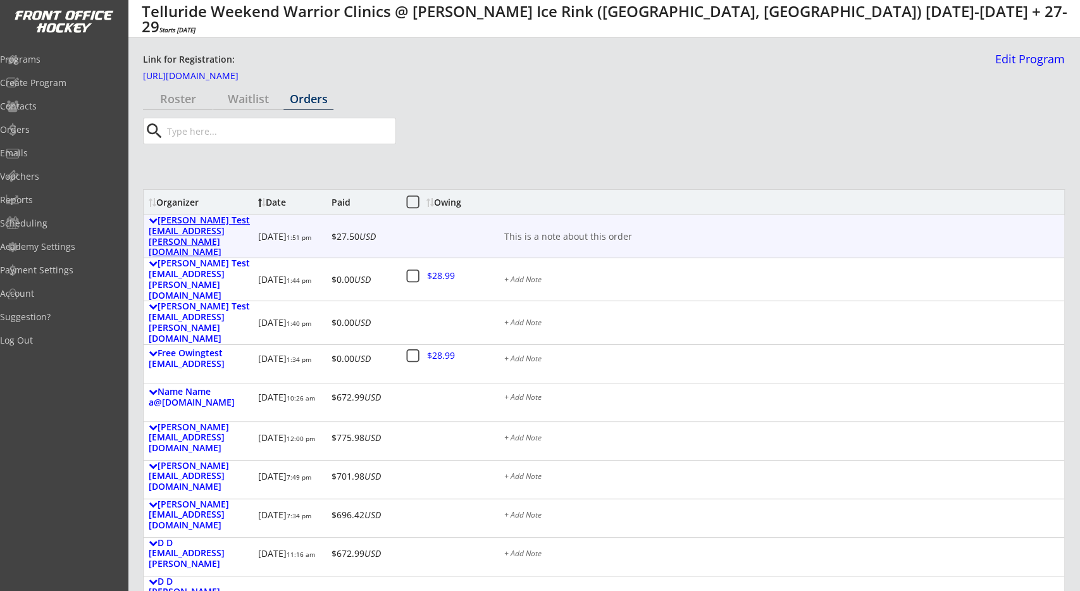
click at [213, 228] on div "[PERSON_NAME] Test [EMAIL_ADDRESS][PERSON_NAME][DOMAIN_NAME]" at bounding box center [201, 236] width 104 height 42
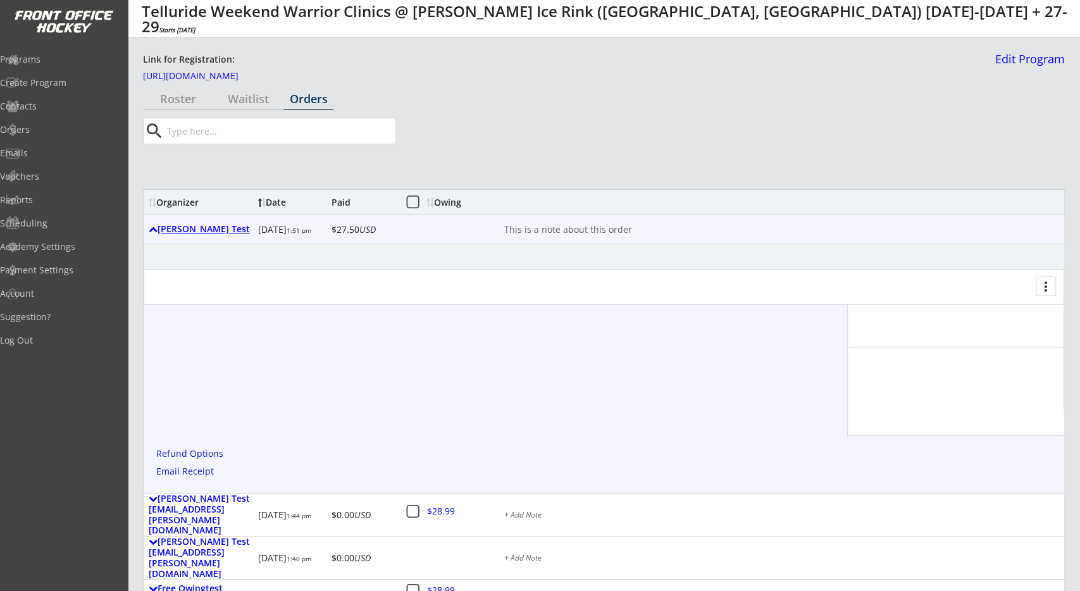
click at [213, 228] on div "John Etransfer Test" at bounding box center [201, 229] width 104 height 11
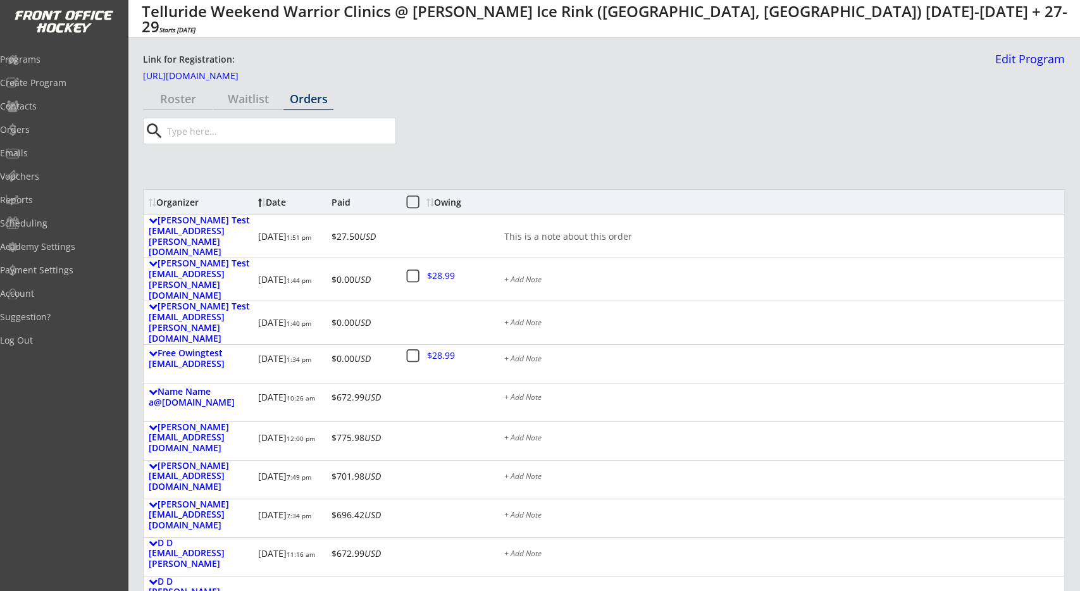
click at [382, 166] on div "Show Filters" at bounding box center [604, 168] width 922 height 25
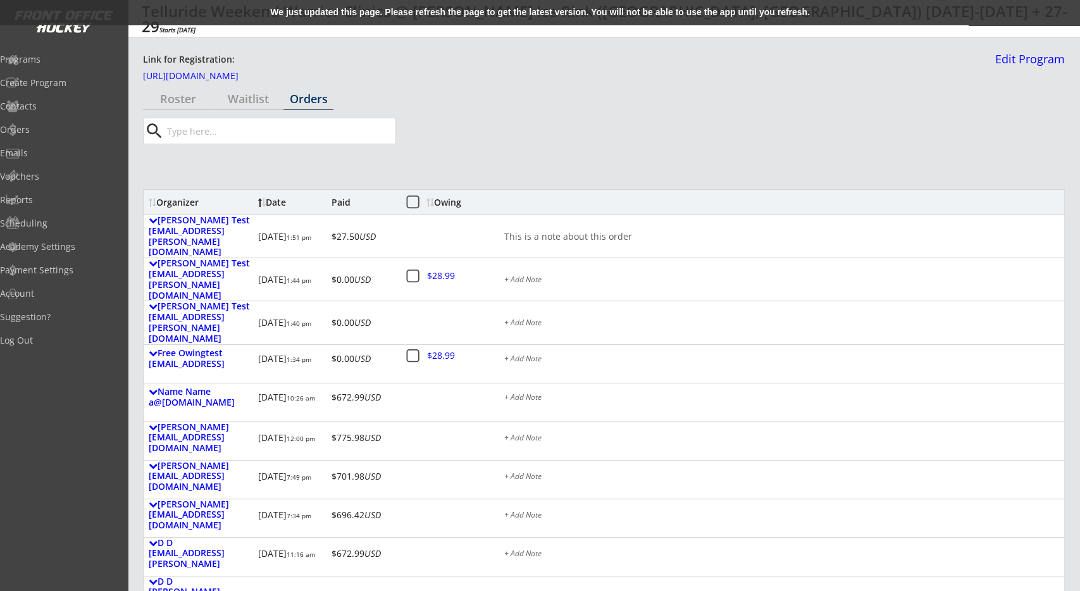
click at [534, 8] on div "We just updated this page. Please refresh the page to get the latest version. Y…" at bounding box center [540, 12] width 1080 height 25
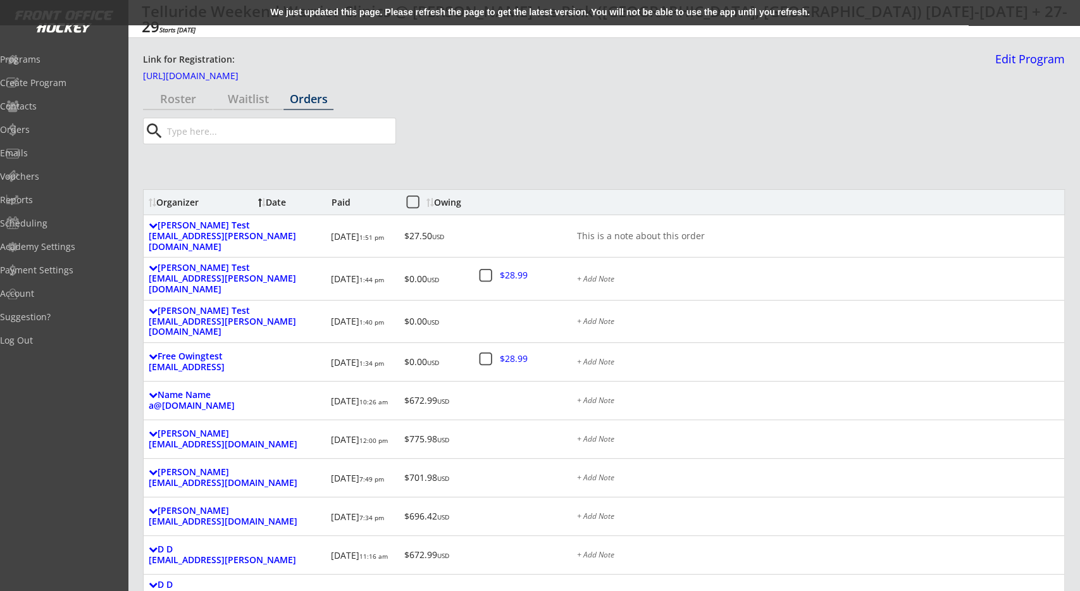
click at [537, 10] on div "We just updated this page. Please refresh the page to get the latest version. Y…" at bounding box center [540, 12] width 1080 height 25
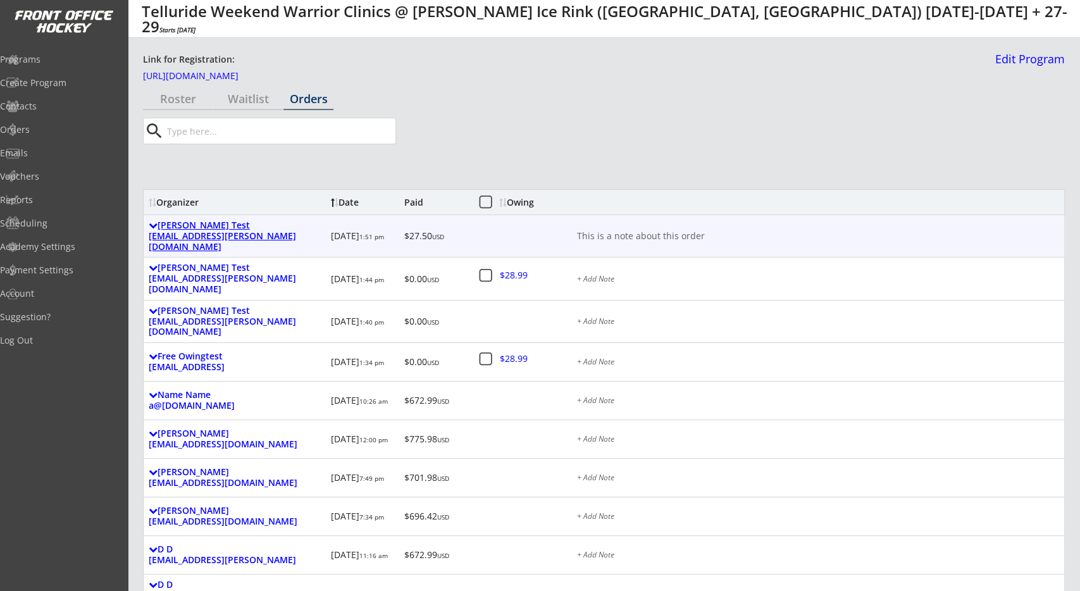
click at [263, 235] on div "[PERSON_NAME] Test [EMAIL_ADDRESS][PERSON_NAME][DOMAIN_NAME]" at bounding box center [237, 236] width 177 height 32
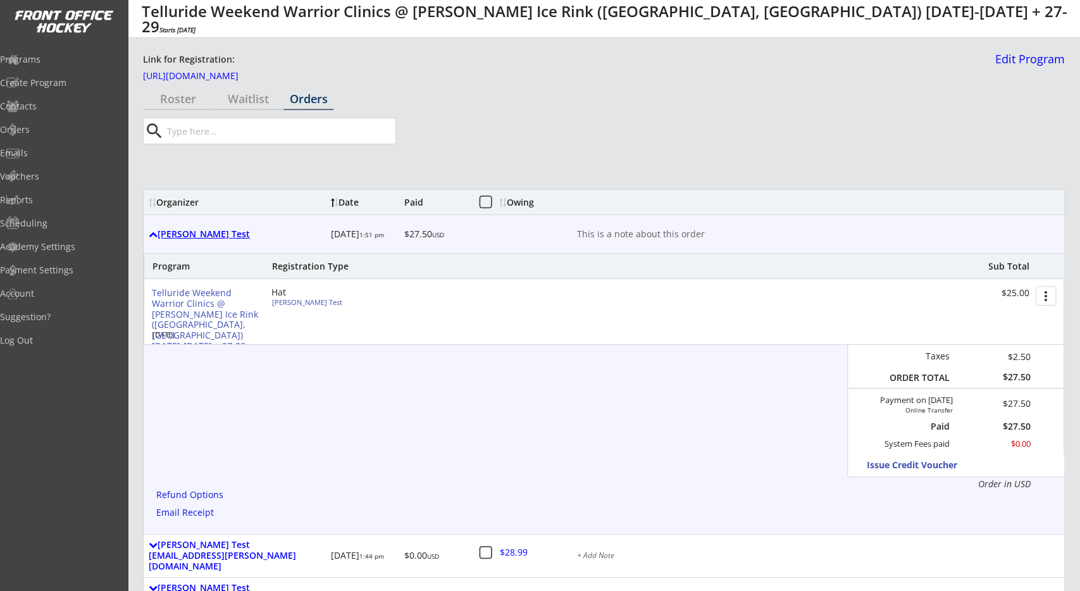
click at [199, 234] on div "[PERSON_NAME] Test" at bounding box center [237, 234] width 177 height 11
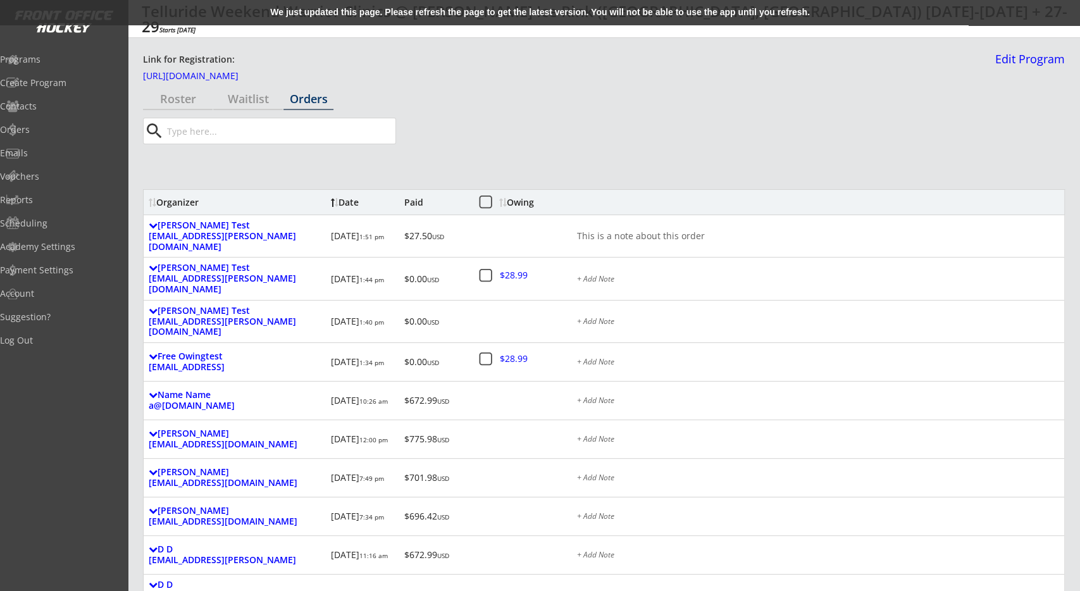
click at [536, 11] on div "We just updated this page. Please refresh the page to get the latest version. Y…" at bounding box center [540, 12] width 1080 height 25
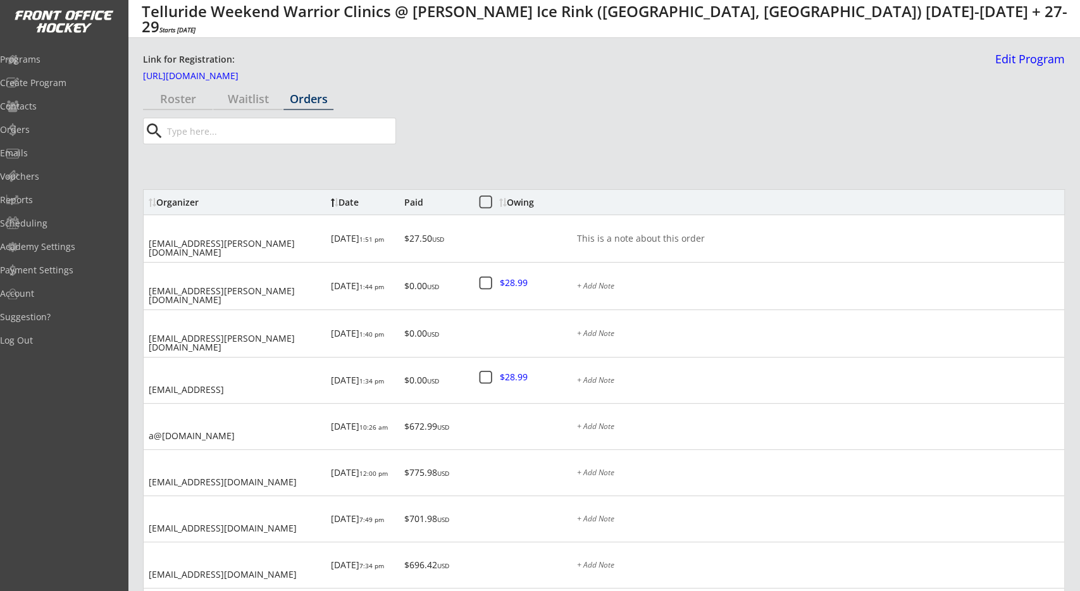
click at [460, 141] on div "search" at bounding box center [553, 131] width 821 height 27
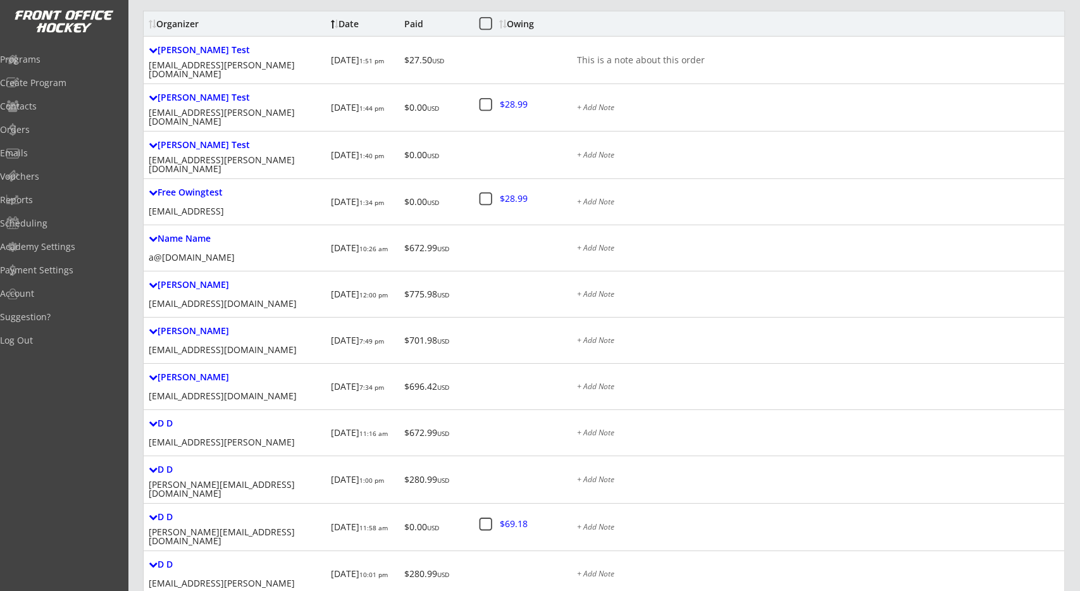
scroll to position [197, 0]
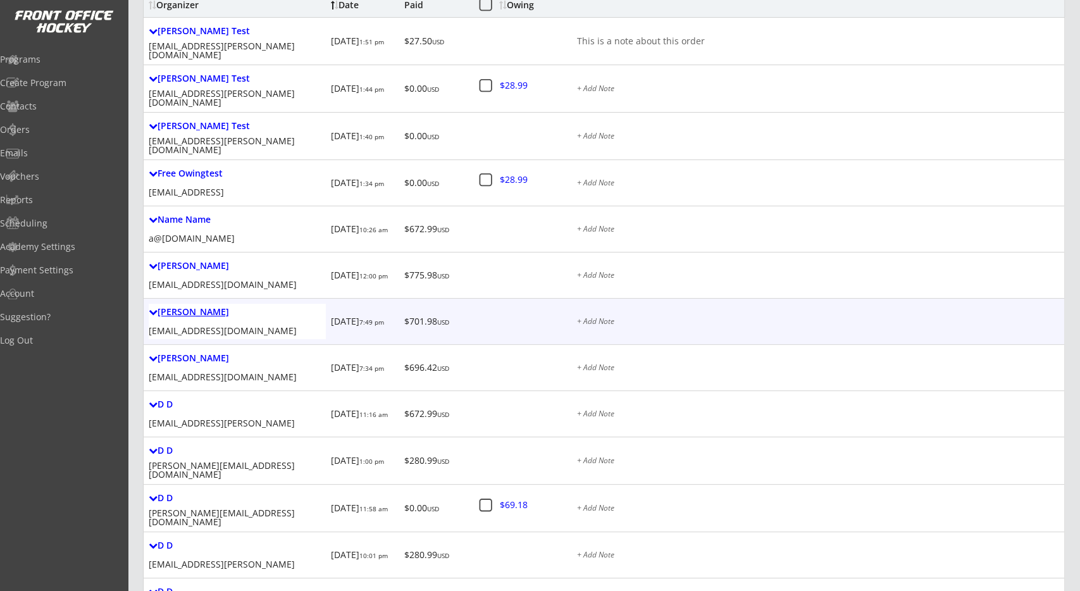
click at [158, 310] on div "Johnathan Tester" at bounding box center [237, 312] width 177 height 11
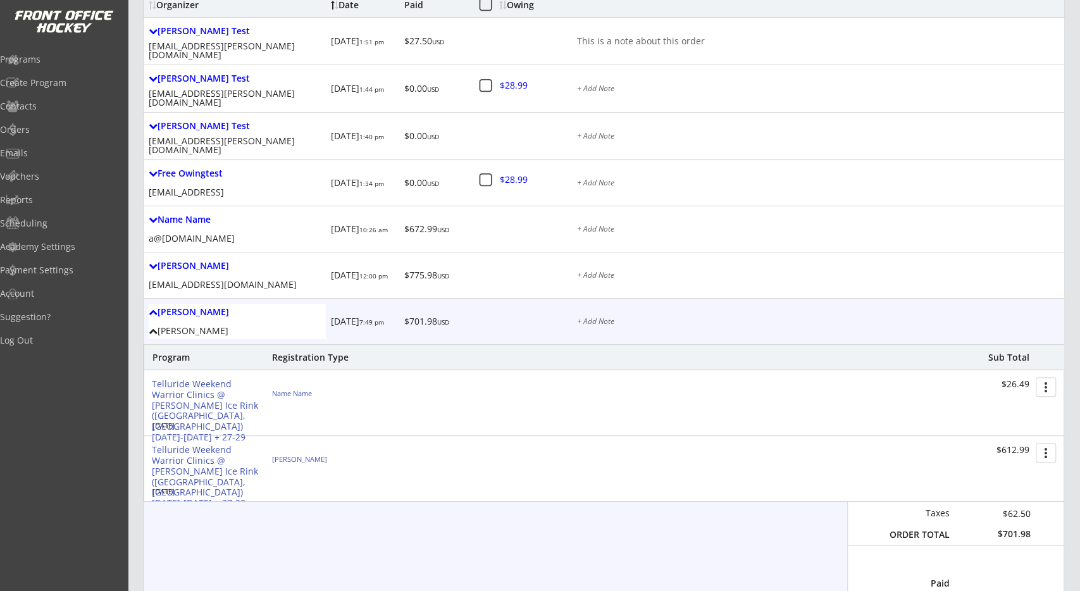
click at [158, 307] on div "Johnathan Tester" at bounding box center [237, 312] width 177 height 11
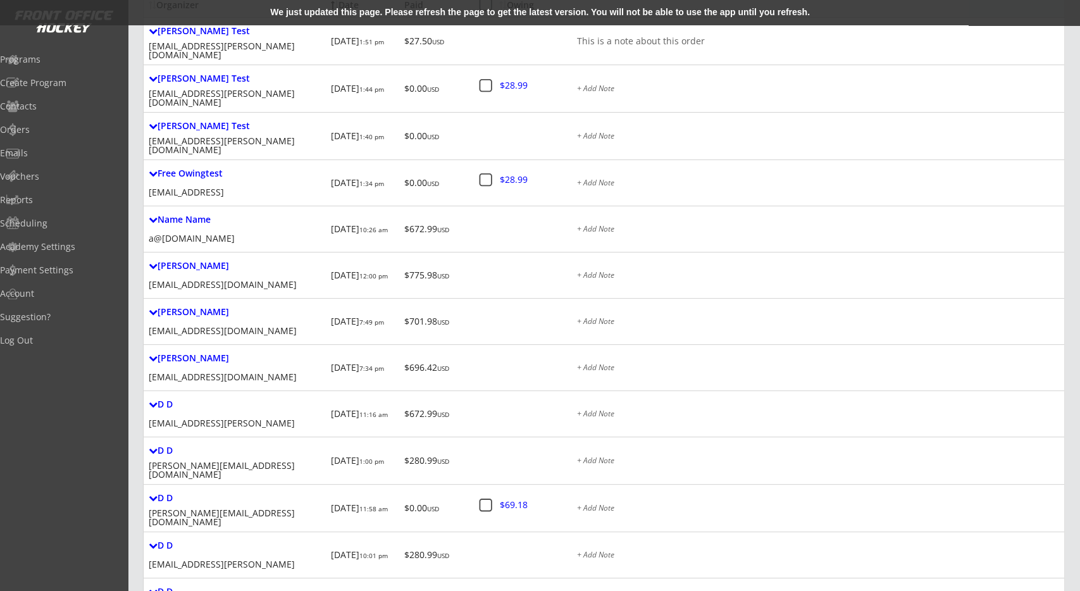
click at [397, 9] on div "We just updated this page. Please refresh the page to get the latest version. Y…" at bounding box center [540, 12] width 1080 height 25
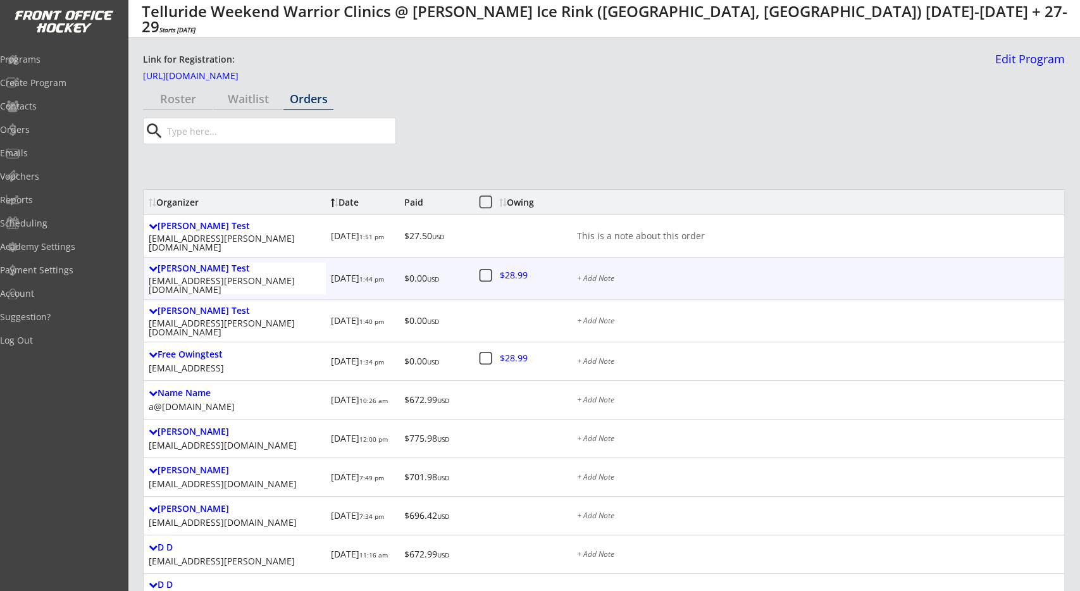
click at [154, 225] on div at bounding box center [153, 226] width 9 height 9
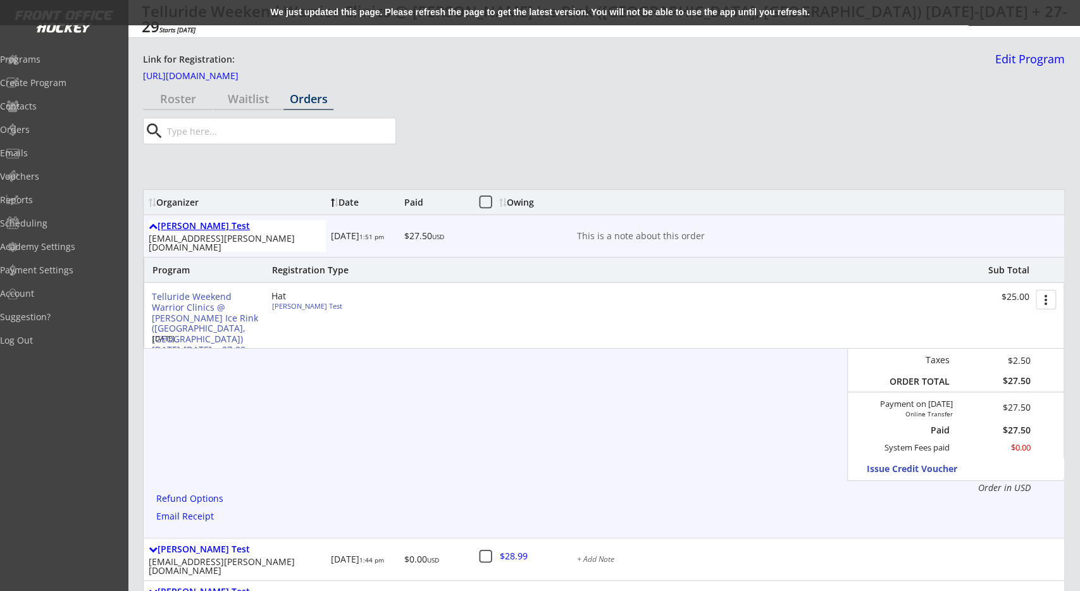
click at [155, 225] on div at bounding box center [153, 226] width 9 height 9
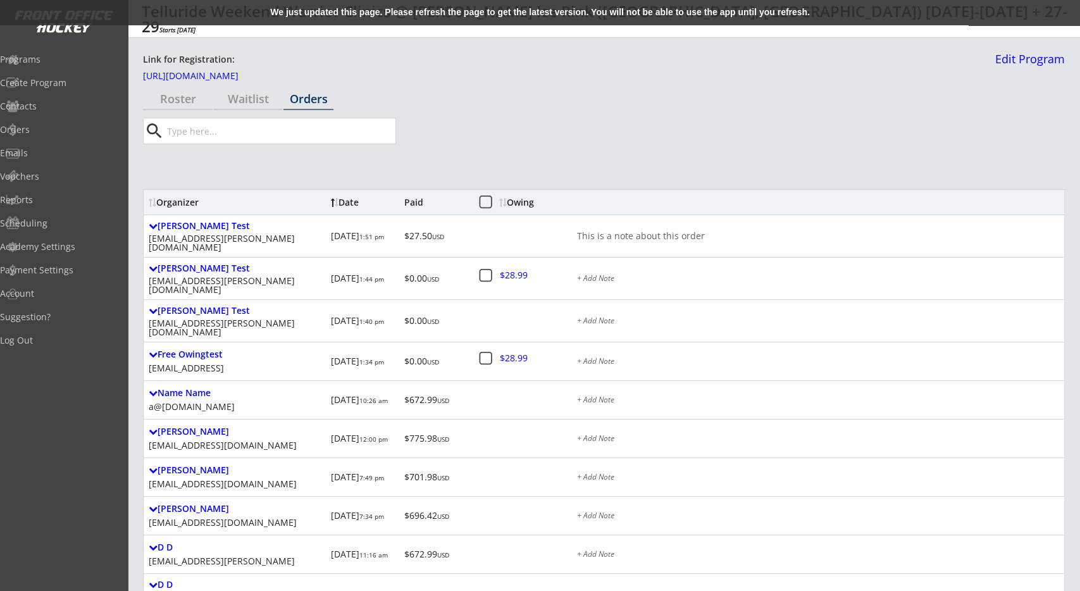
click at [160, 201] on div "Organizer" at bounding box center [237, 202] width 177 height 9
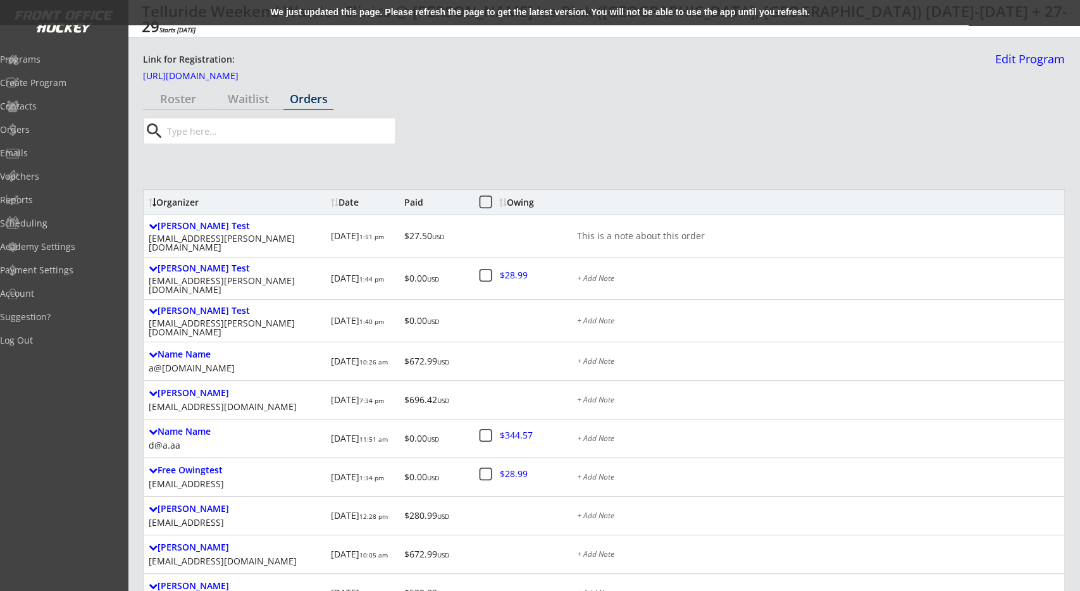
click at [160, 201] on div "Organizer" at bounding box center [237, 202] width 177 height 9
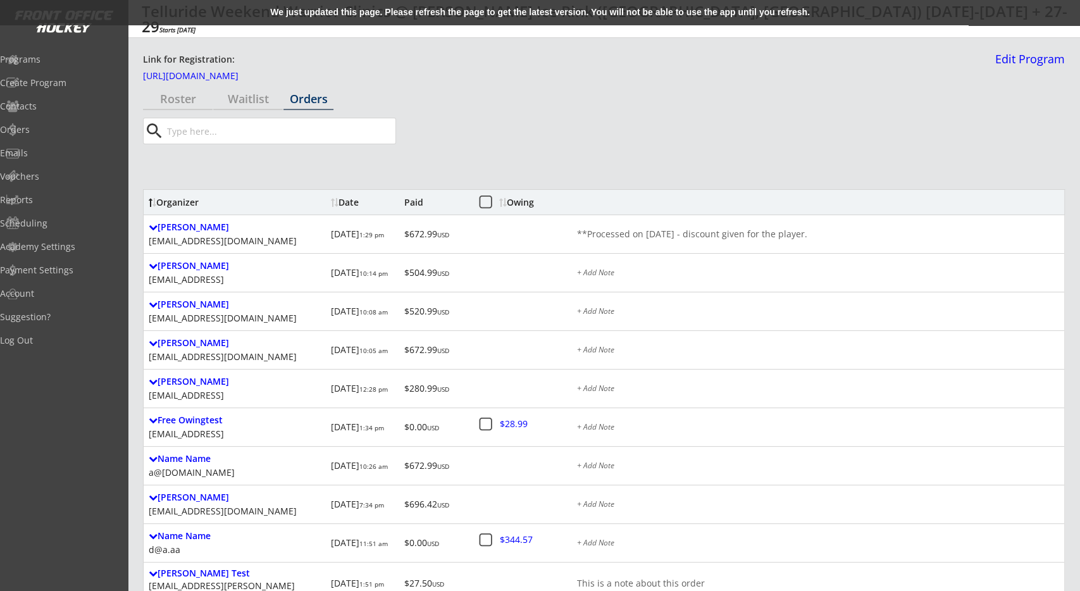
click at [160, 201] on div "Organizer" at bounding box center [237, 202] width 177 height 9
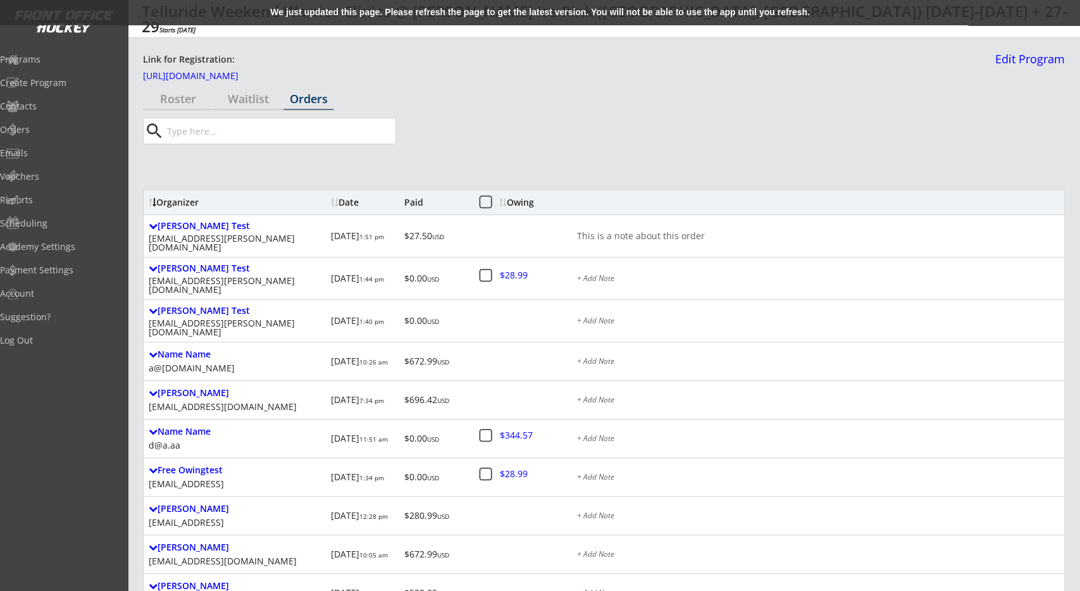
click at [160, 201] on div "Organizer" at bounding box center [237, 202] width 177 height 9
click at [354, 201] on div "Date" at bounding box center [365, 202] width 68 height 9
click at [366, 175] on div "Show Filters" at bounding box center [604, 168] width 922 height 25
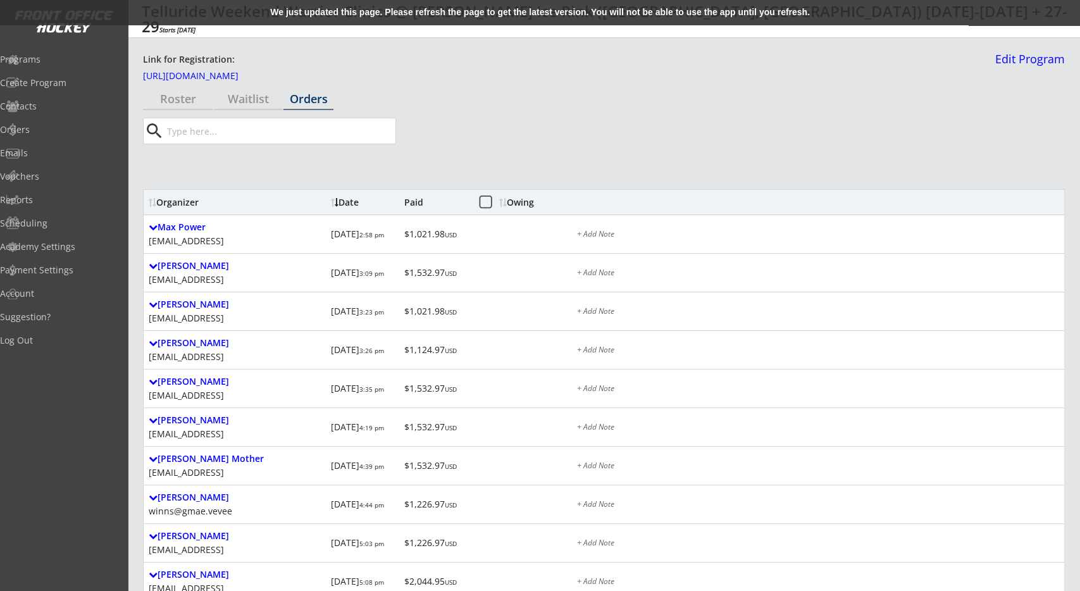
click at [355, 198] on div "Date" at bounding box center [365, 202] width 68 height 9
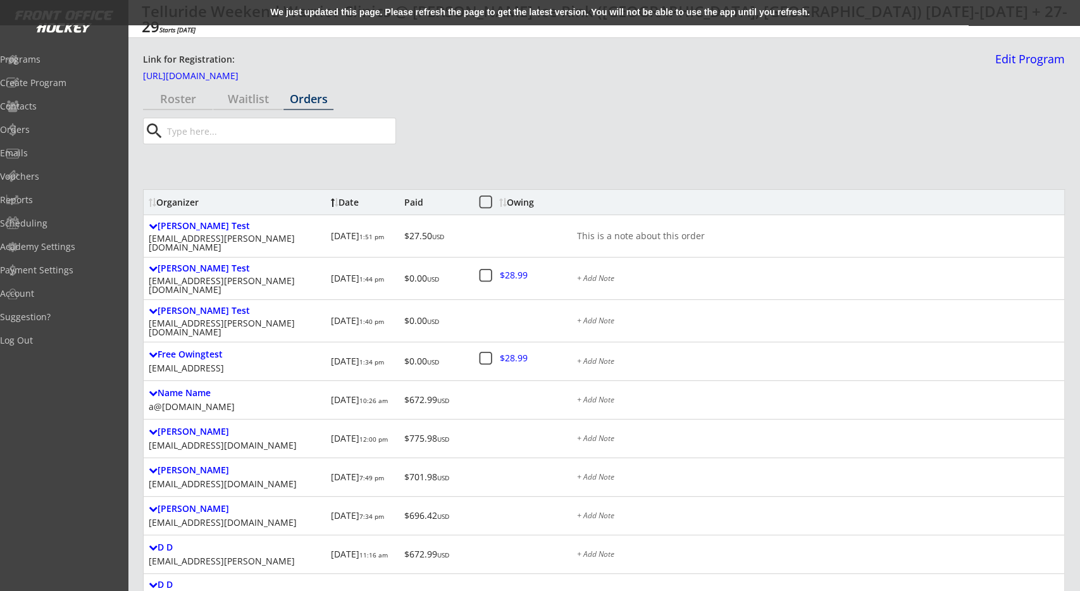
click at [513, 201] on div "Owing" at bounding box center [523, 202] width 48 height 9
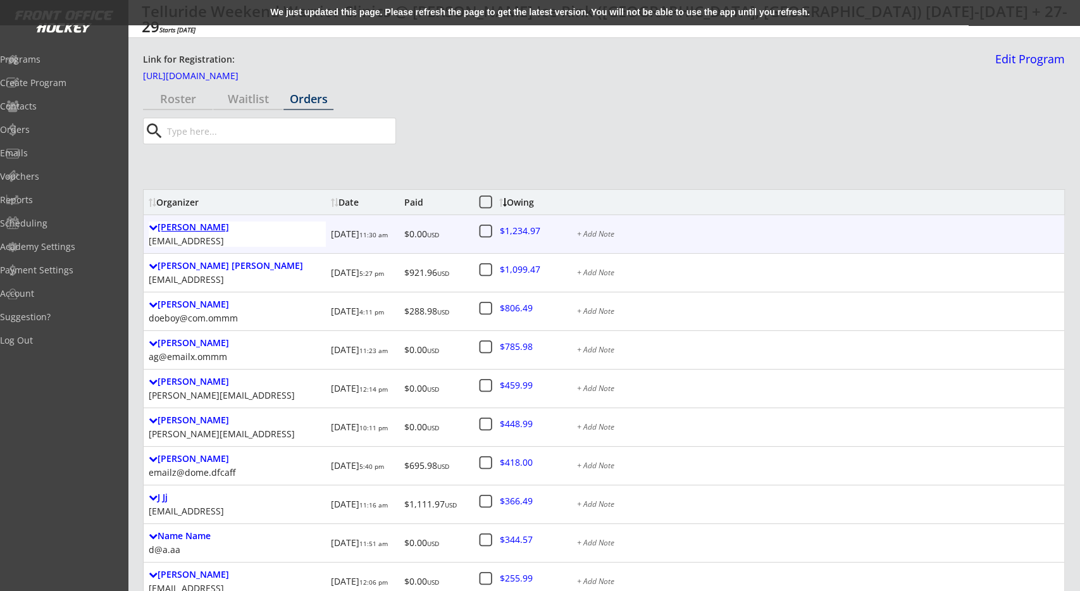
click at [201, 227] on div "Terry Tester" at bounding box center [237, 227] width 177 height 11
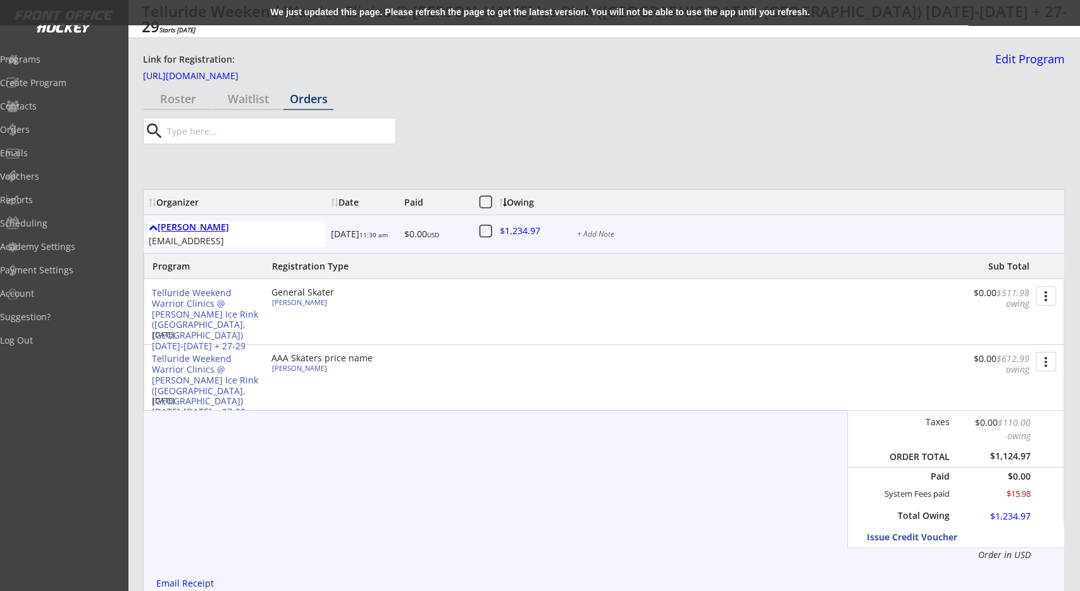
click at [201, 227] on div "Terry Tester" at bounding box center [237, 227] width 177 height 11
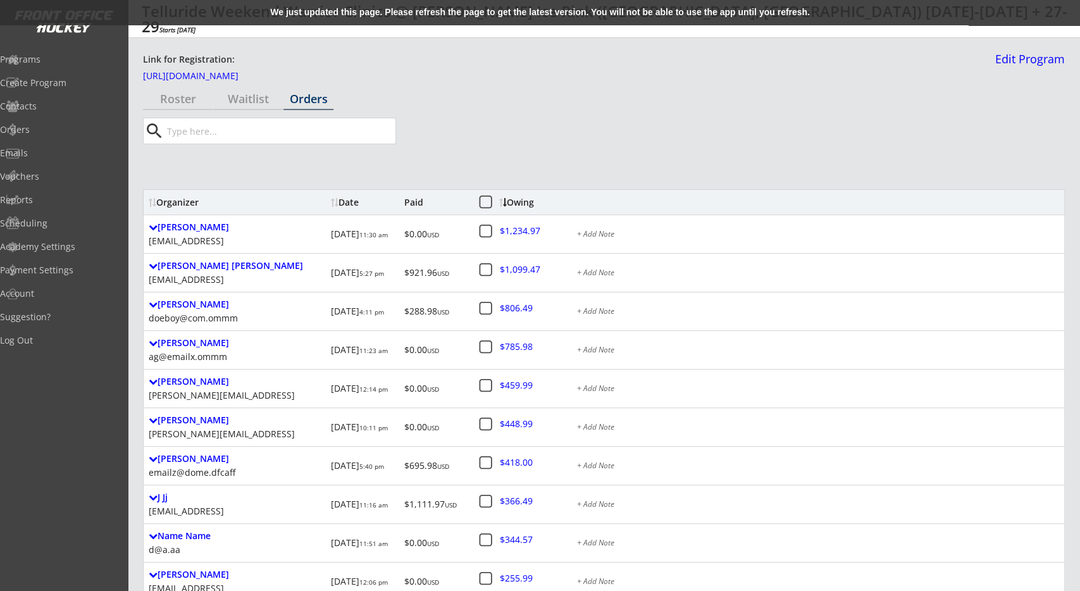
click at [370, 173] on div "Show Filters" at bounding box center [604, 168] width 922 height 25
click at [237, 94] on div "Waitlist" at bounding box center [248, 98] width 70 height 11
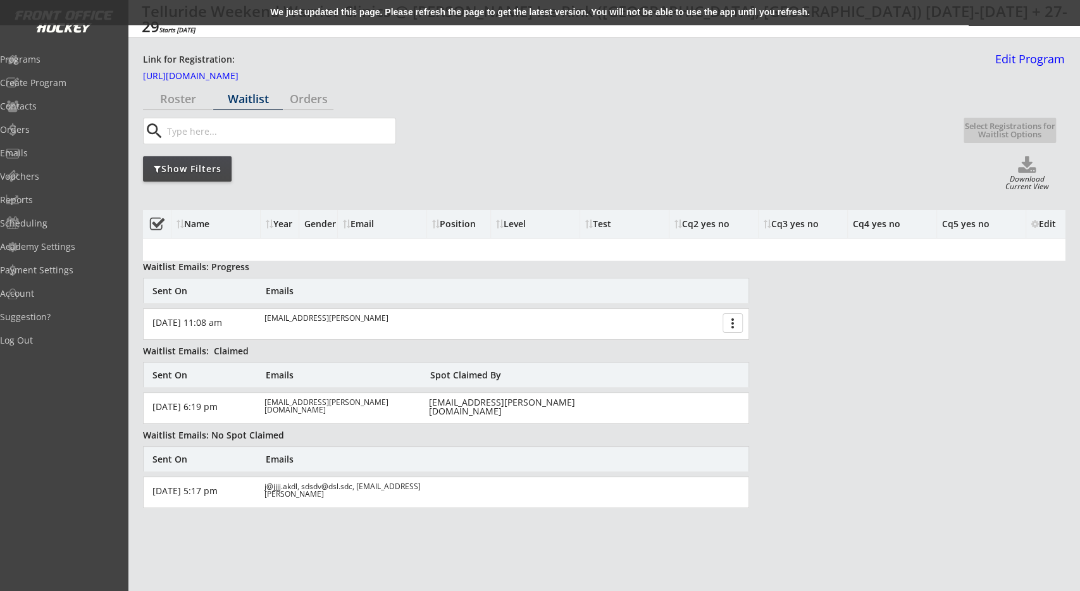
click at [541, 179] on div "Show Filters Download Current View" at bounding box center [604, 174] width 922 height 36
click at [477, 187] on div "Show Filters Download Current View" at bounding box center [604, 174] width 922 height 36
click at [697, 182] on div "Show Filters Download Current View" at bounding box center [604, 174] width 922 height 36
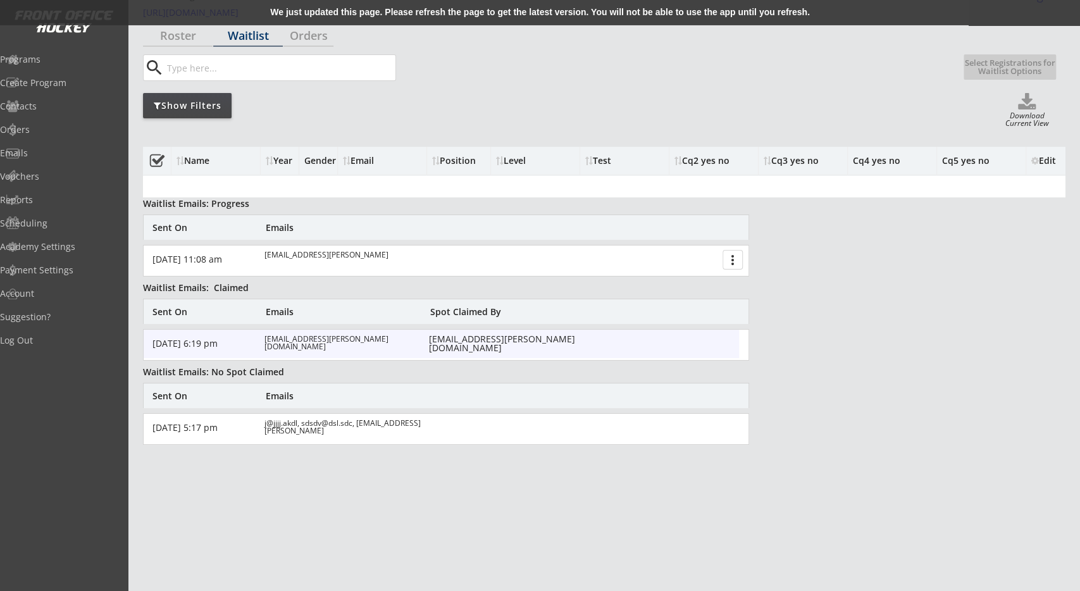
scroll to position [132, 0]
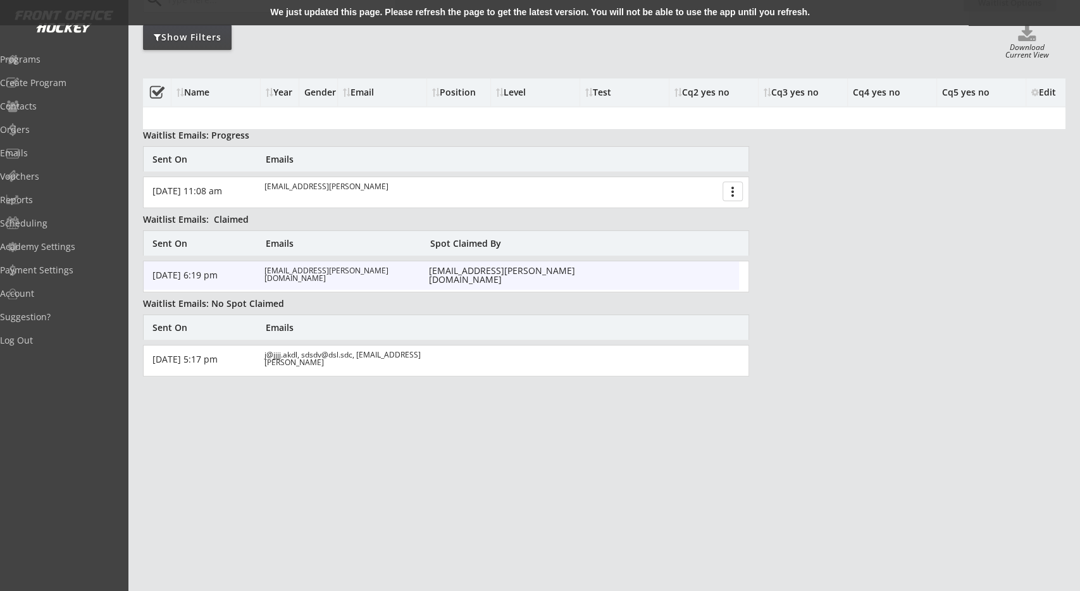
click at [307, 273] on div "gf.wolfer@gmail.com" at bounding box center [346, 277] width 162 height 20
click at [732, 324] on div "Sent On Emails" at bounding box center [446, 327] width 606 height 25
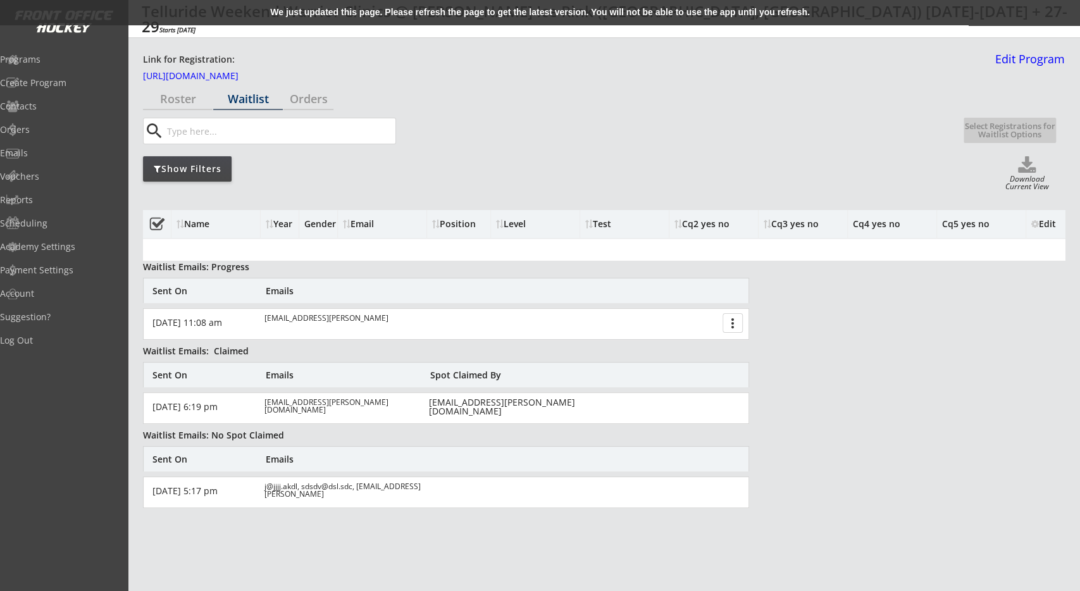
click at [734, 323] on button "more_vert" at bounding box center [733, 323] width 20 height 20
click at [754, 323] on div "Name Year Gender Email Position Level Test Cq2 yes no Cq3 yes no Cq4 yes no Cq5…" at bounding box center [604, 360] width 922 height 321
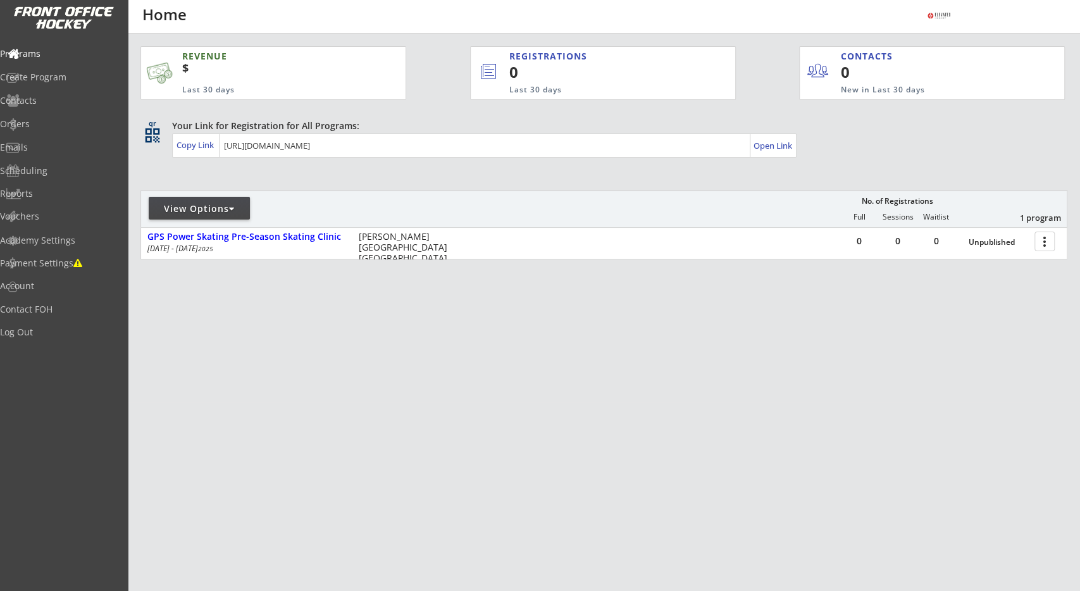
type input "[URL][DOMAIN_NAME]"
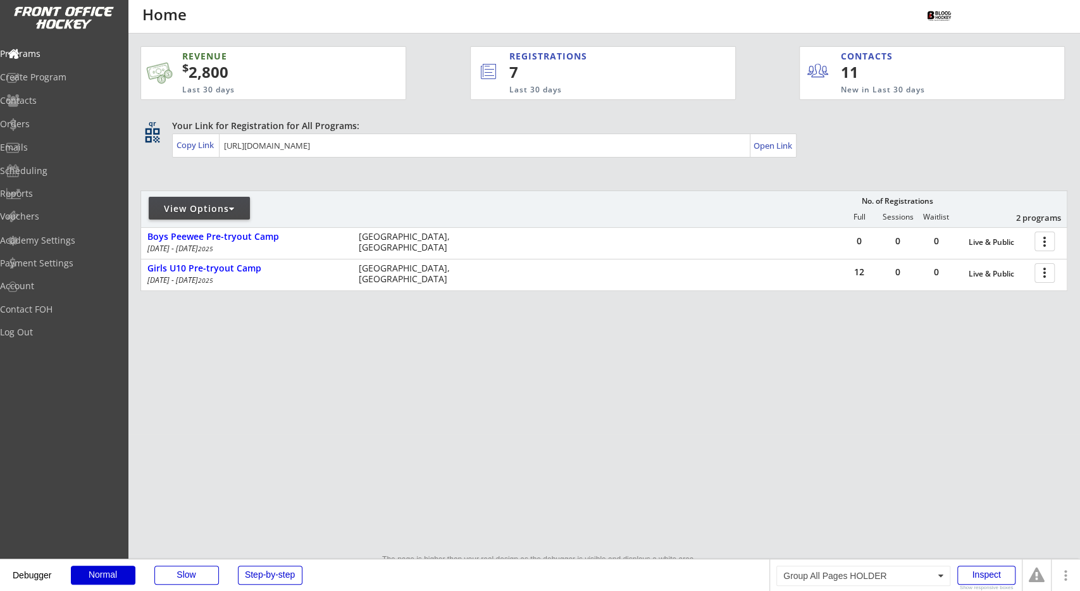
click at [648, 368] on div "REVENUE $ 2,800 Last 30 days REGISTRATIONS 7 Last 30 days CONTACTS 11 New in La…" at bounding box center [604, 229] width 927 height 390
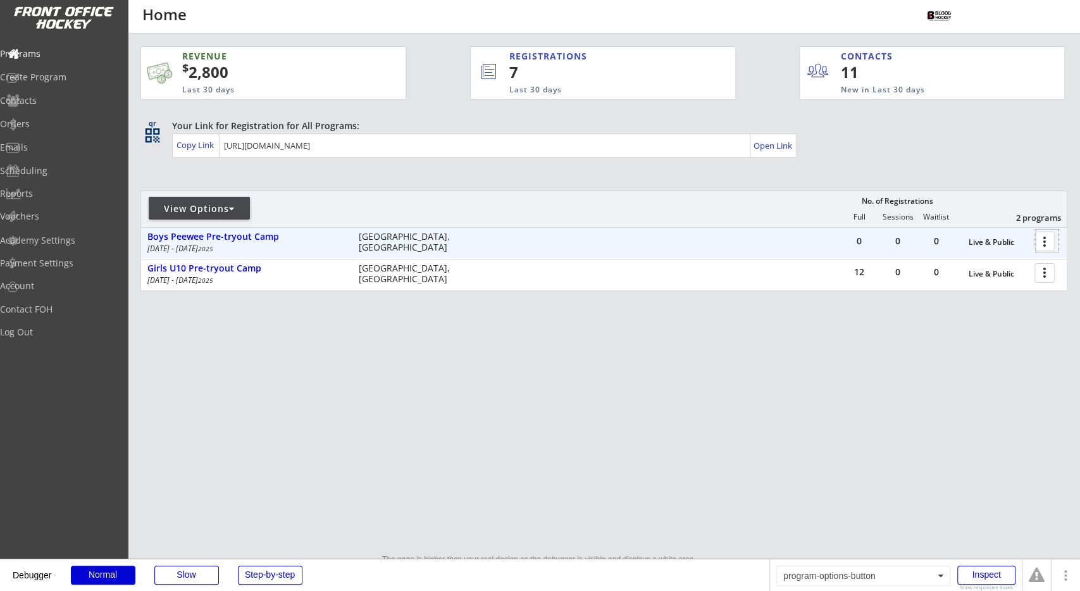
drag, startPoint x: 1048, startPoint y: 235, endPoint x: 1037, endPoint y: 253, distance: 20.4
click at [1048, 239] on div at bounding box center [1047, 241] width 22 height 22
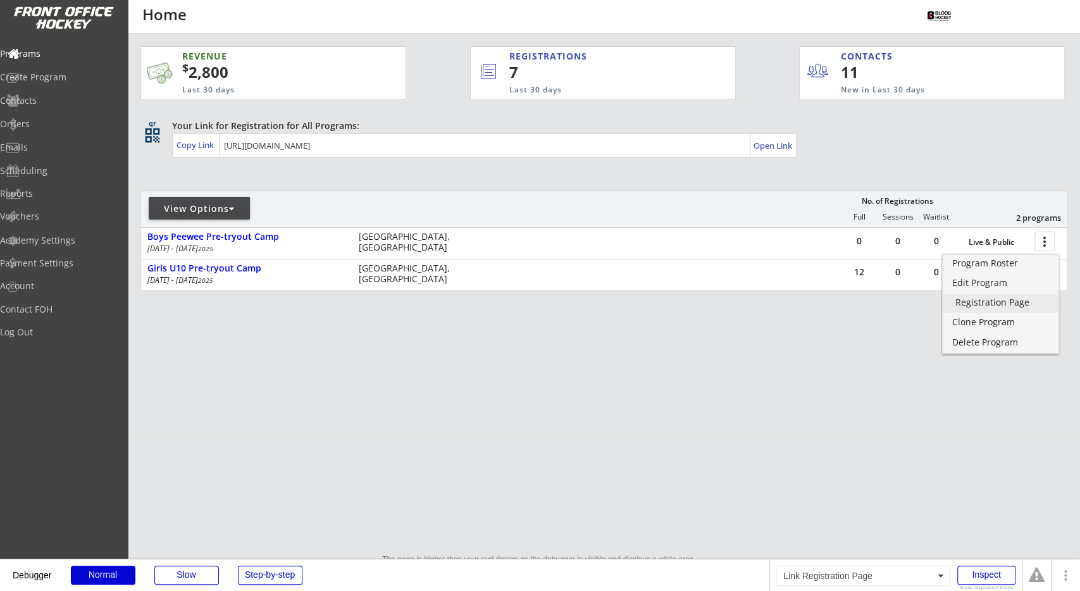
click at [1027, 301] on div "Registration Page" at bounding box center [1001, 302] width 91 height 9
click at [341, 331] on div "REVENUE $ 2,800 Last 30 days REGISTRATIONS 7 Last 30 days CONTACTS 11 New in La…" at bounding box center [604, 229] width 927 height 390
click at [332, 417] on div "REVENUE $ 2,800 Last 30 days REGISTRATIONS 7 Last 30 days CONTACTS 11 New in La…" at bounding box center [604, 229] width 927 height 390
click at [723, 387] on div "REVENUE $ 2,800 Last 30 days REGISTRATIONS 7 Last 30 days CONTACTS 11 New in La…" at bounding box center [604, 229] width 927 height 390
click at [684, 321] on div "REVENUE $ 2,800 Last 30 days REGISTRATIONS 7 Last 30 days CONTACTS 11 New in La…" at bounding box center [604, 229] width 927 height 390
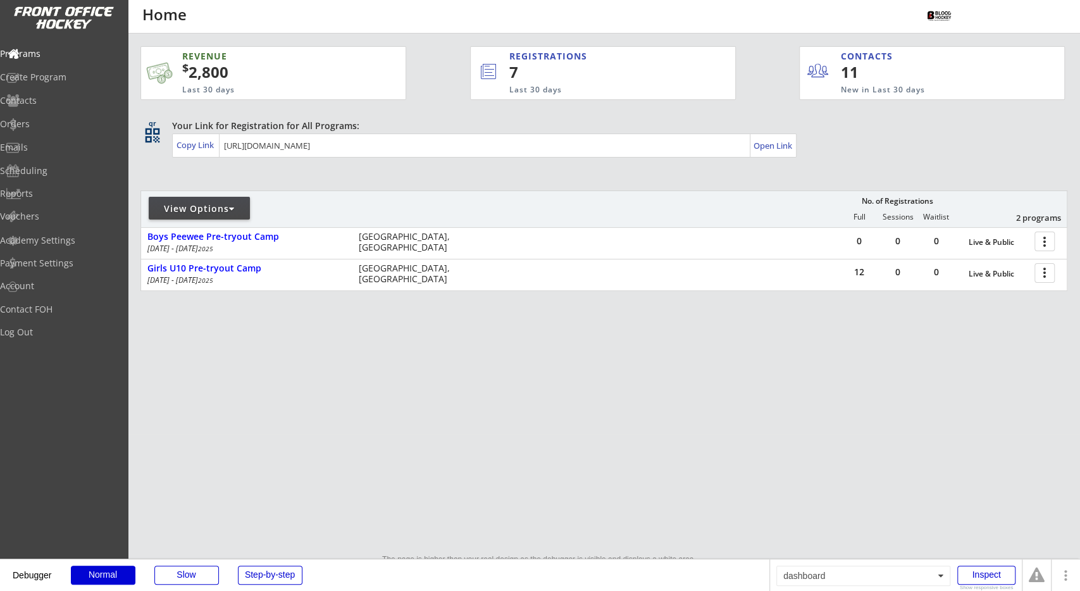
click at [589, 396] on div "REVENUE $ 2,800 Last 30 days REGISTRATIONS 7 Last 30 days CONTACTS 11 New in La…" at bounding box center [604, 229] width 927 height 390
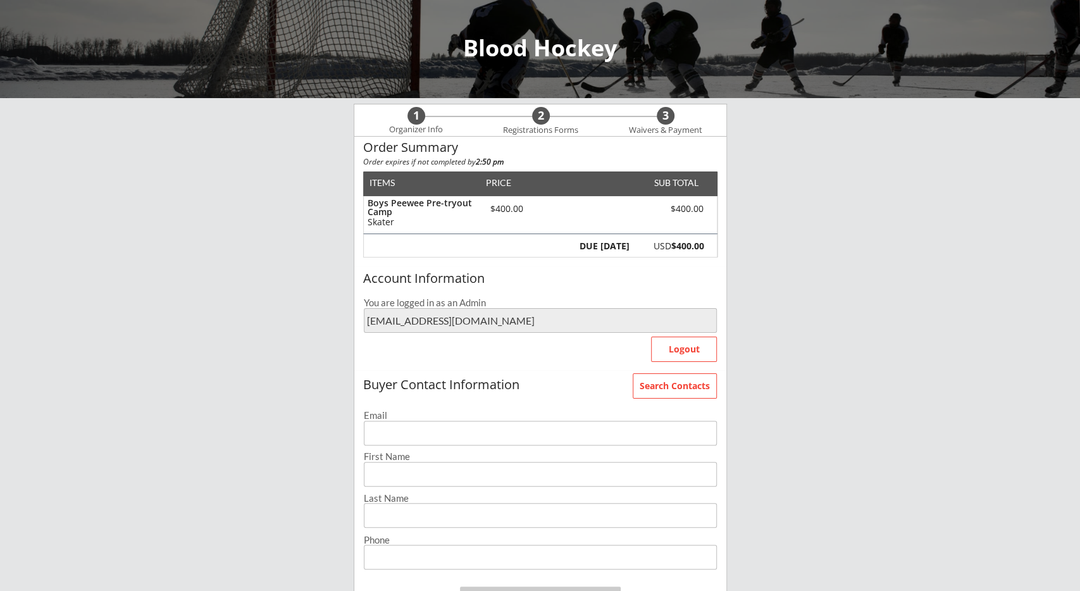
scroll to position [66, 0]
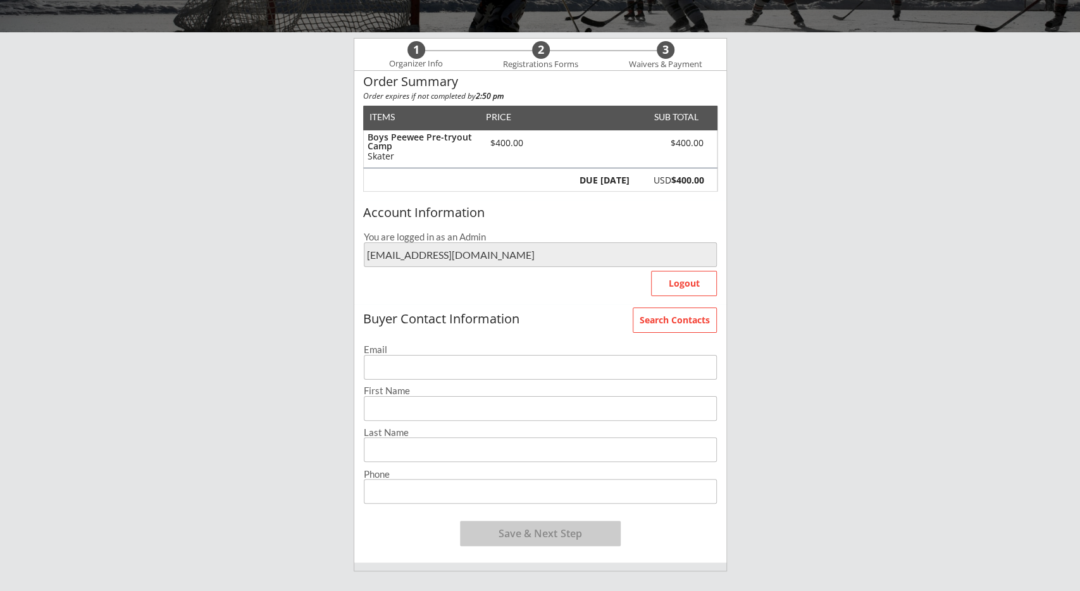
click at [279, 301] on div "Blood Hockey 1 Organizer Info 2 Registrations Forms 3 Waivers & Payment Order S…" at bounding box center [540, 431] width 1080 height 994
